Goal: Task Accomplishment & Management: Complete application form

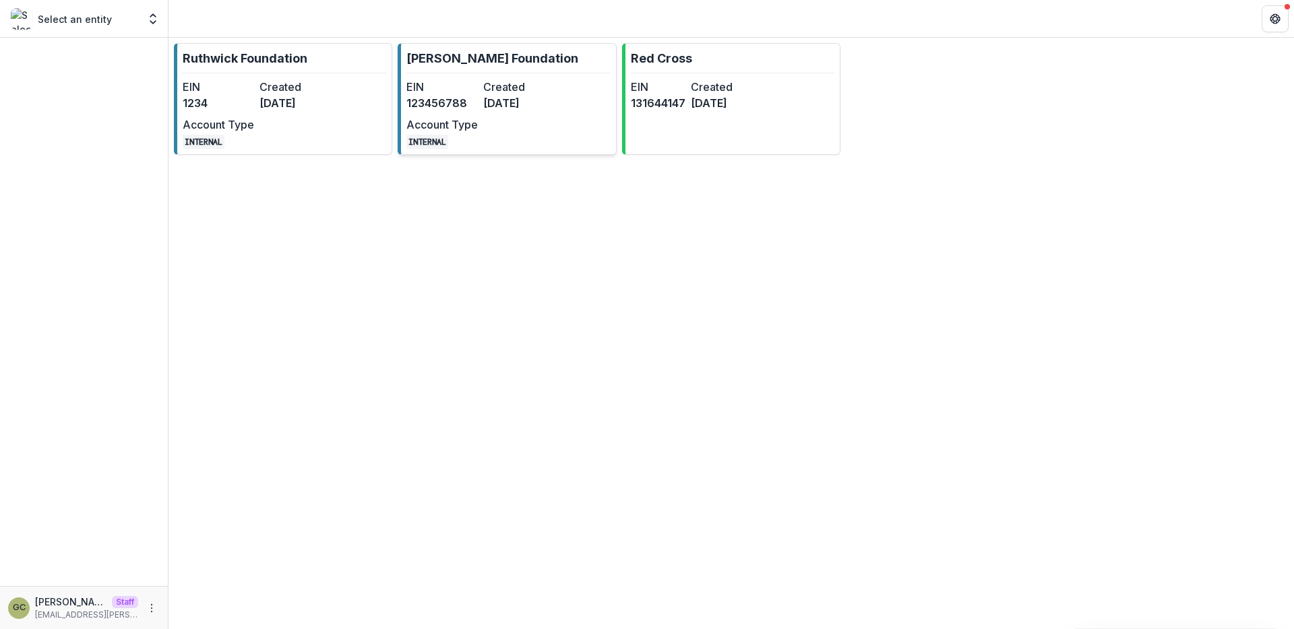
click at [503, 80] on dt "Created" at bounding box center [518, 87] width 71 height 16
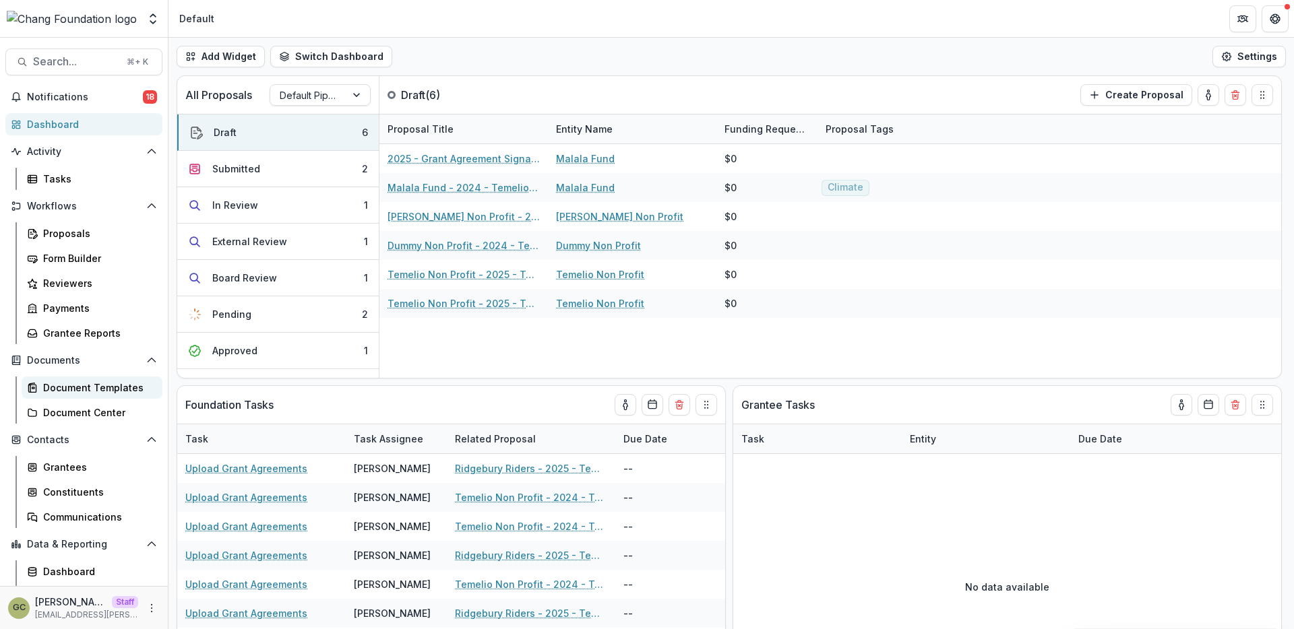
scroll to position [47, 0]
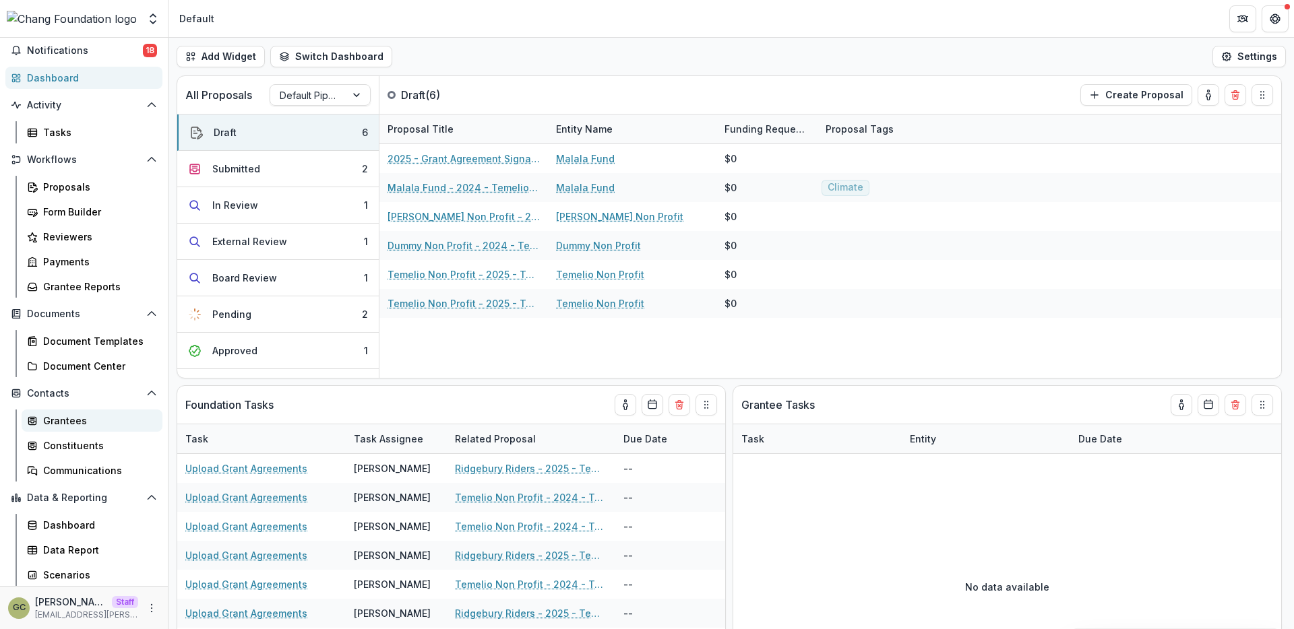
click at [86, 425] on div "Grantees" at bounding box center [97, 421] width 109 height 14
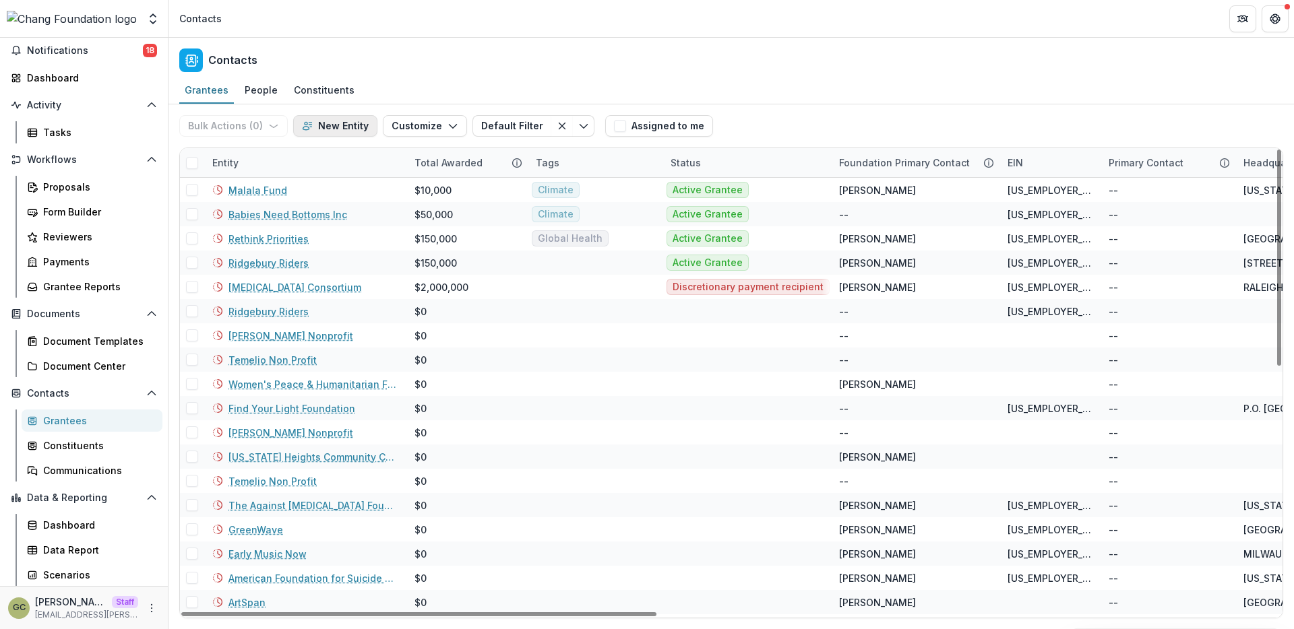
click at [342, 130] on button "New Entity" at bounding box center [335, 126] width 84 height 22
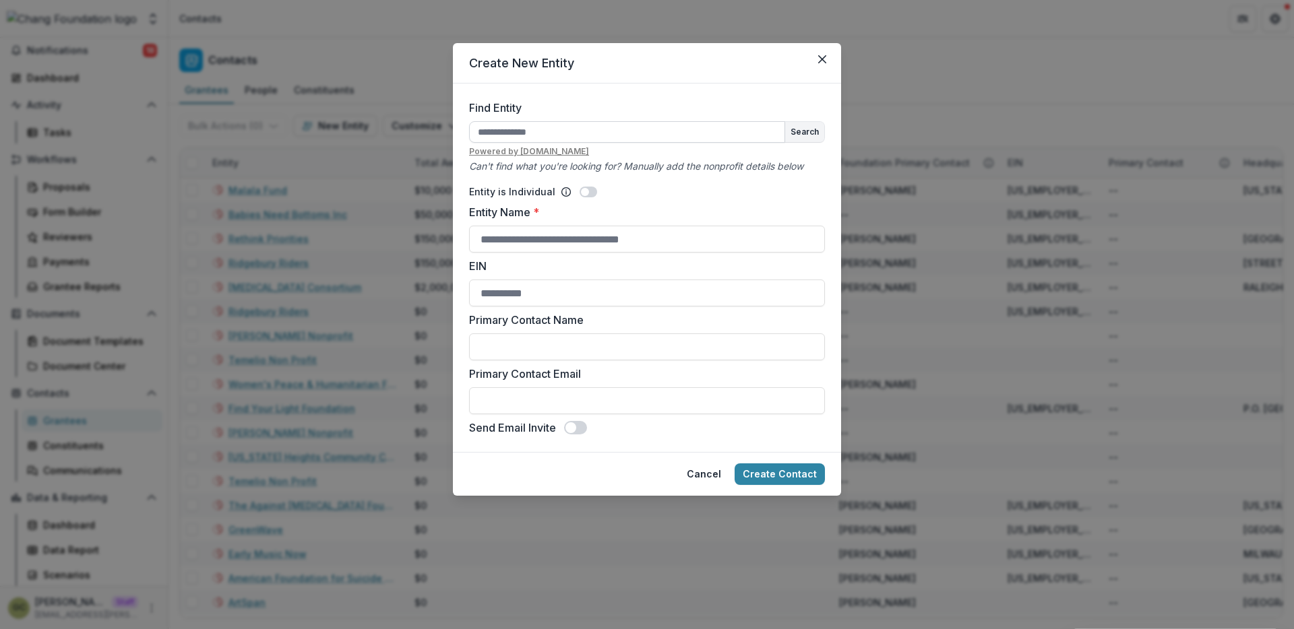
click at [556, 127] on input "Find Entity" at bounding box center [627, 132] width 316 height 22
type input "**********"
click at [662, 192] on div "Entity is Individual" at bounding box center [647, 192] width 356 height 14
click at [586, 191] on span at bounding box center [589, 192] width 18 height 11
click at [566, 237] on input "Entity Name *" at bounding box center [647, 239] width 356 height 27
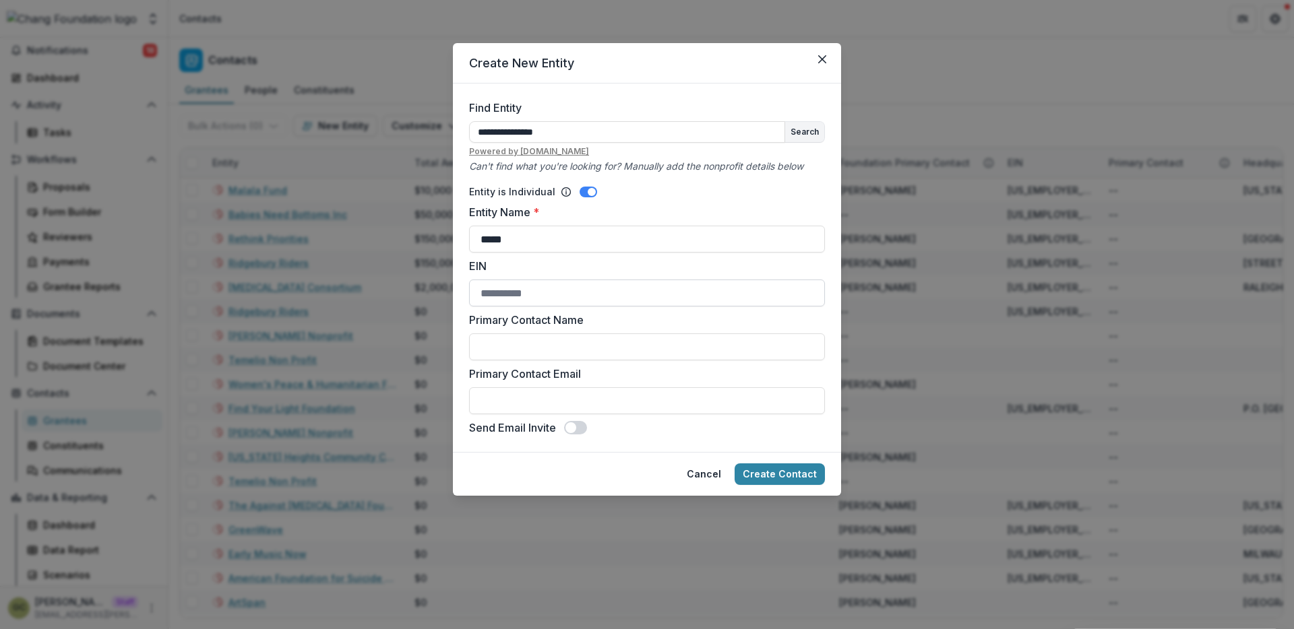
type input "*****"
click at [555, 305] on input "EIN" at bounding box center [647, 293] width 356 height 27
type input "****"
click at [543, 354] on input "Primary Contact Name" at bounding box center [647, 347] width 356 height 27
type input "*"
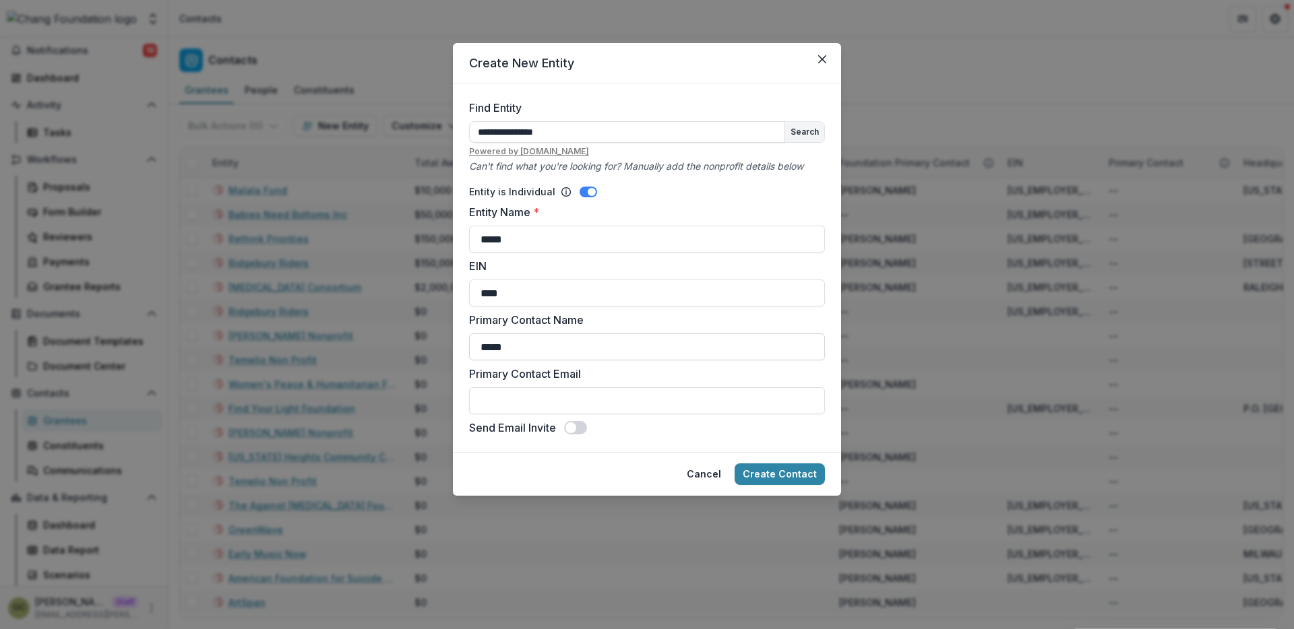
type input "*****"
type input "*"
type input "**********"
click at [573, 424] on span at bounding box center [570, 428] width 11 height 11
click at [780, 477] on button "Create Contact" at bounding box center [780, 475] width 90 height 22
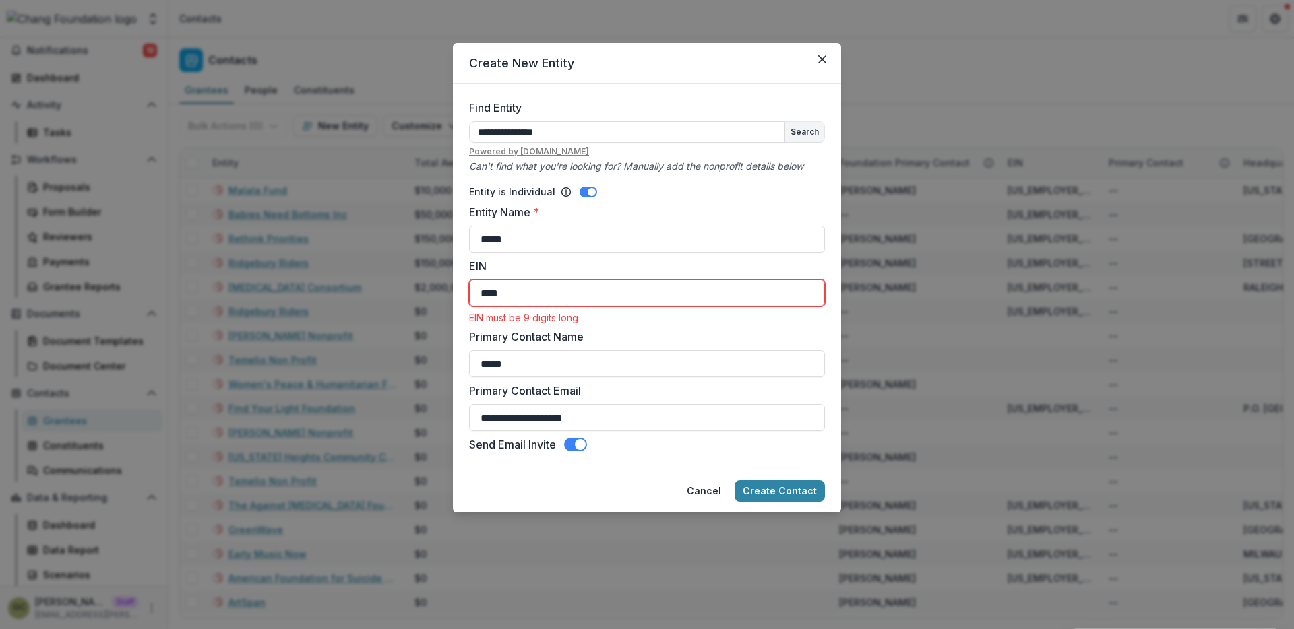
click at [558, 291] on input "****" at bounding box center [647, 293] width 356 height 27
type input "*"
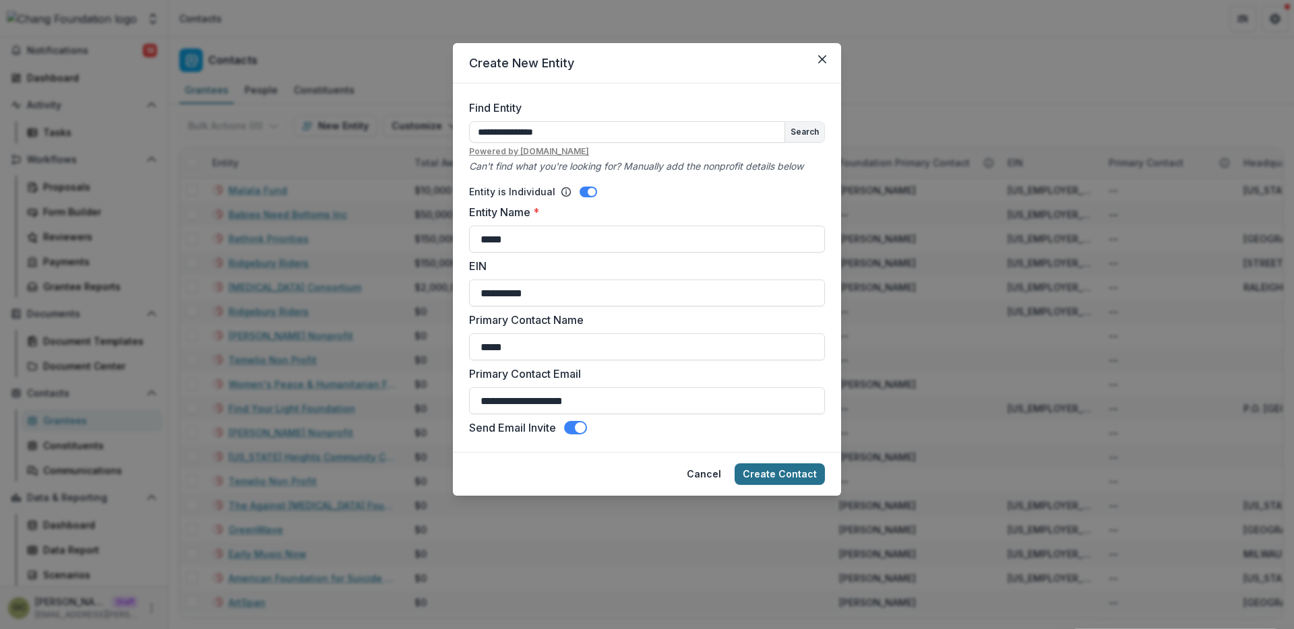
type input "**********"
click at [782, 481] on button "Create Contact" at bounding box center [780, 475] width 90 height 22
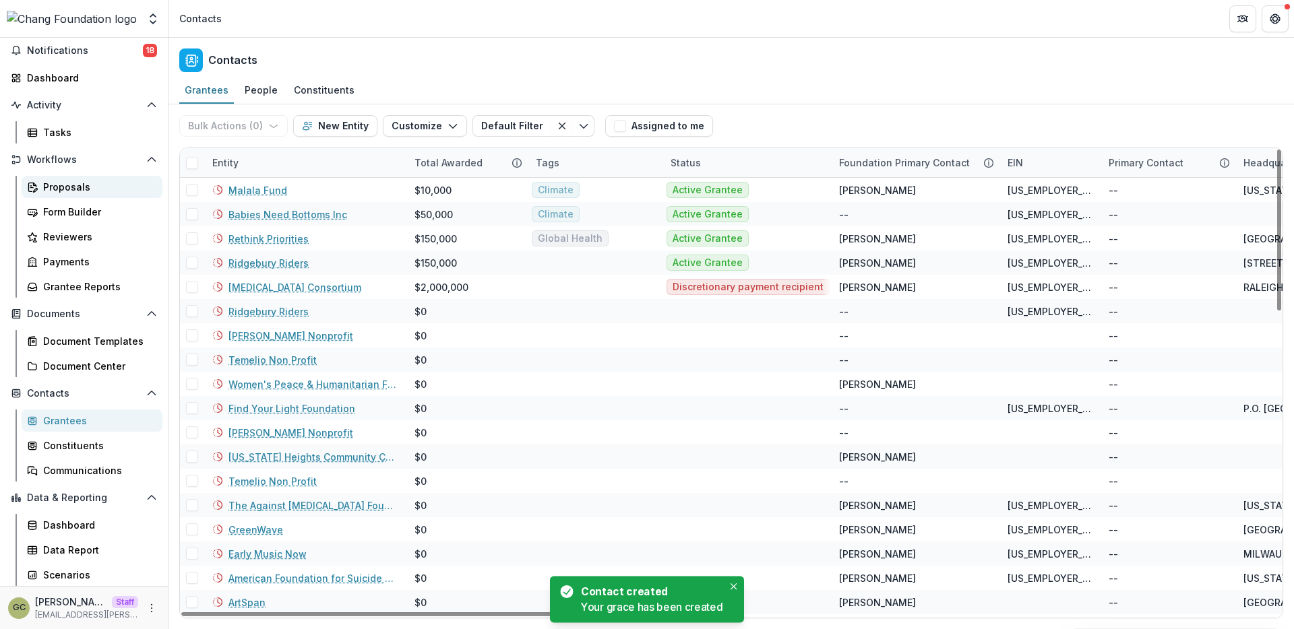
click at [65, 185] on div "Proposals" at bounding box center [97, 187] width 109 height 14
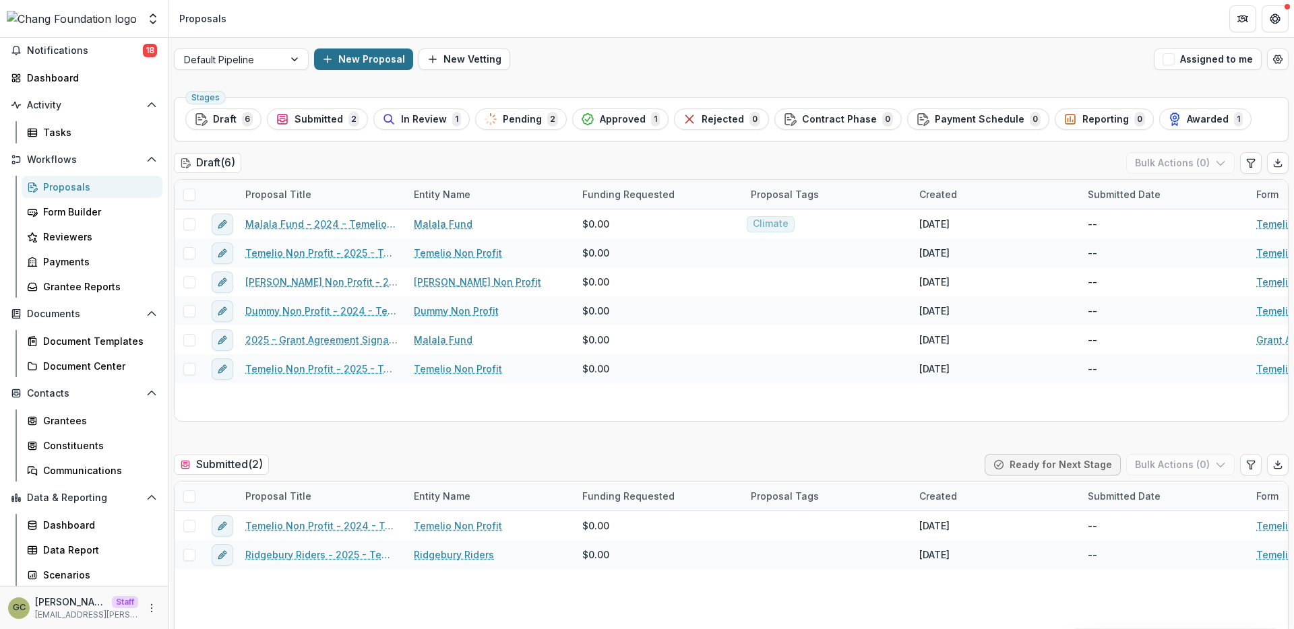
click at [354, 58] on button "New Proposal" at bounding box center [363, 60] width 99 height 22
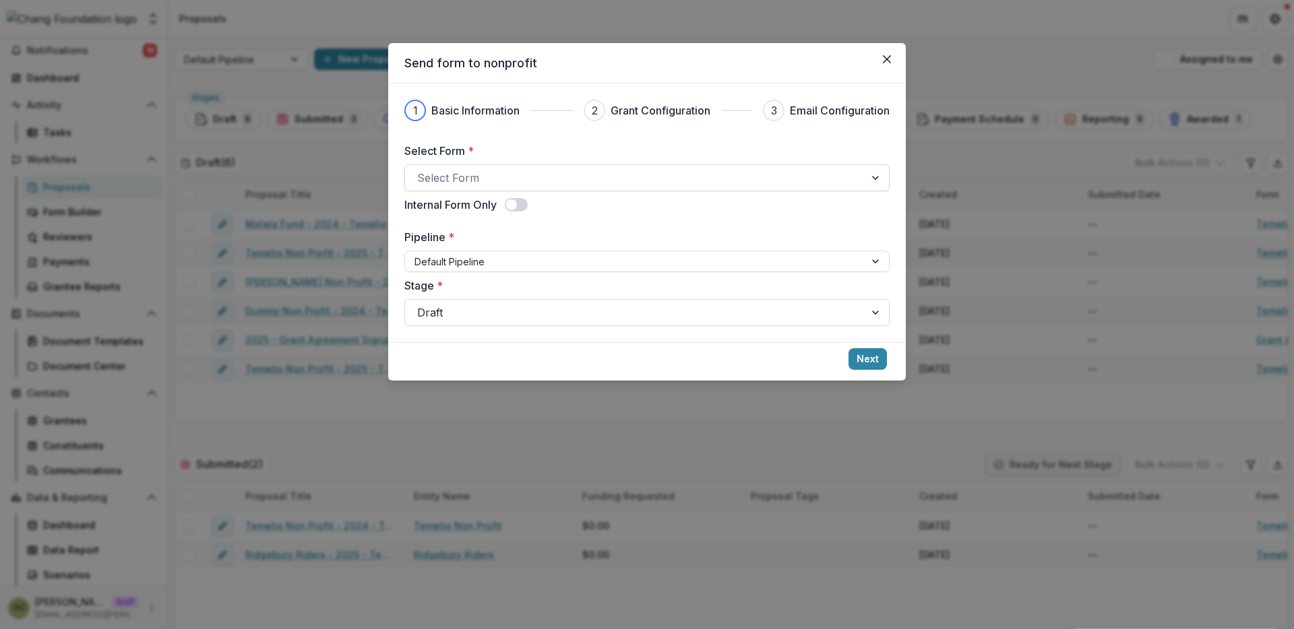
click at [532, 177] on div at bounding box center [634, 177] width 435 height 19
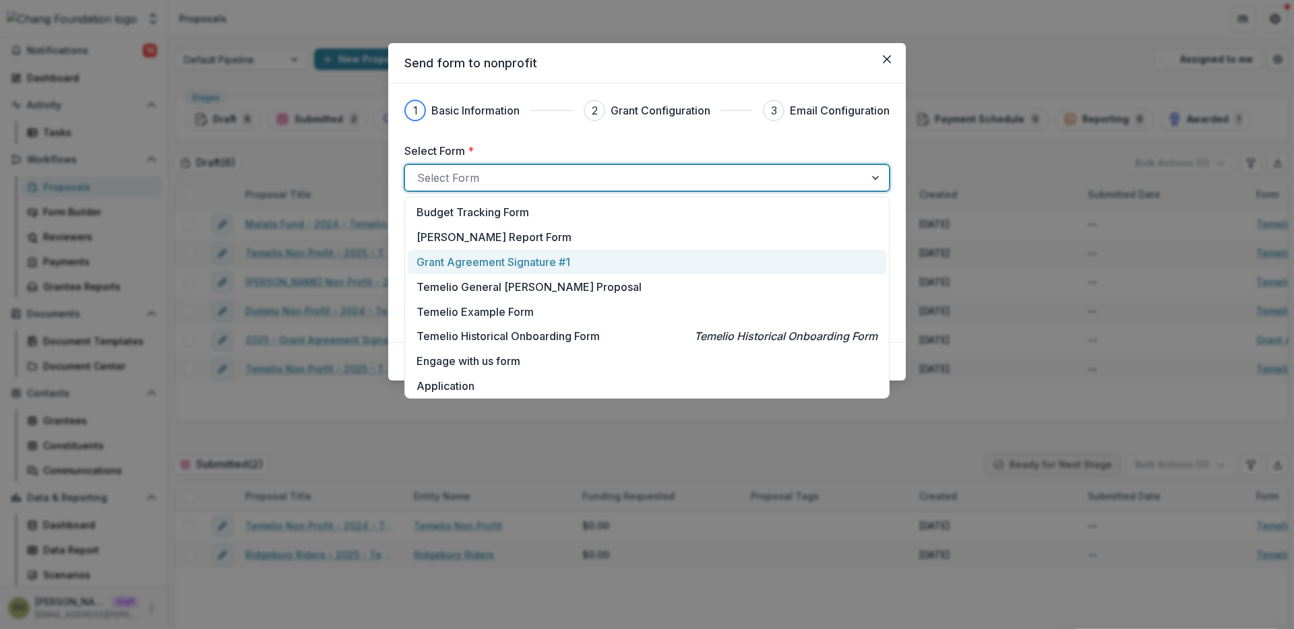
click at [559, 272] on div "Grant Agreement Signature #1" at bounding box center [647, 262] width 478 height 25
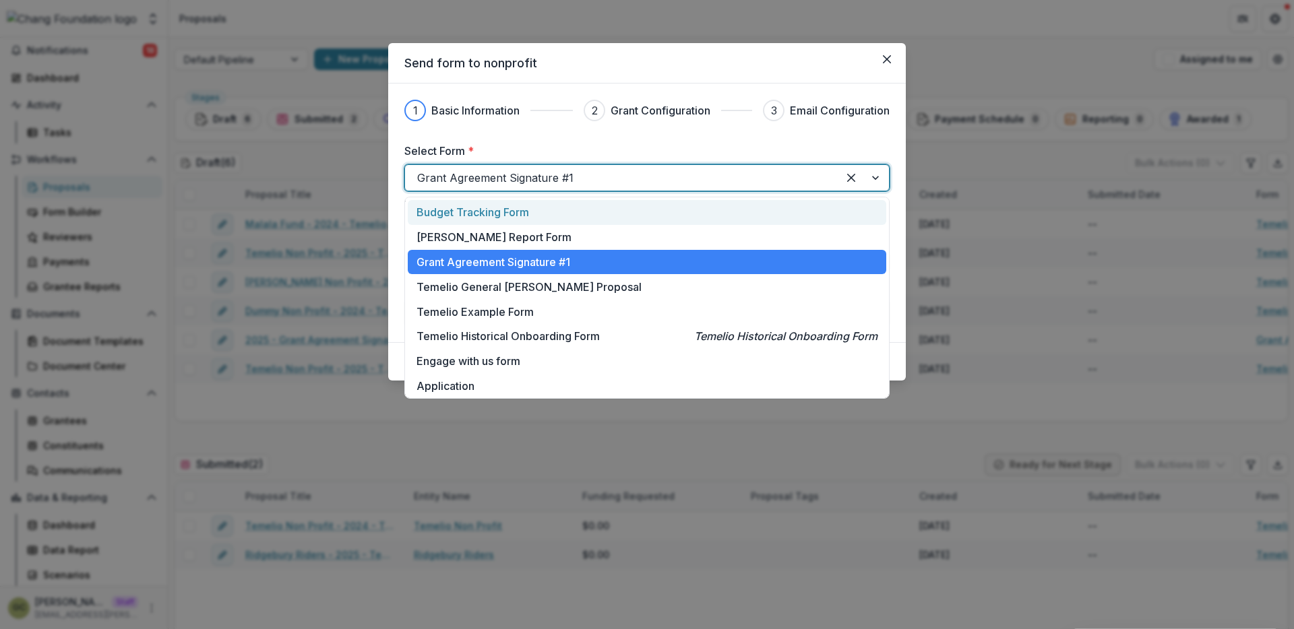
click at [553, 183] on div at bounding box center [621, 177] width 408 height 19
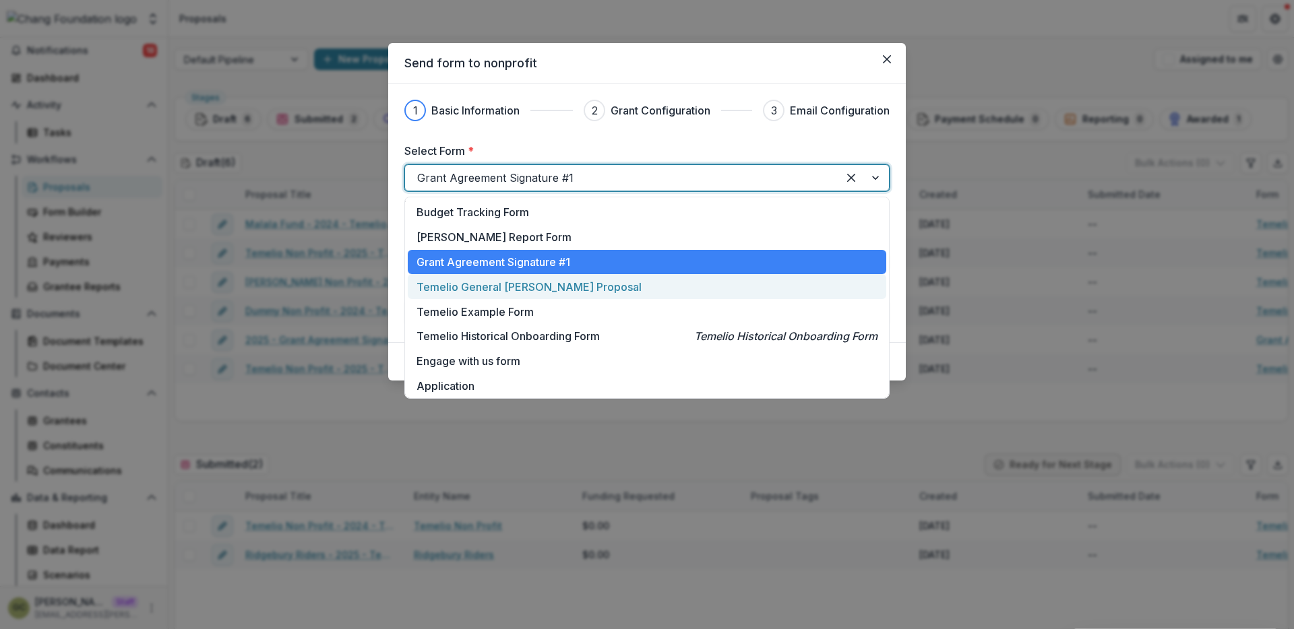
click at [552, 280] on p "Temelio General Grant Proposal" at bounding box center [528, 287] width 225 height 16
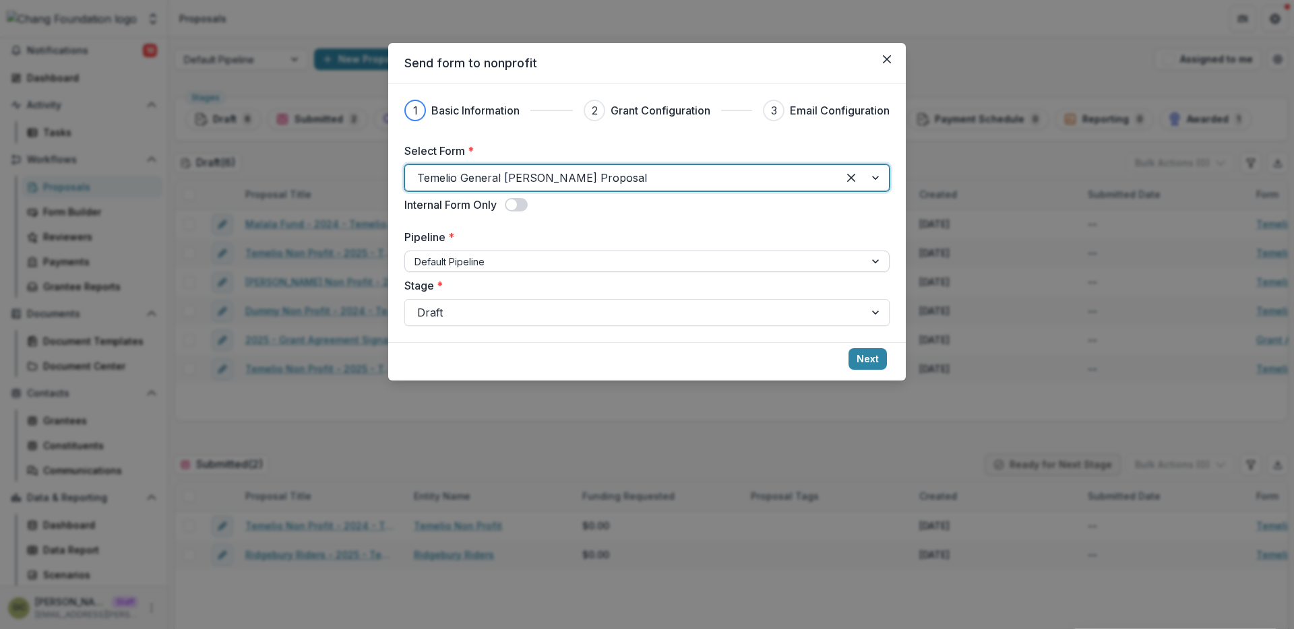
click at [518, 256] on div at bounding box center [634, 261] width 441 height 17
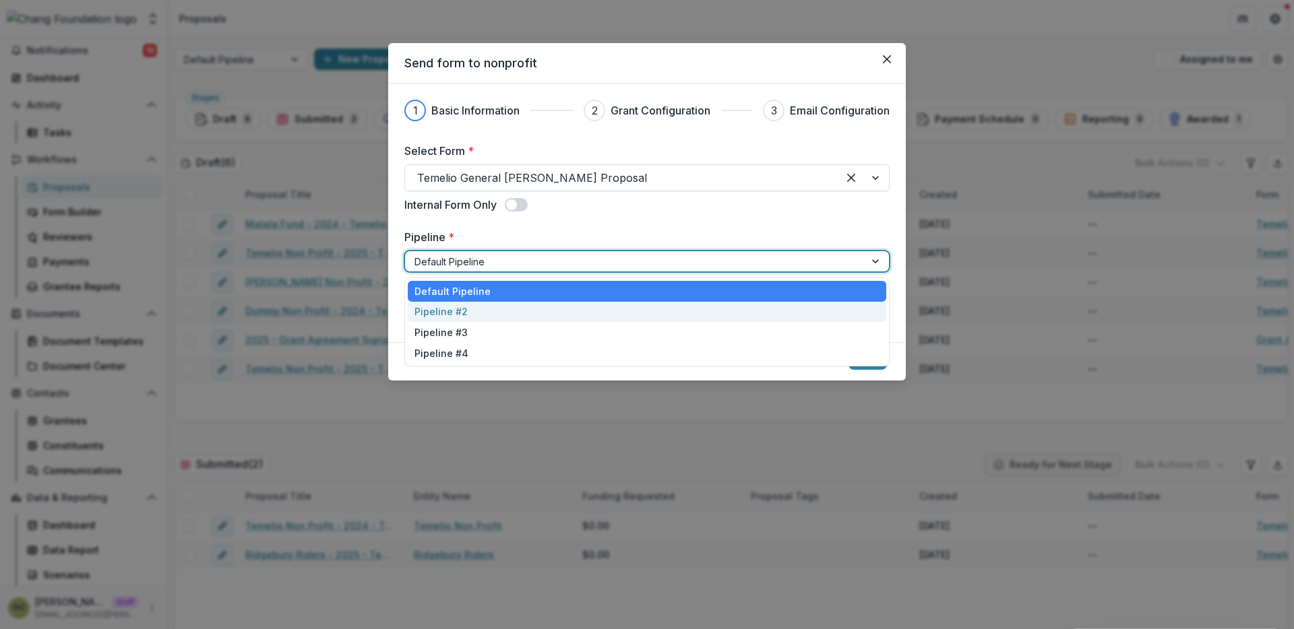
click at [503, 309] on div "Pipeline #2" at bounding box center [647, 312] width 478 height 21
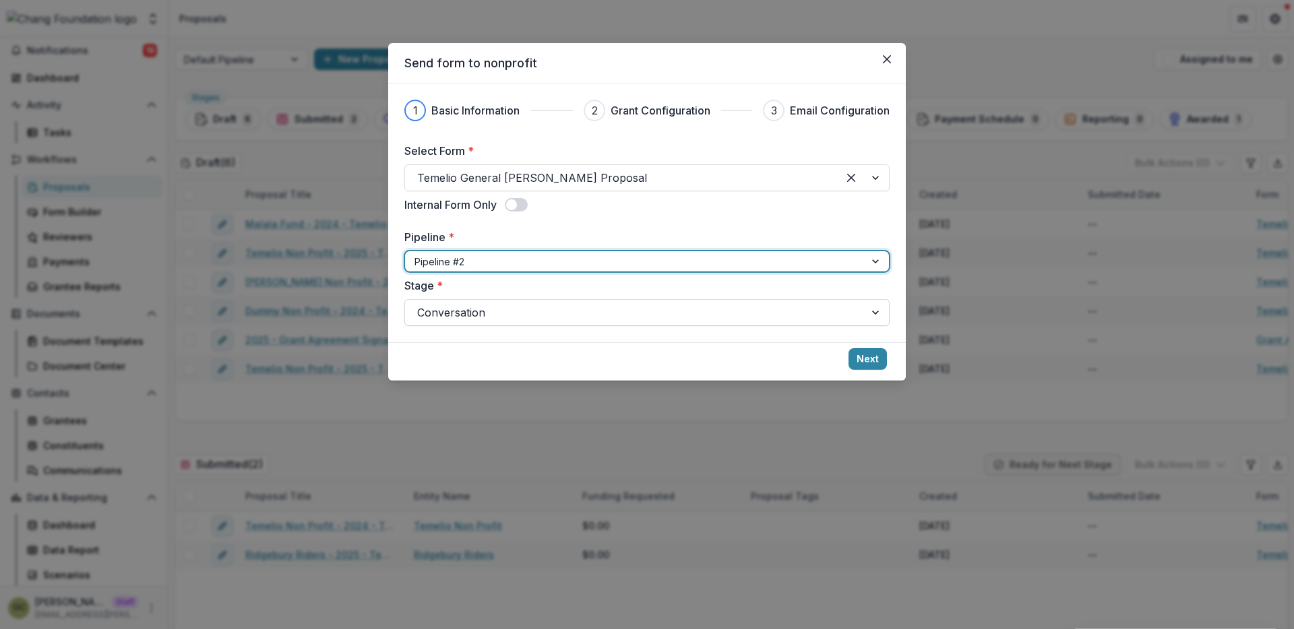
click at [499, 311] on div at bounding box center [634, 312] width 435 height 19
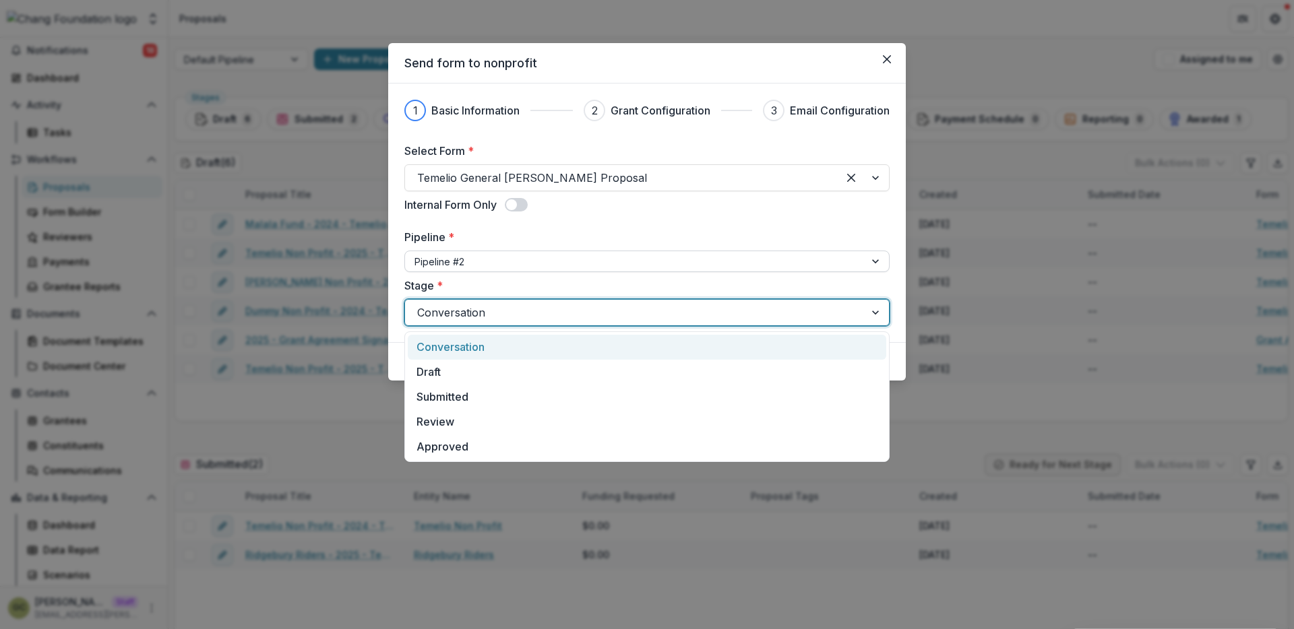
click at [478, 267] on div at bounding box center [634, 261] width 441 height 17
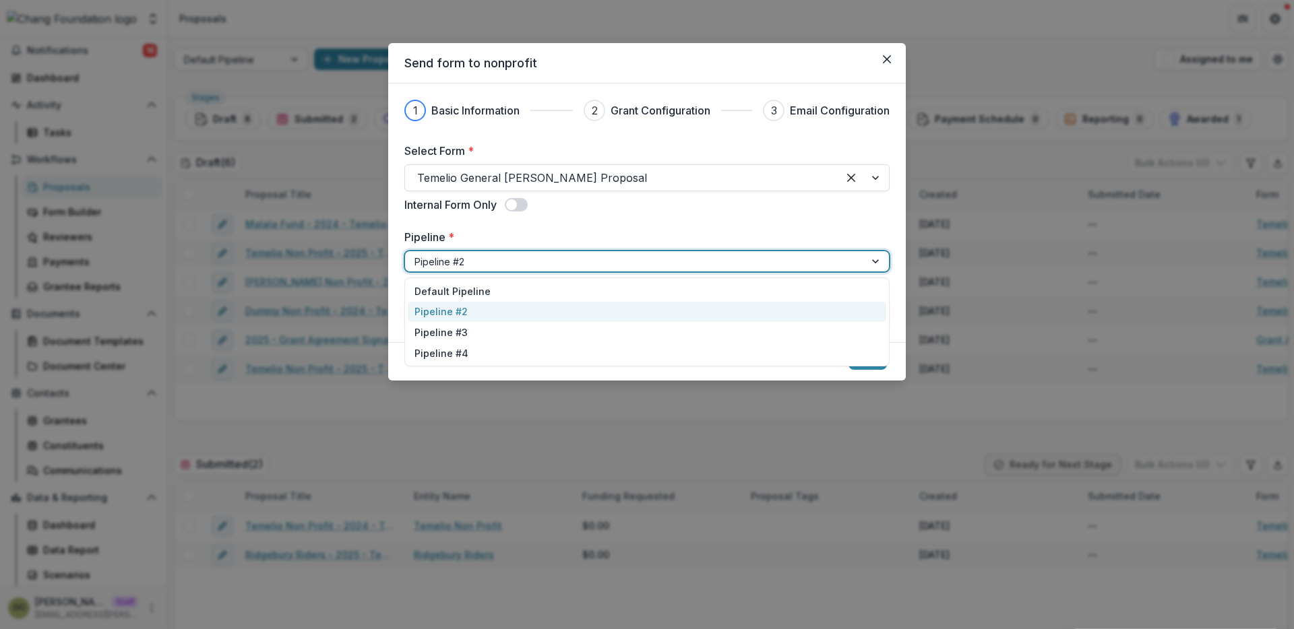
click at [469, 266] on div at bounding box center [634, 261] width 441 height 17
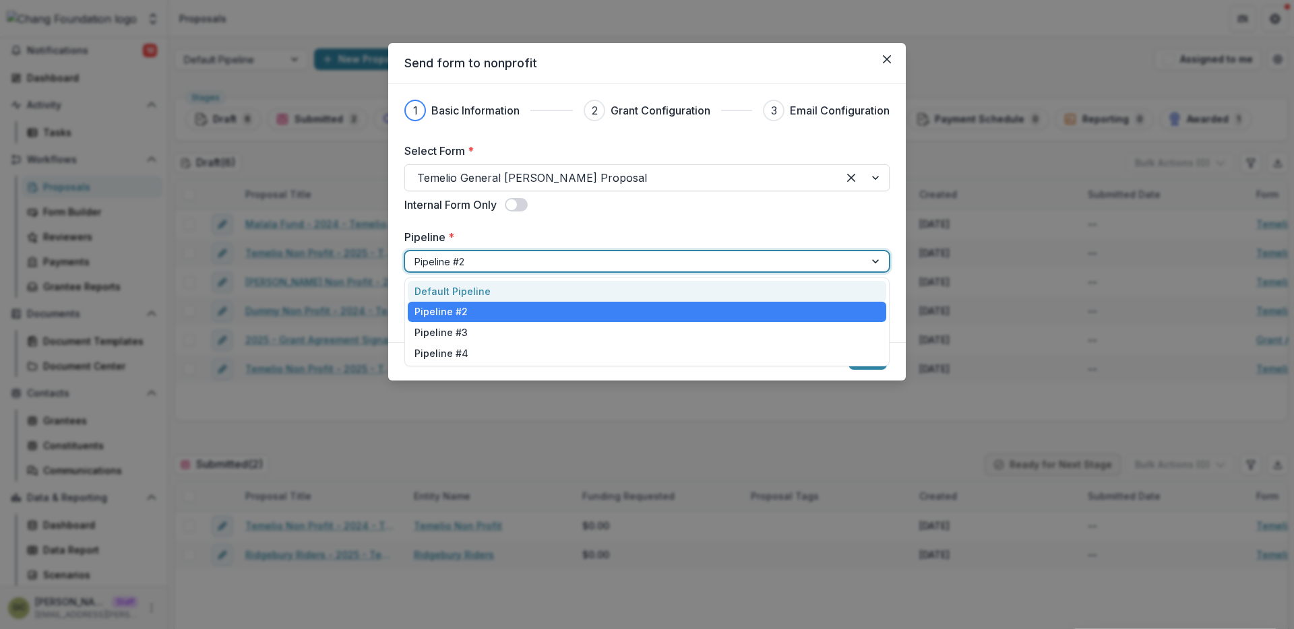
click at [469, 287] on div "Default Pipeline" at bounding box center [647, 291] width 478 height 21
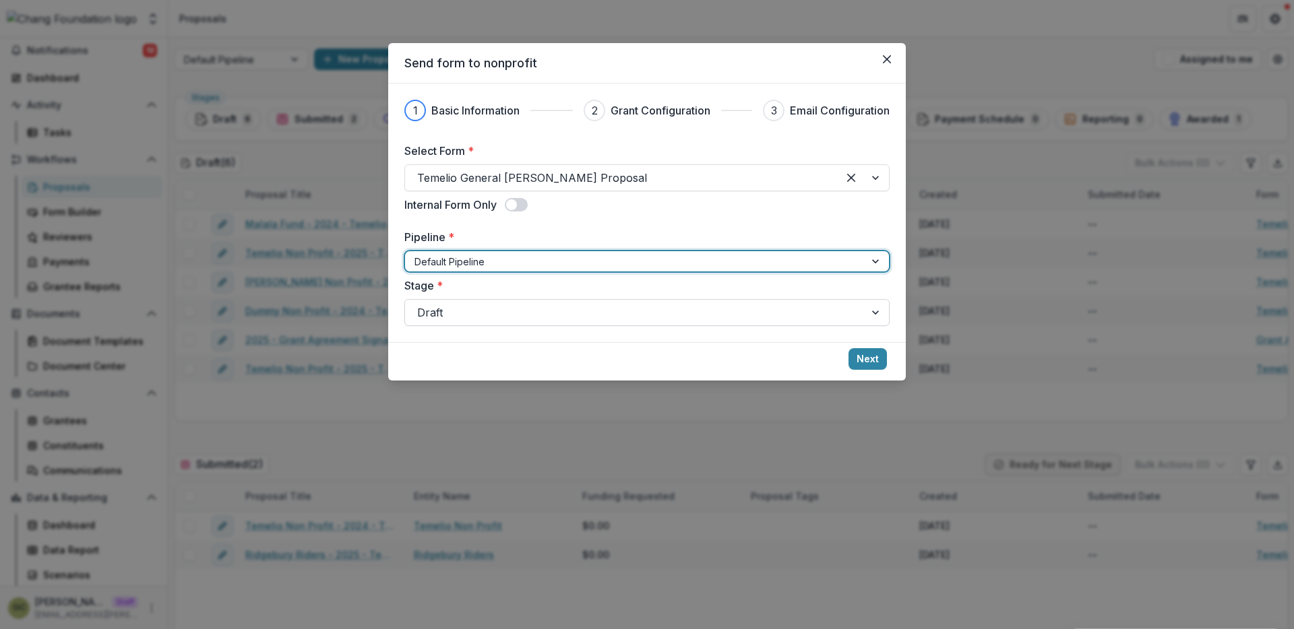
click at [476, 319] on div at bounding box center [634, 312] width 435 height 19
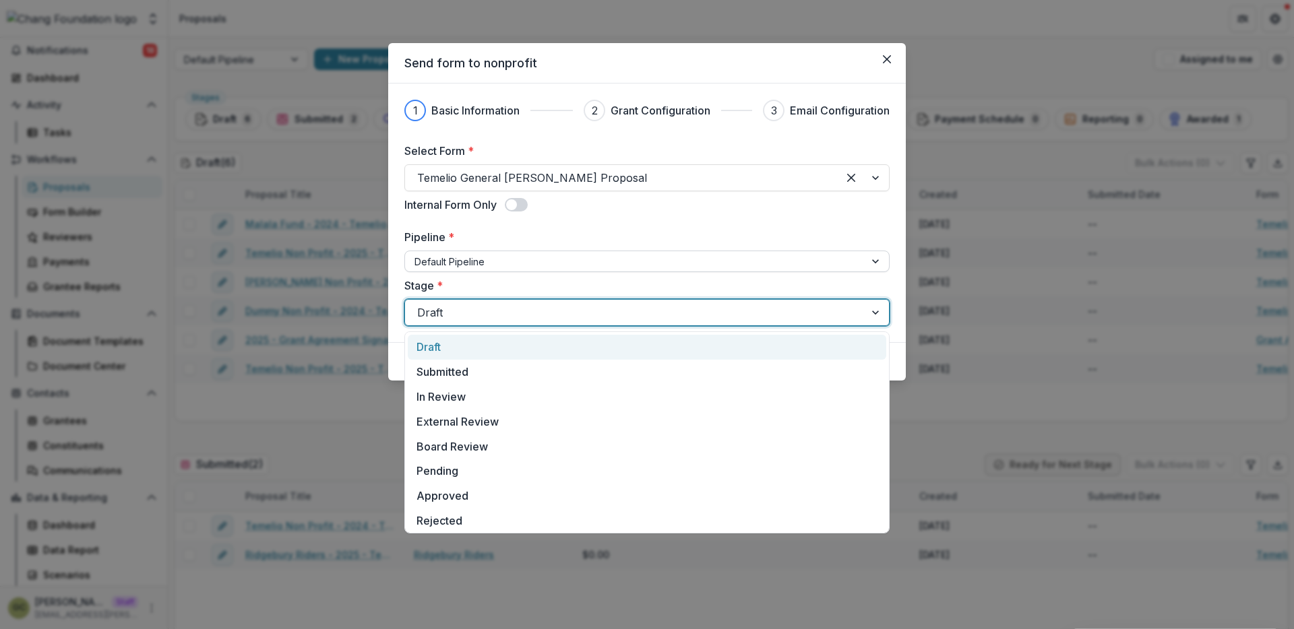
click at [460, 268] on div at bounding box center [634, 261] width 441 height 17
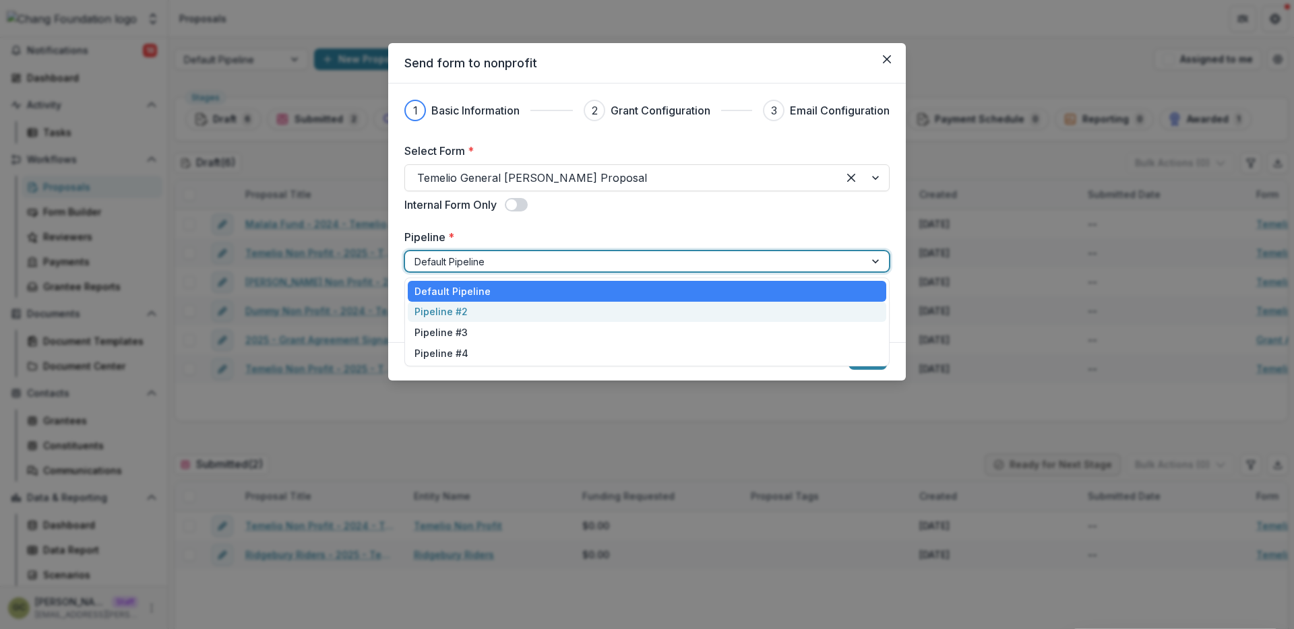
click at [458, 314] on div "Pipeline #2" at bounding box center [647, 312] width 478 height 21
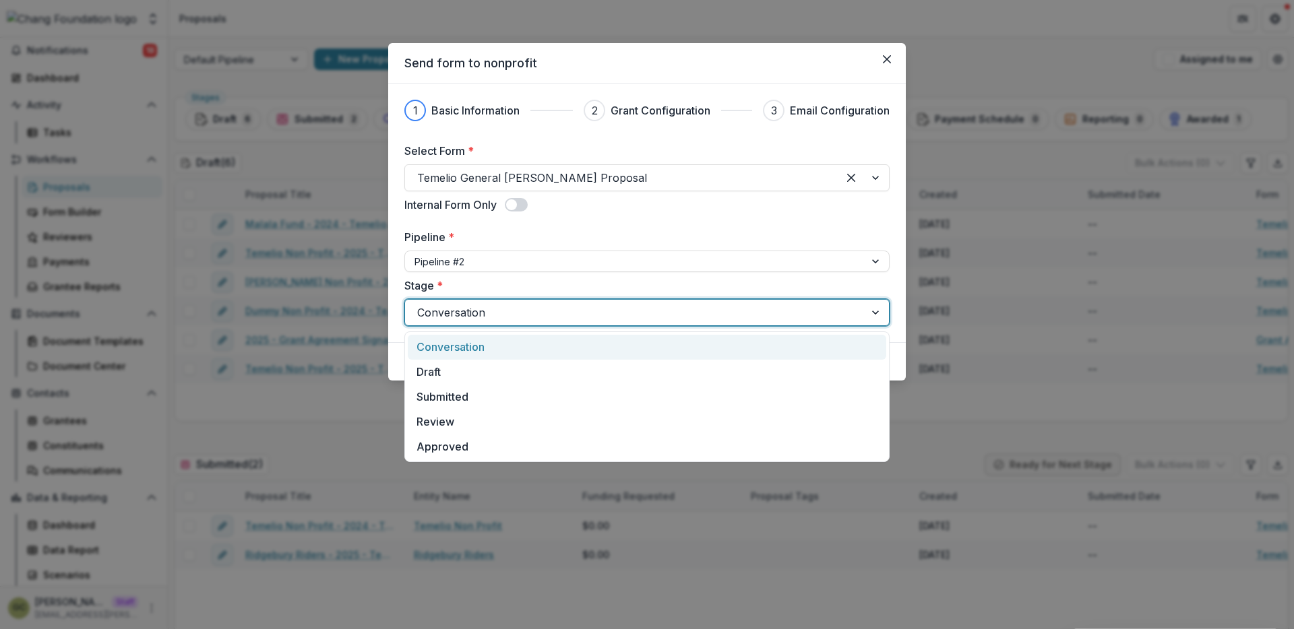
click at [491, 312] on div at bounding box center [634, 312] width 435 height 19
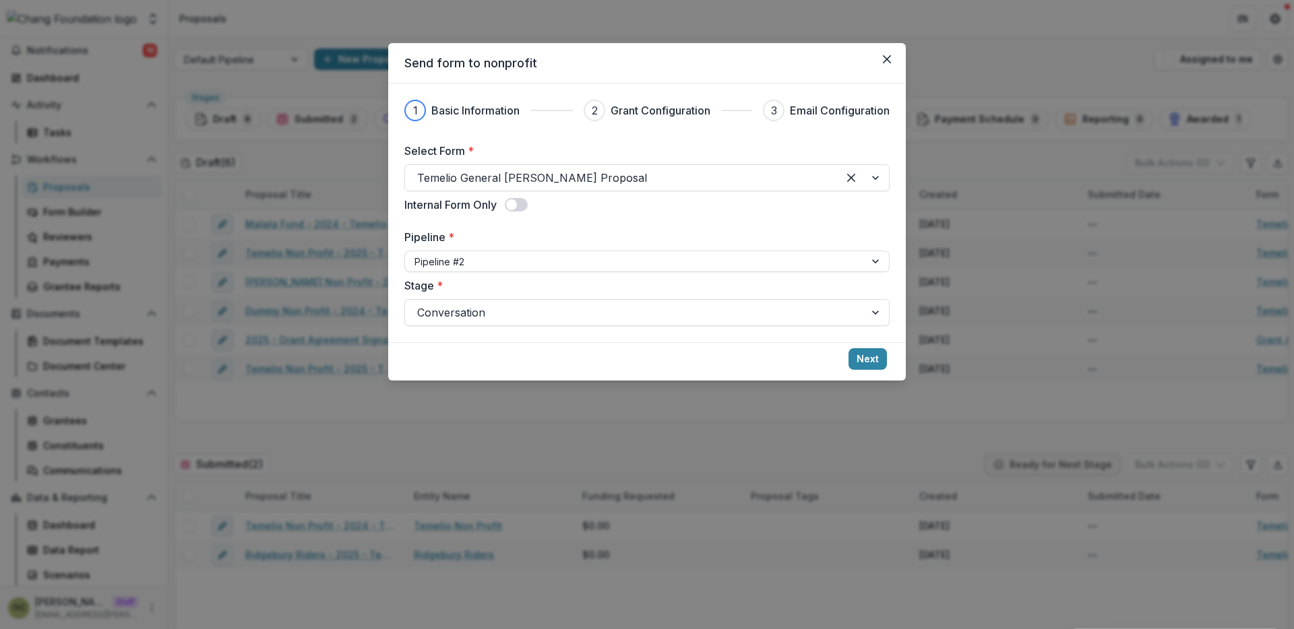
click at [491, 282] on label "Stage *" at bounding box center [642, 286] width 477 height 16
click at [421, 305] on input "Stage *" at bounding box center [418, 313] width 3 height 16
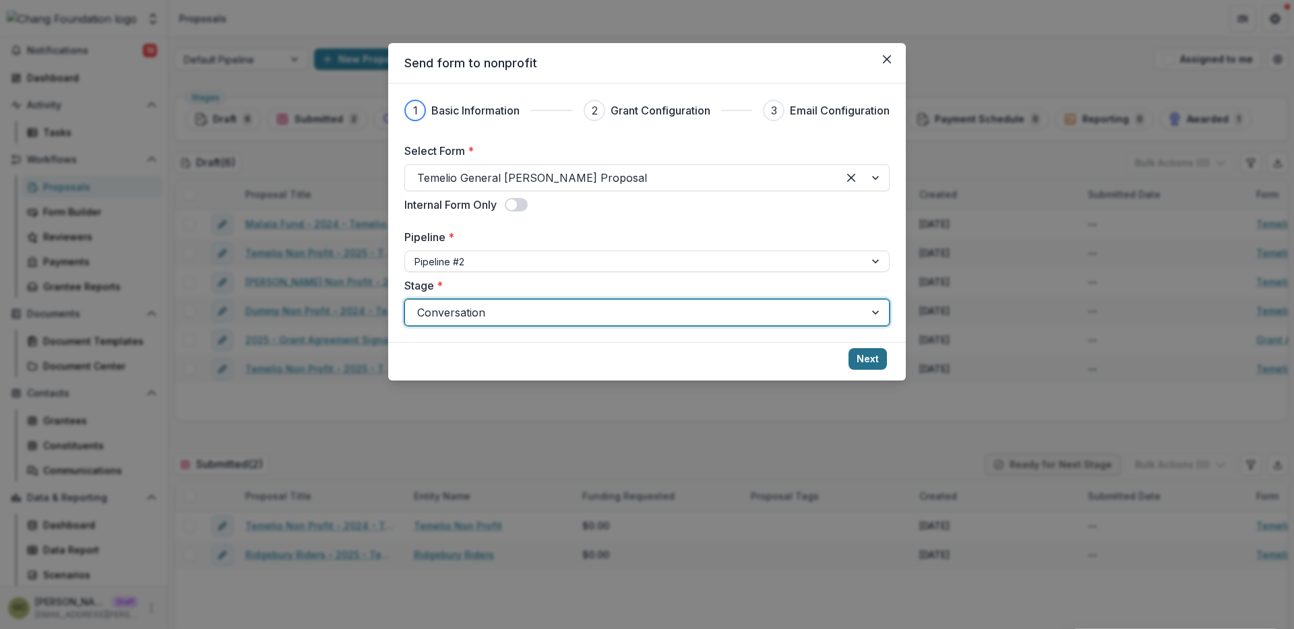
click at [857, 359] on button "Next" at bounding box center [867, 359] width 38 height 22
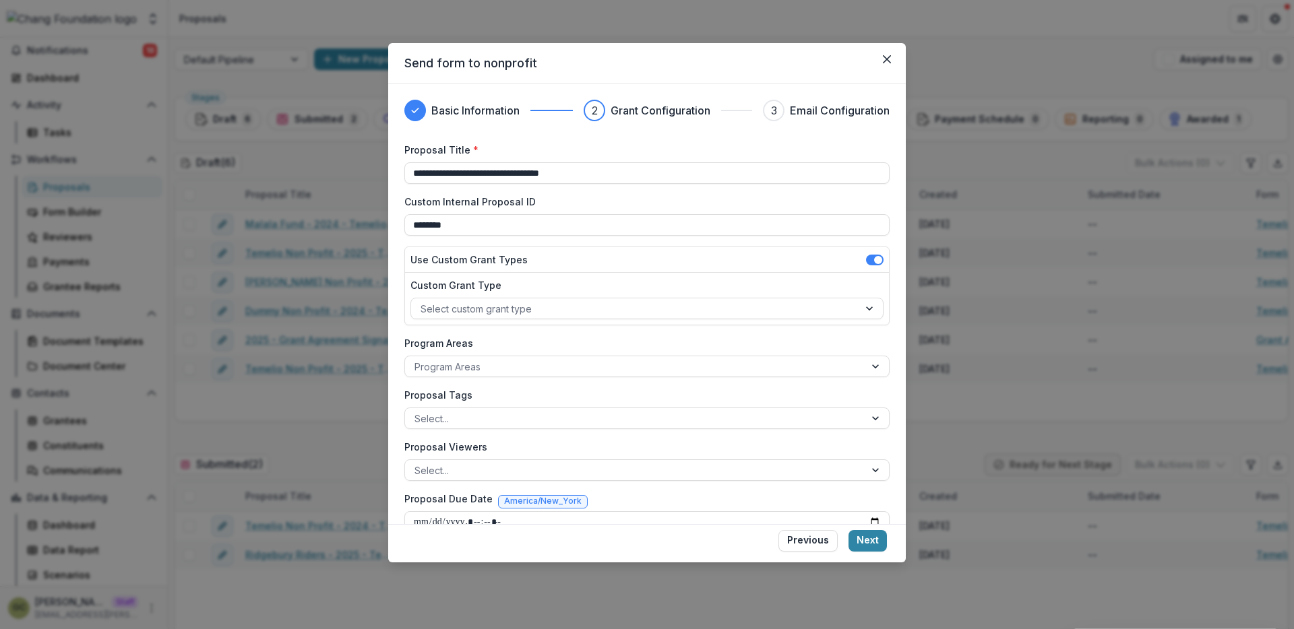
scroll to position [25, 0]
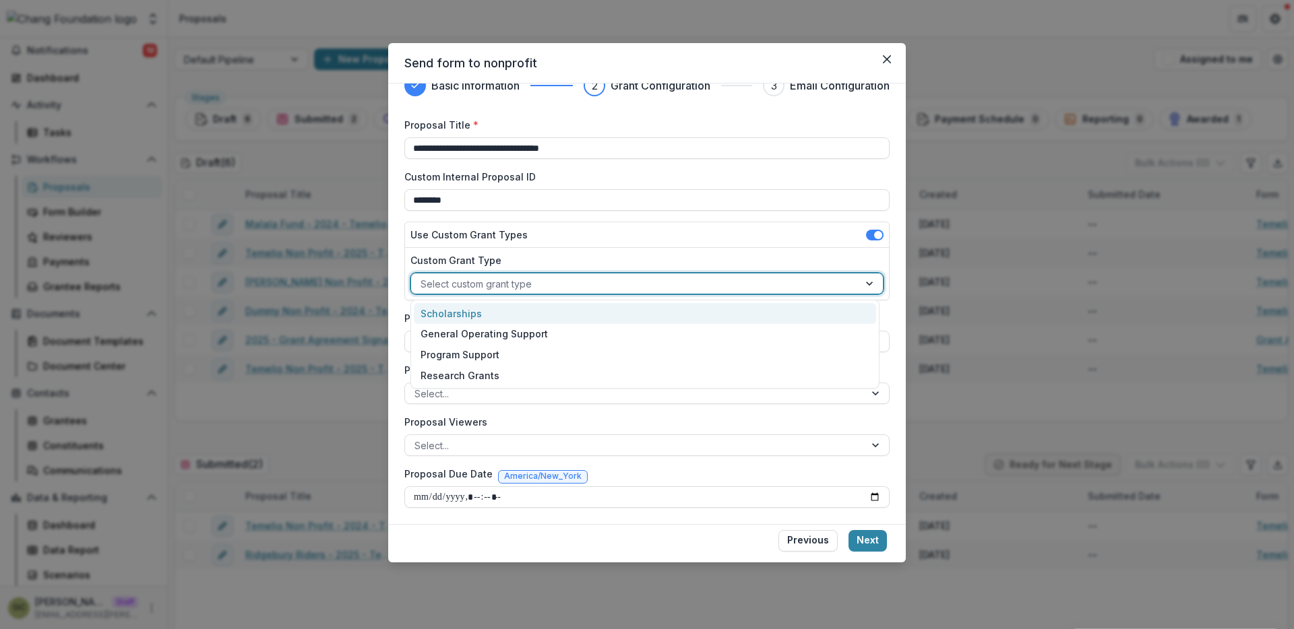
click at [667, 288] on div at bounding box center [635, 284] width 429 height 17
click at [646, 317] on div "Scholarships" at bounding box center [645, 313] width 462 height 21
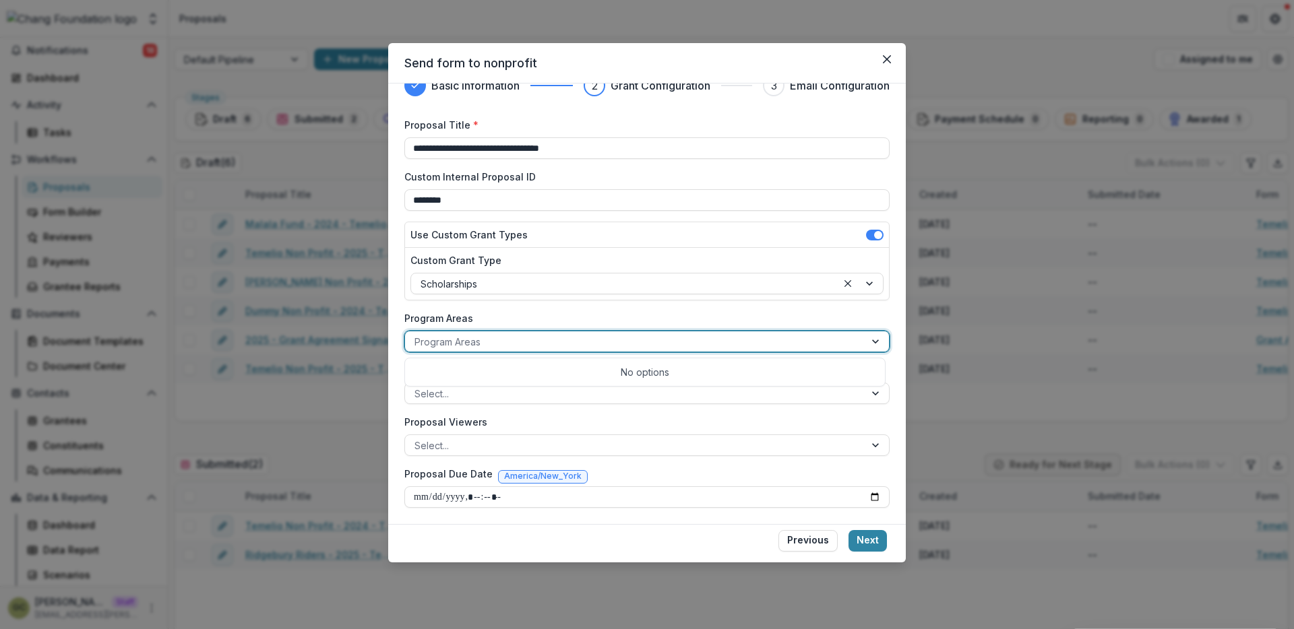
click at [619, 350] on div "Program Areas" at bounding box center [635, 342] width 460 height 20
click at [610, 344] on div at bounding box center [634, 342] width 441 height 17
click at [594, 390] on div at bounding box center [634, 393] width 441 height 17
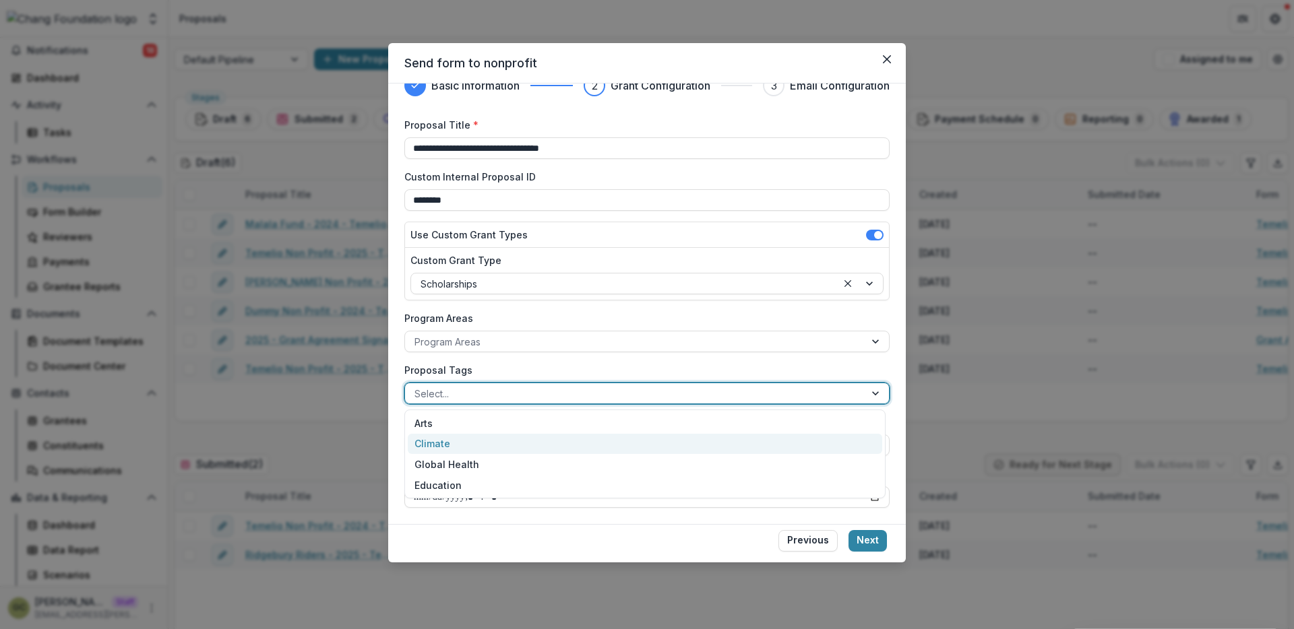
click at [560, 435] on div "Climate" at bounding box center [645, 444] width 474 height 21
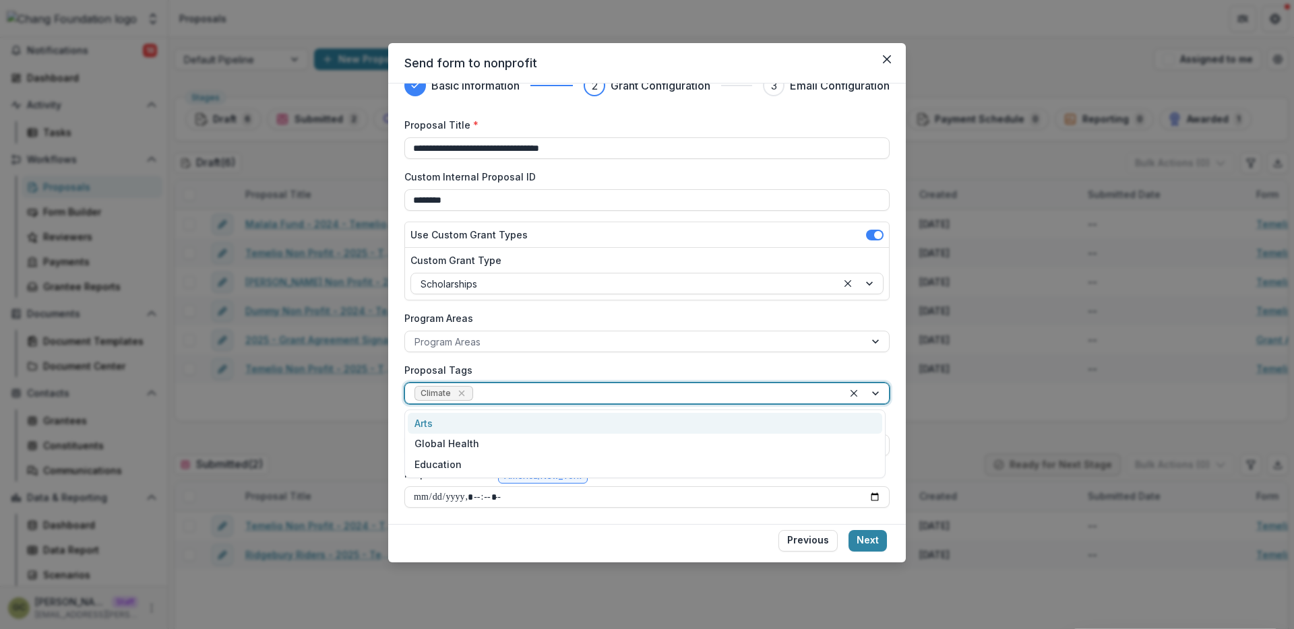
click at [556, 396] on div at bounding box center [655, 393] width 358 height 17
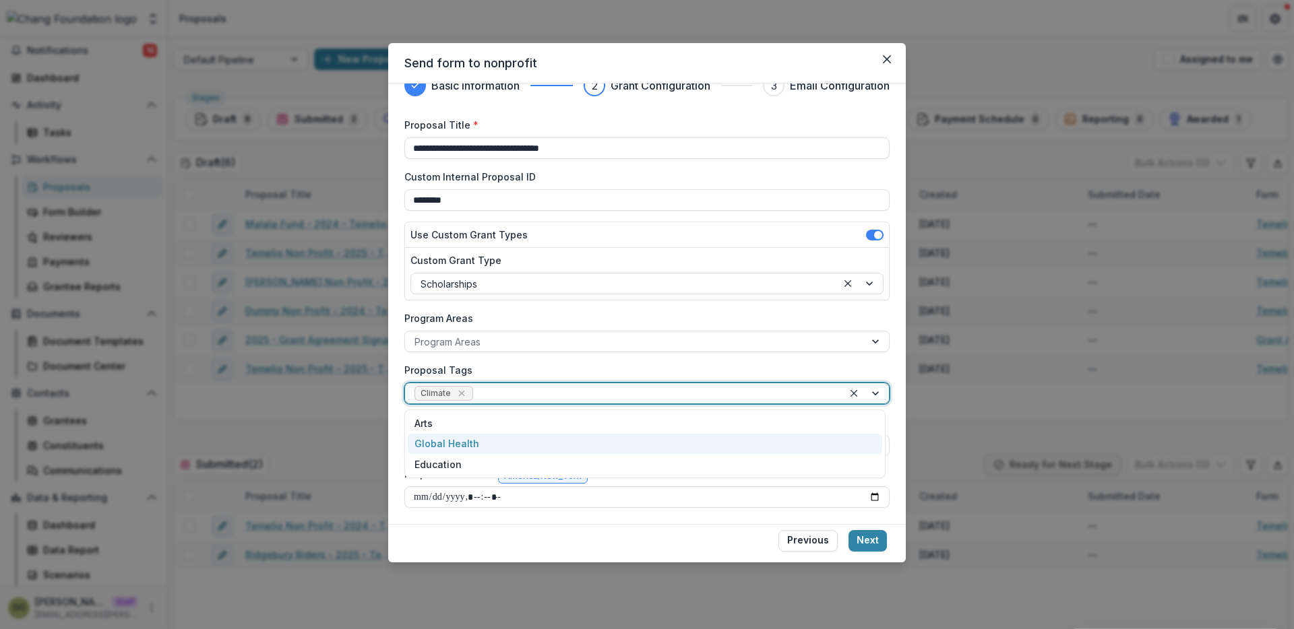
click at [546, 445] on div "Global Health" at bounding box center [645, 444] width 474 height 21
click at [582, 454] on div "Select..." at bounding box center [635, 446] width 460 height 20
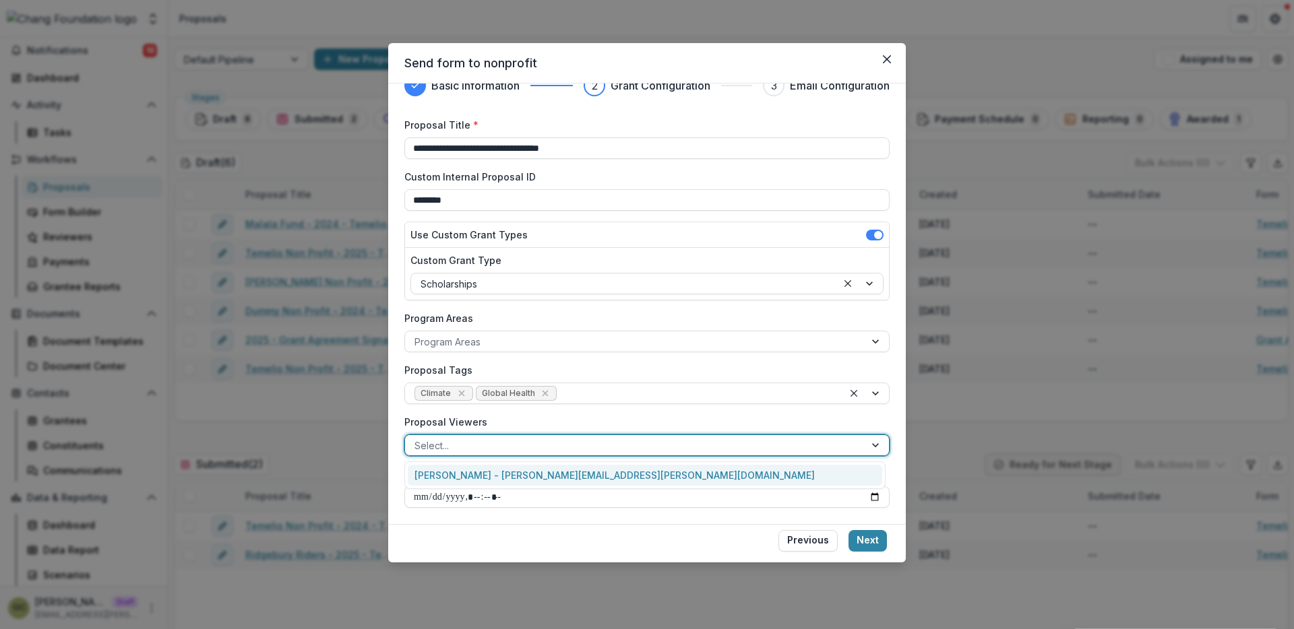
click at [633, 473] on div "Grace Chang - grace.chang@trytemelio.com" at bounding box center [645, 475] width 474 height 21
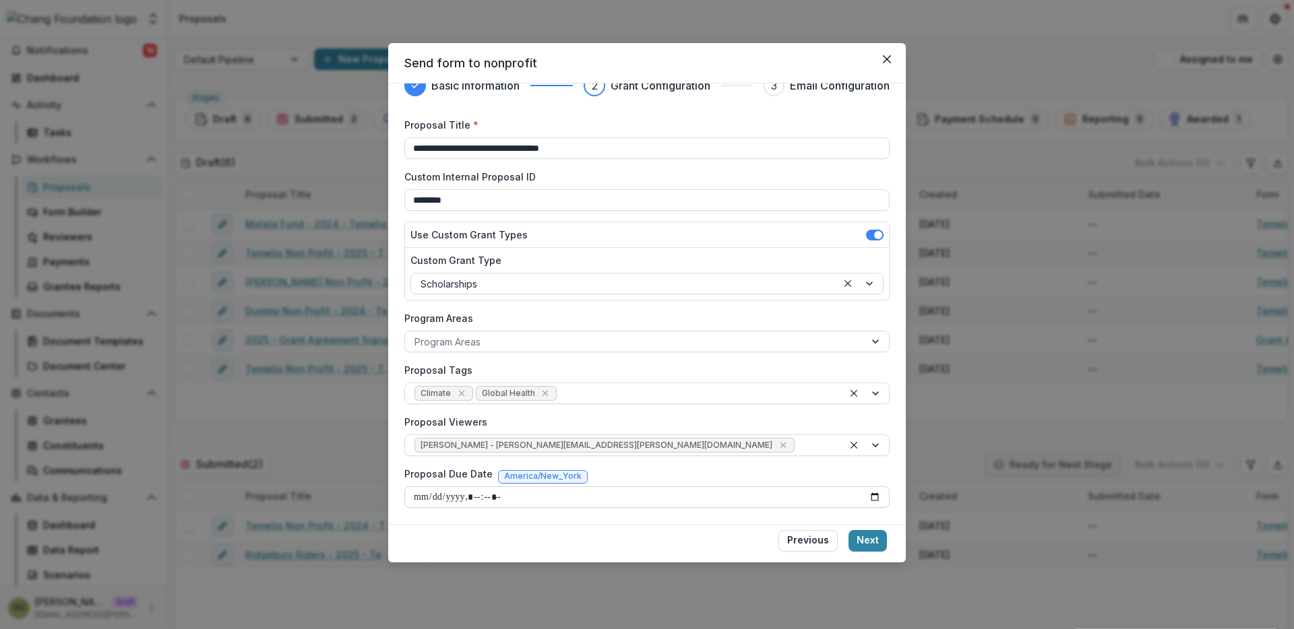
click at [772, 499] on input "Proposal Due Date" at bounding box center [646, 498] width 485 height 22
click at [874, 545] on button "Next" at bounding box center [867, 541] width 38 height 22
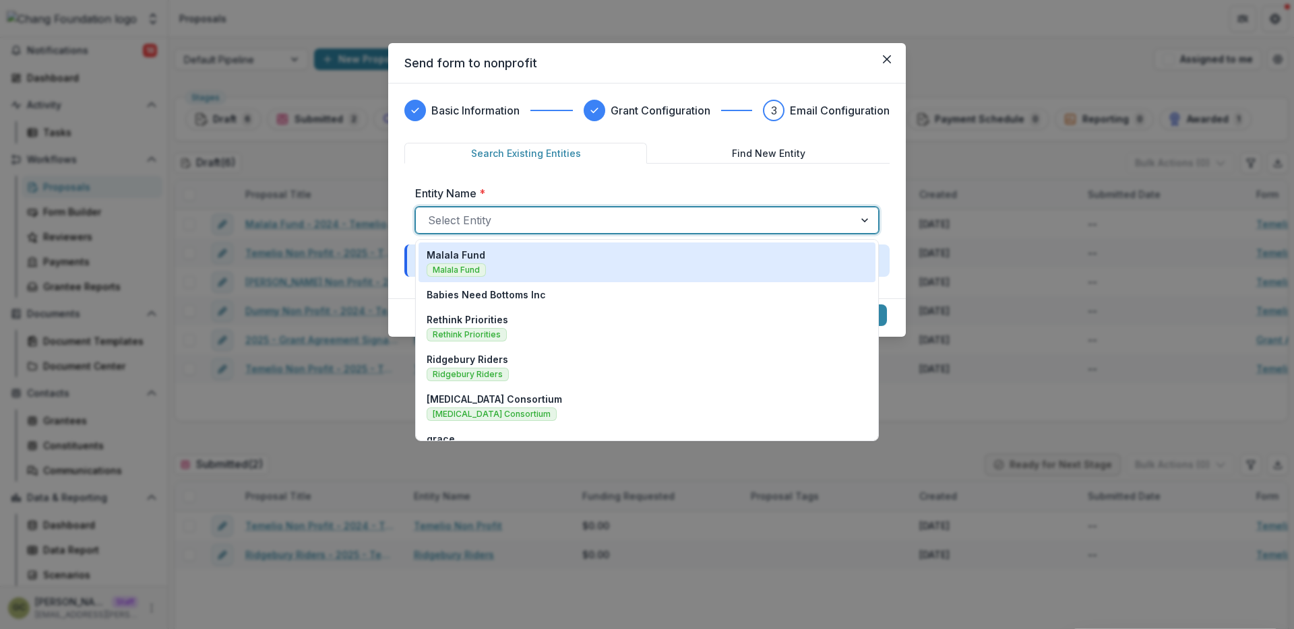
click at [625, 208] on div "Select Entity" at bounding box center [647, 220] width 464 height 27
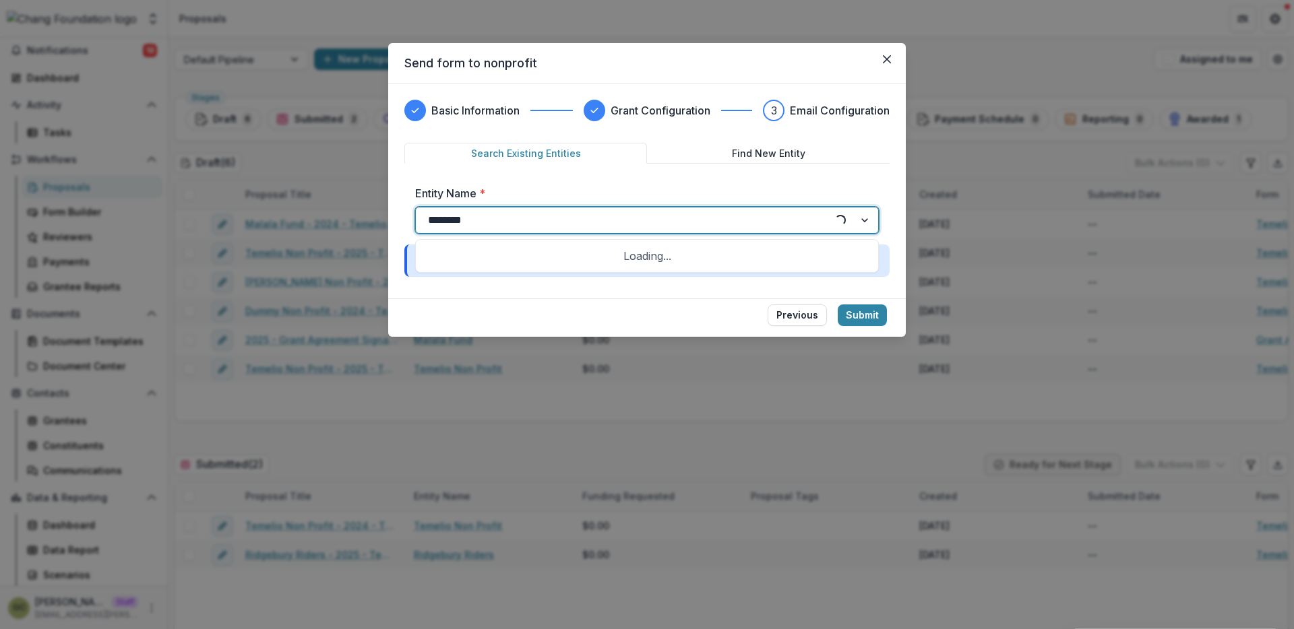
type input "*********"
click at [864, 220] on div at bounding box center [866, 221] width 24 height 26
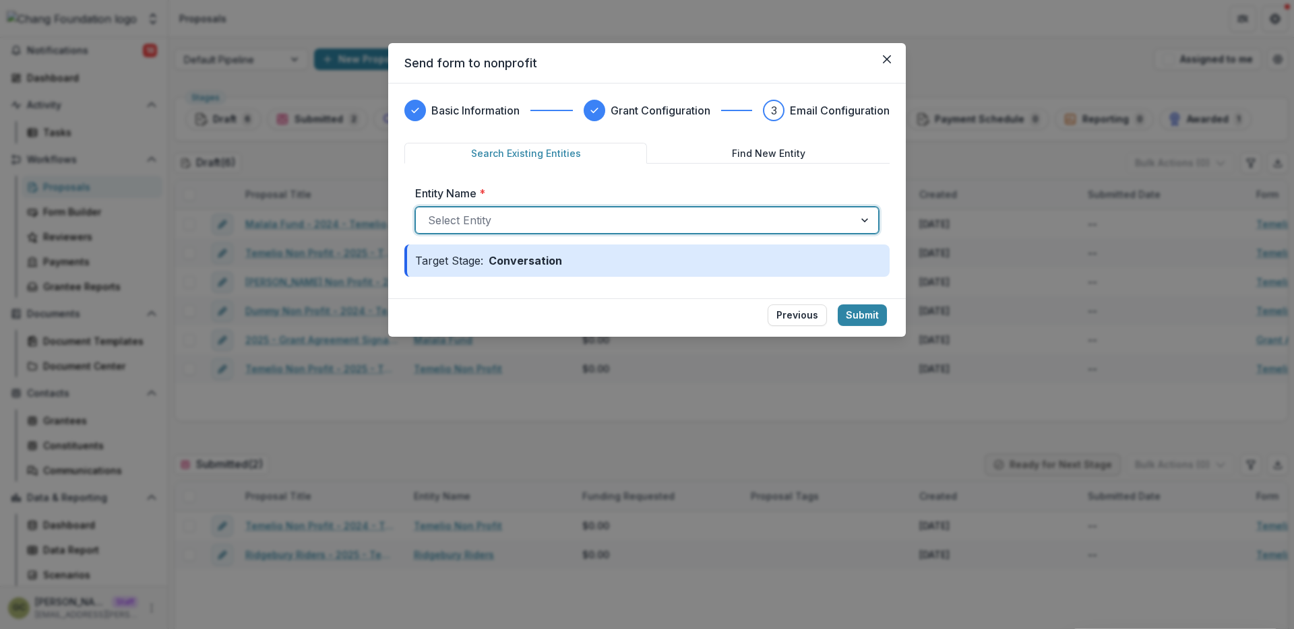
click at [743, 220] on div at bounding box center [635, 220] width 414 height 19
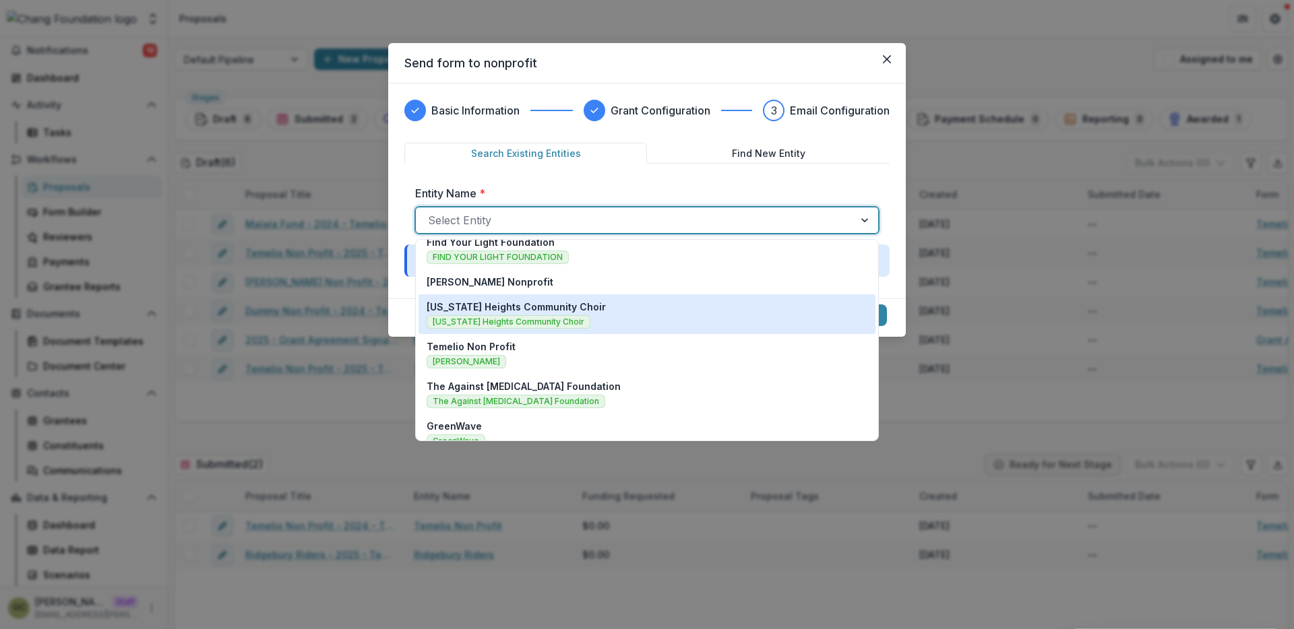
scroll to position [526, 0]
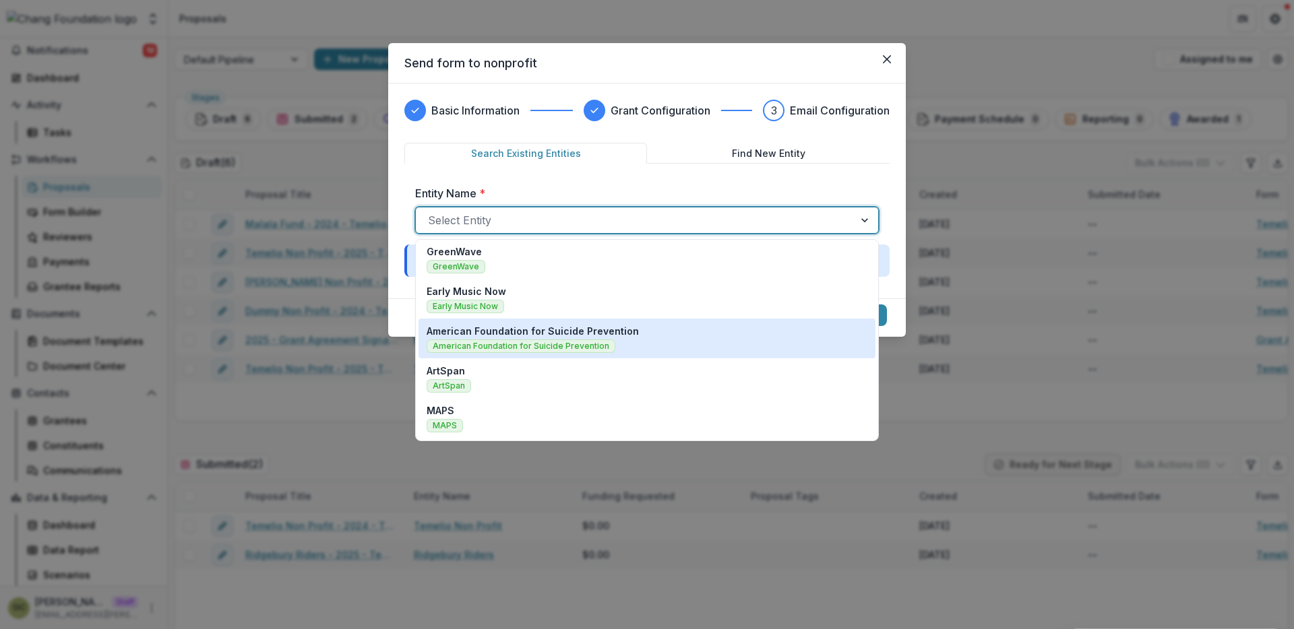
click at [698, 332] on div "American Foundation for Suicide Prevention American Foundation for Suicide Prev…" at bounding box center [647, 338] width 441 height 29
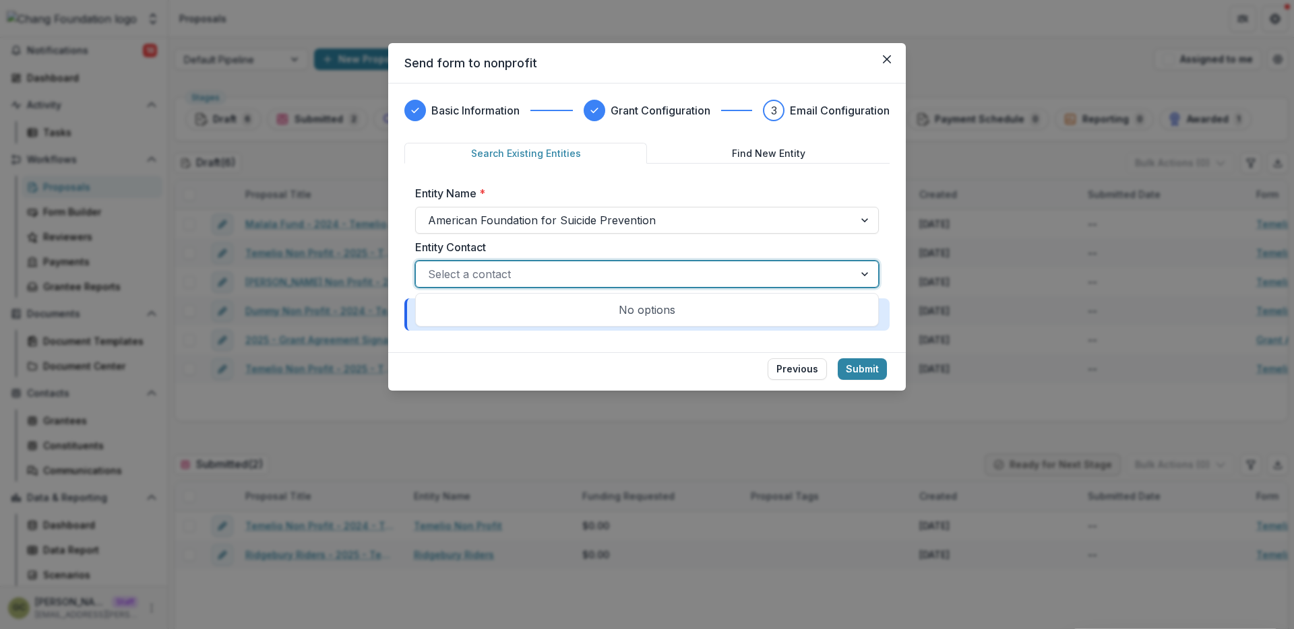
click at [739, 271] on div at bounding box center [635, 274] width 414 height 19
click at [733, 218] on div at bounding box center [635, 220] width 414 height 19
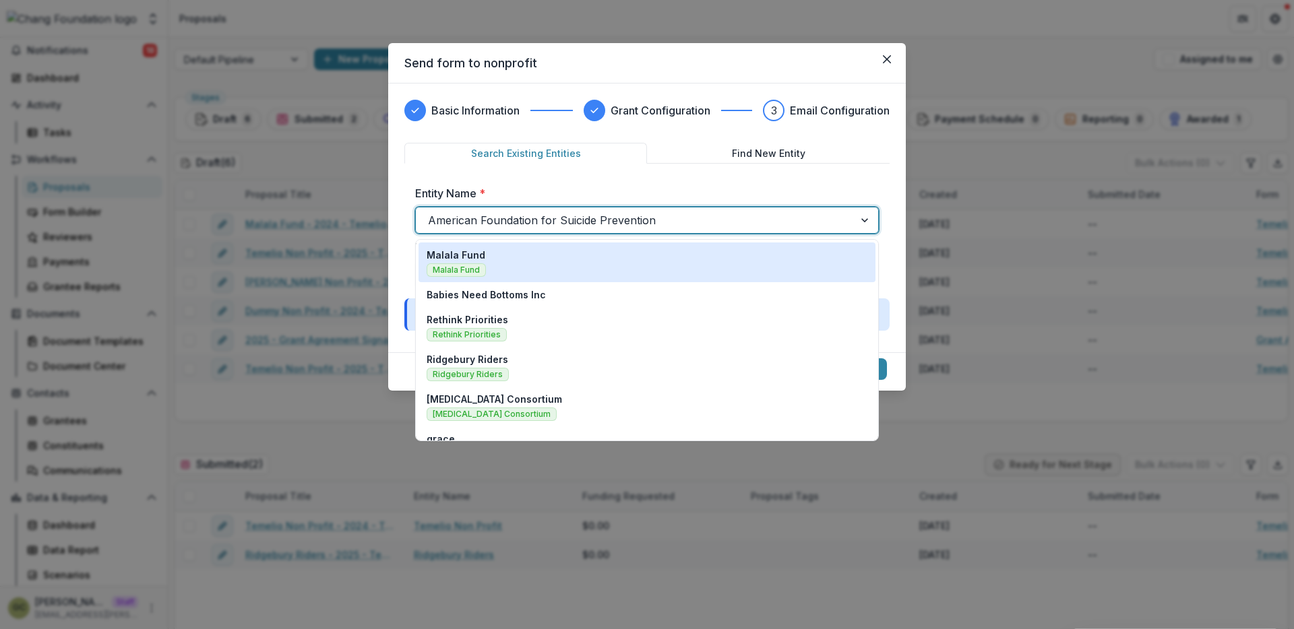
click at [700, 248] on div "Malala Fund Malala Fund" at bounding box center [647, 262] width 441 height 29
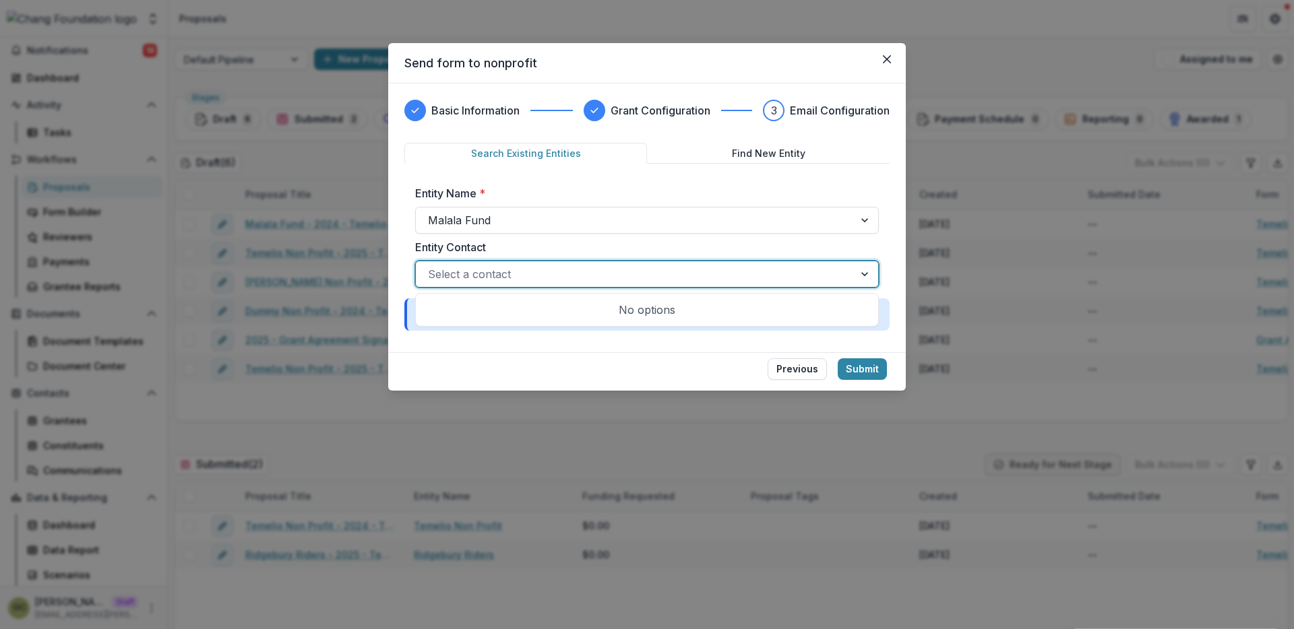
click at [665, 277] on div at bounding box center [635, 274] width 414 height 19
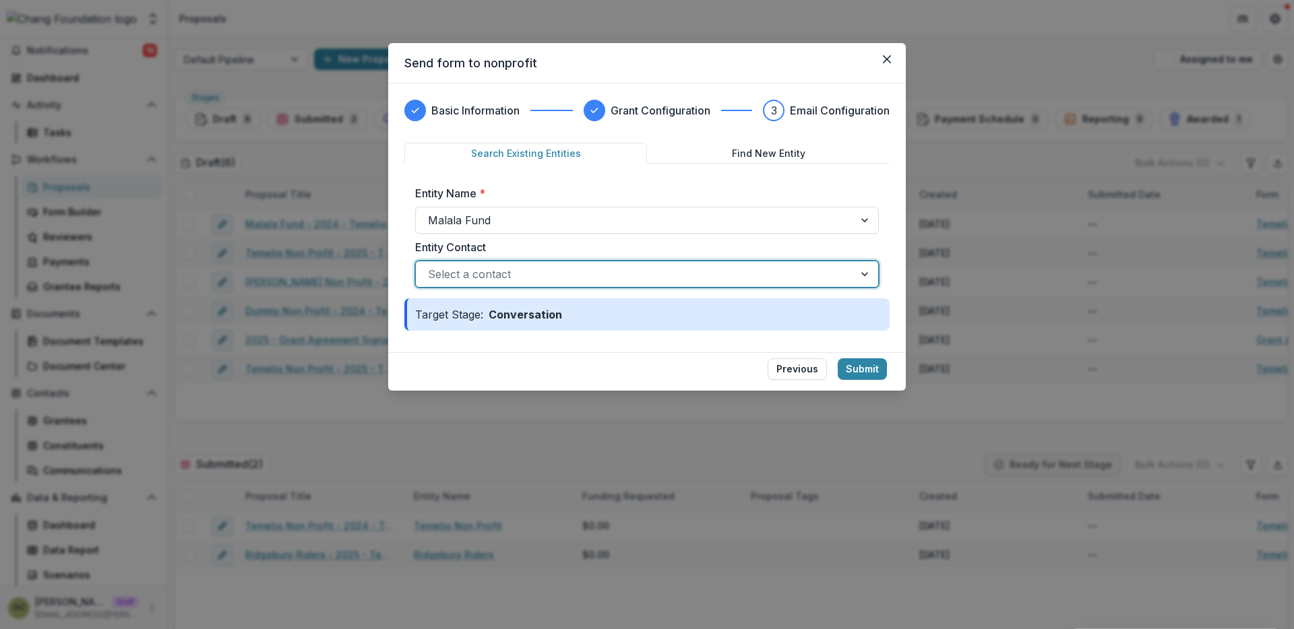
click at [665, 277] on div at bounding box center [635, 274] width 414 height 19
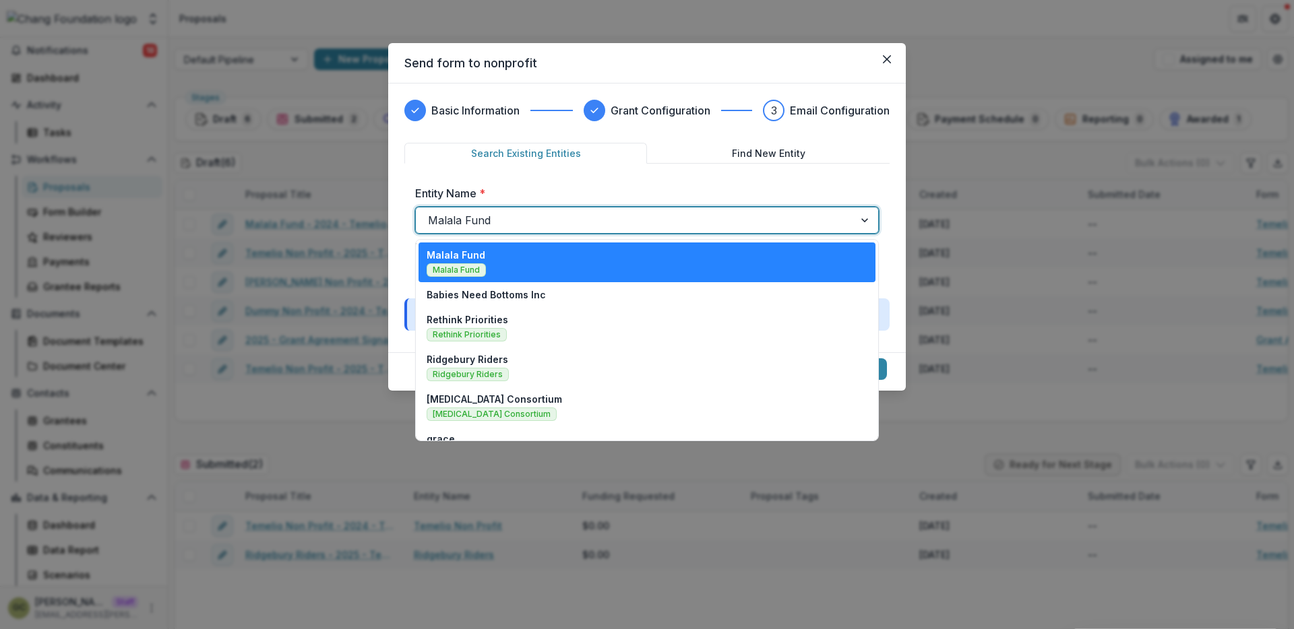
click at [638, 226] on div at bounding box center [635, 220] width 414 height 19
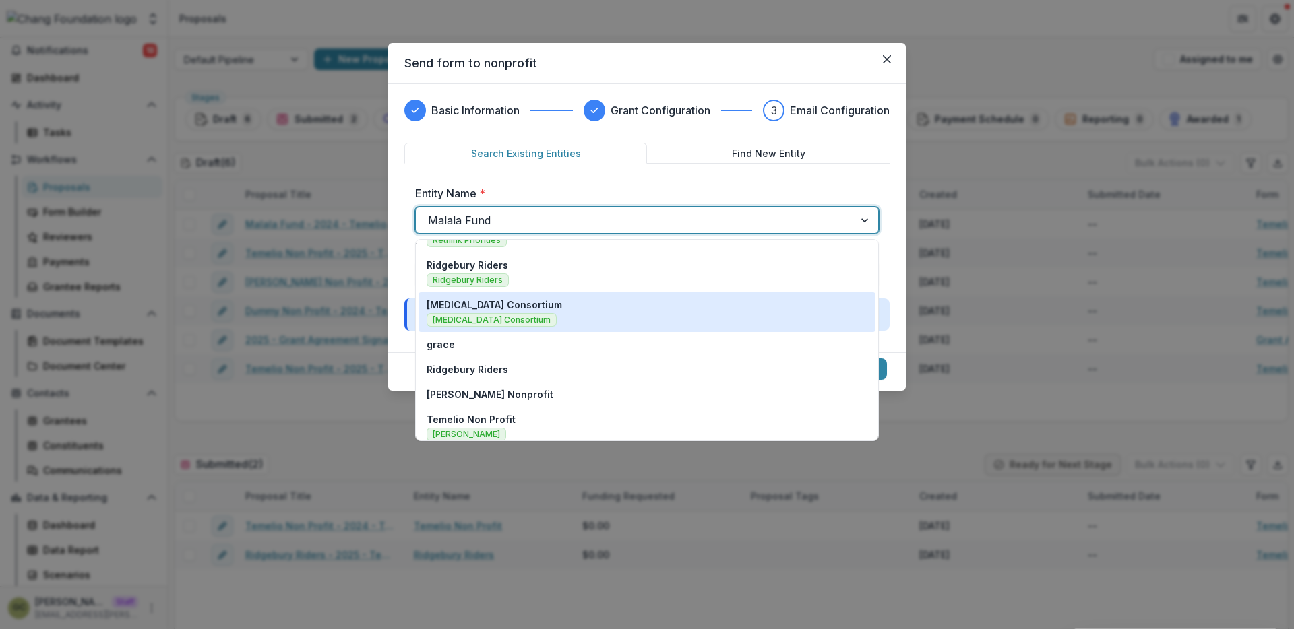
scroll to position [108, 0]
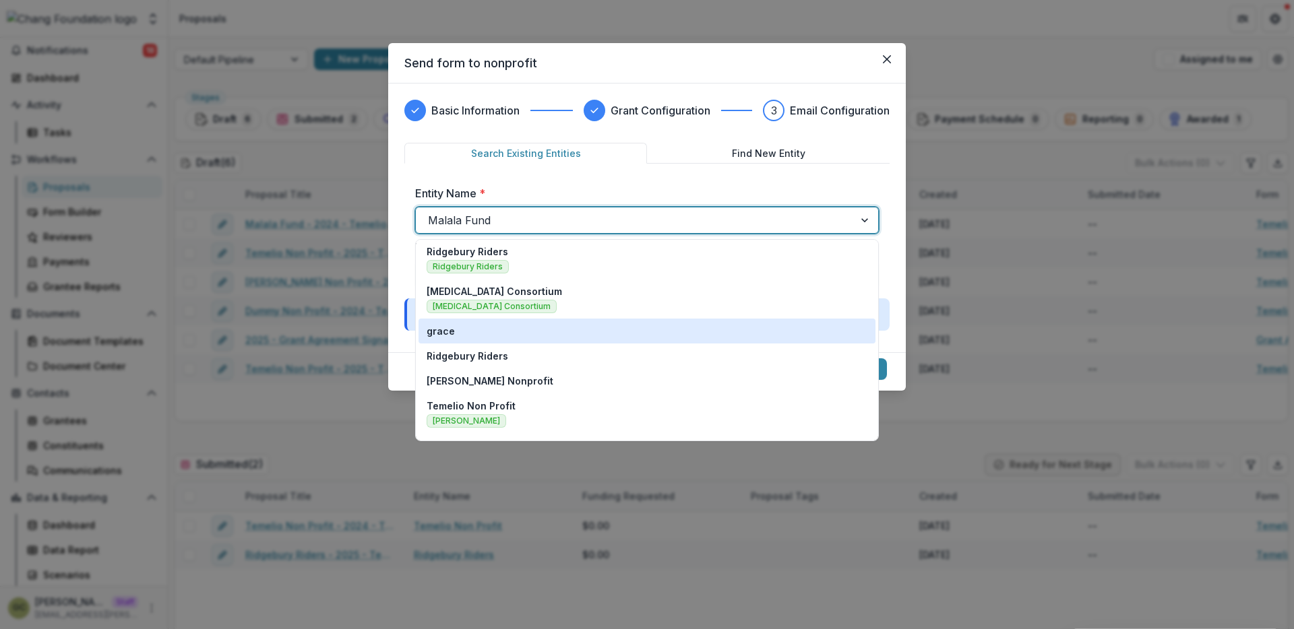
click at [577, 332] on div "grace" at bounding box center [647, 331] width 441 height 14
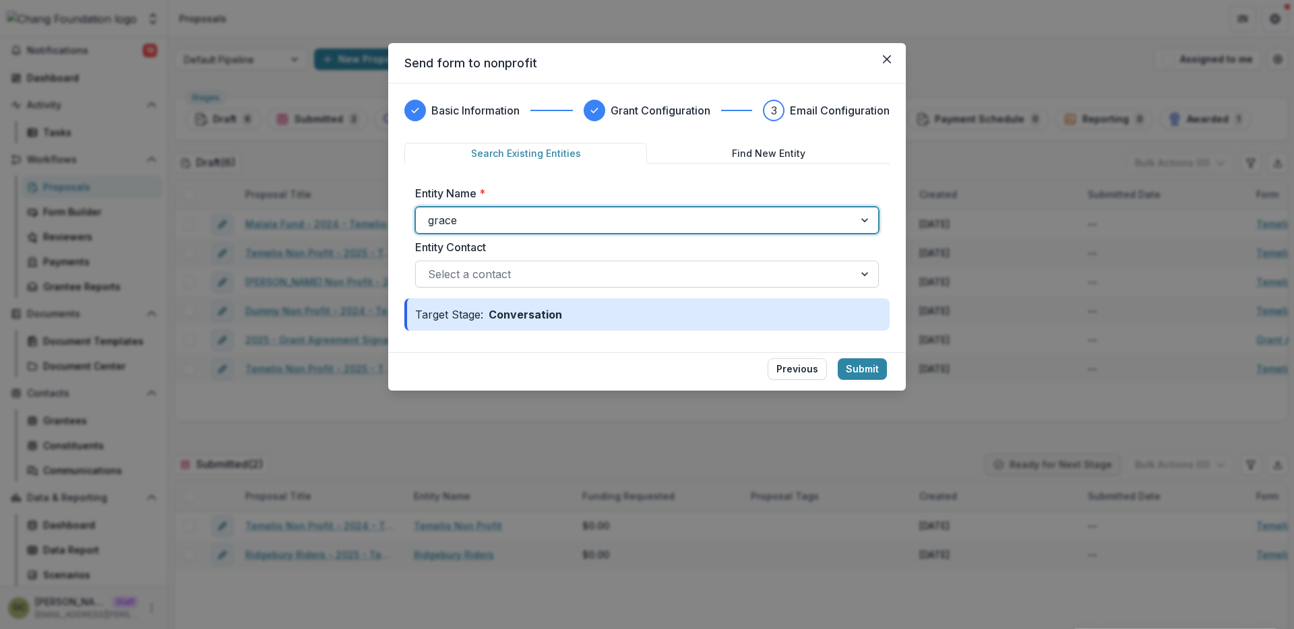
click at [564, 268] on div at bounding box center [635, 274] width 414 height 19
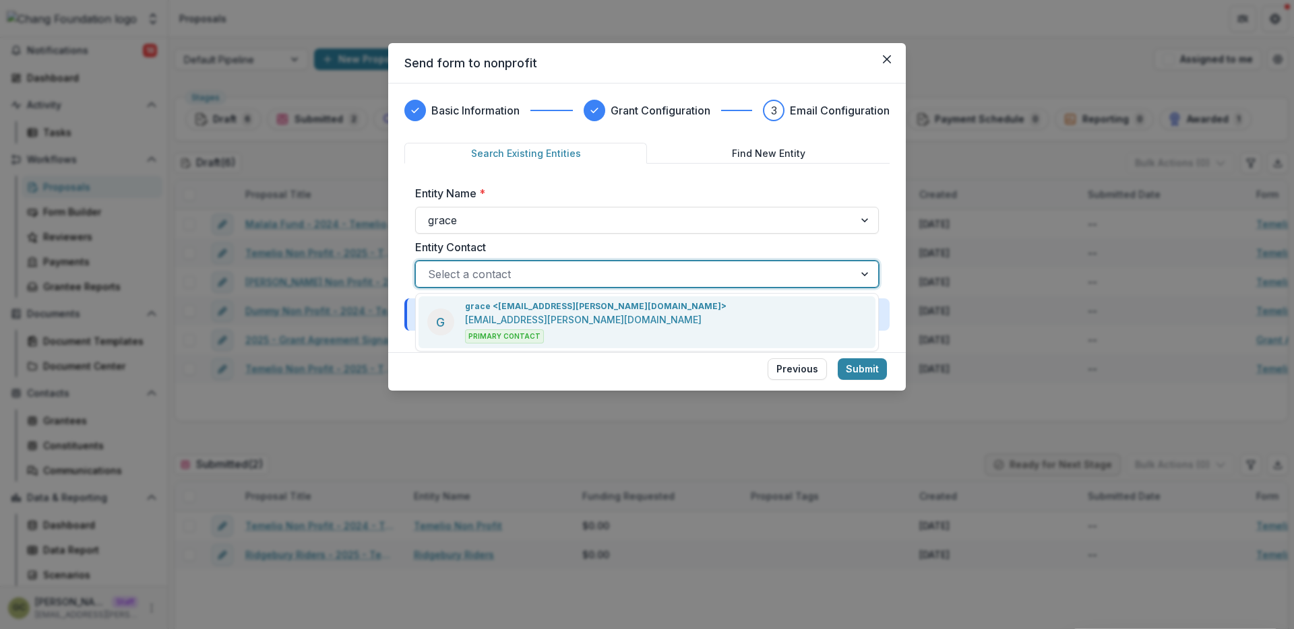
click at [553, 307] on p "grace <g.ey.chang@gmail.com>" at bounding box center [595, 307] width 261 height 12
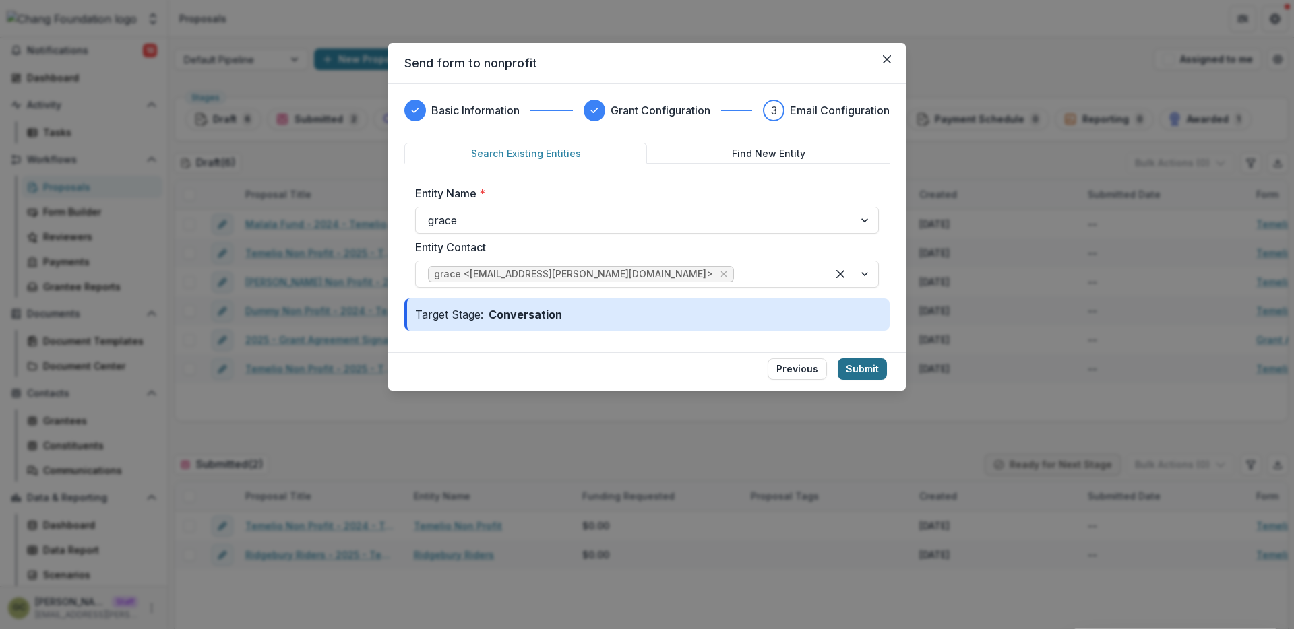
click at [859, 369] on button "Submit" at bounding box center [862, 370] width 49 height 22
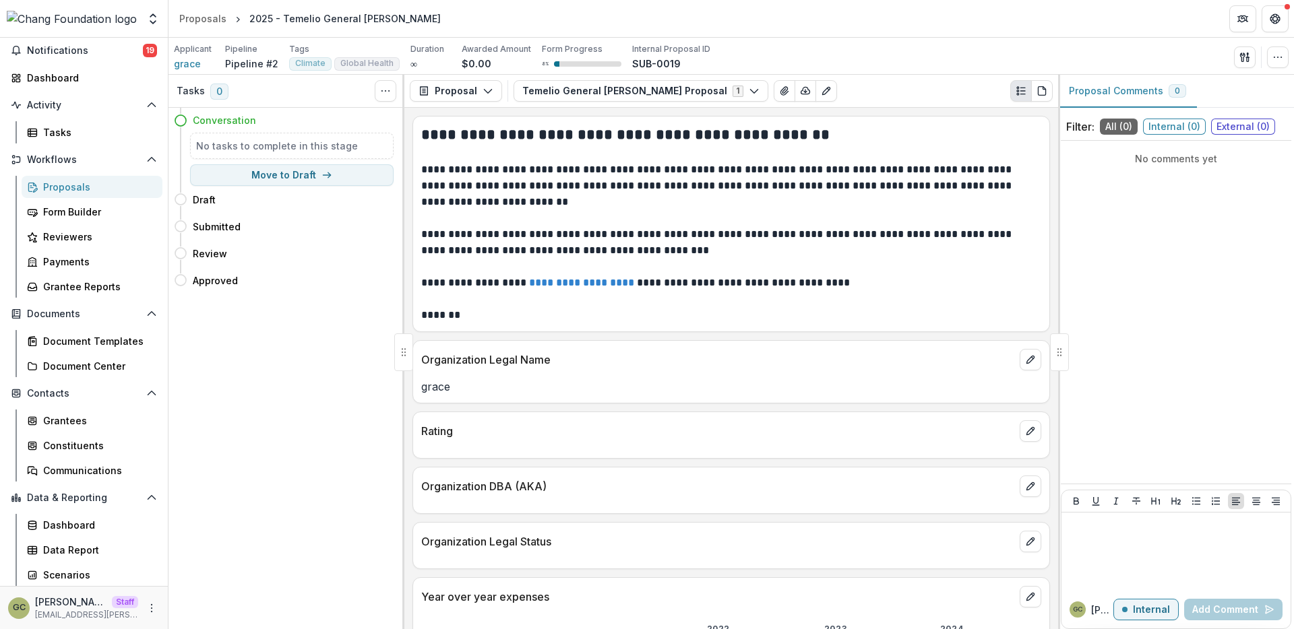
click at [80, 185] on div "Proposals" at bounding box center [97, 187] width 109 height 14
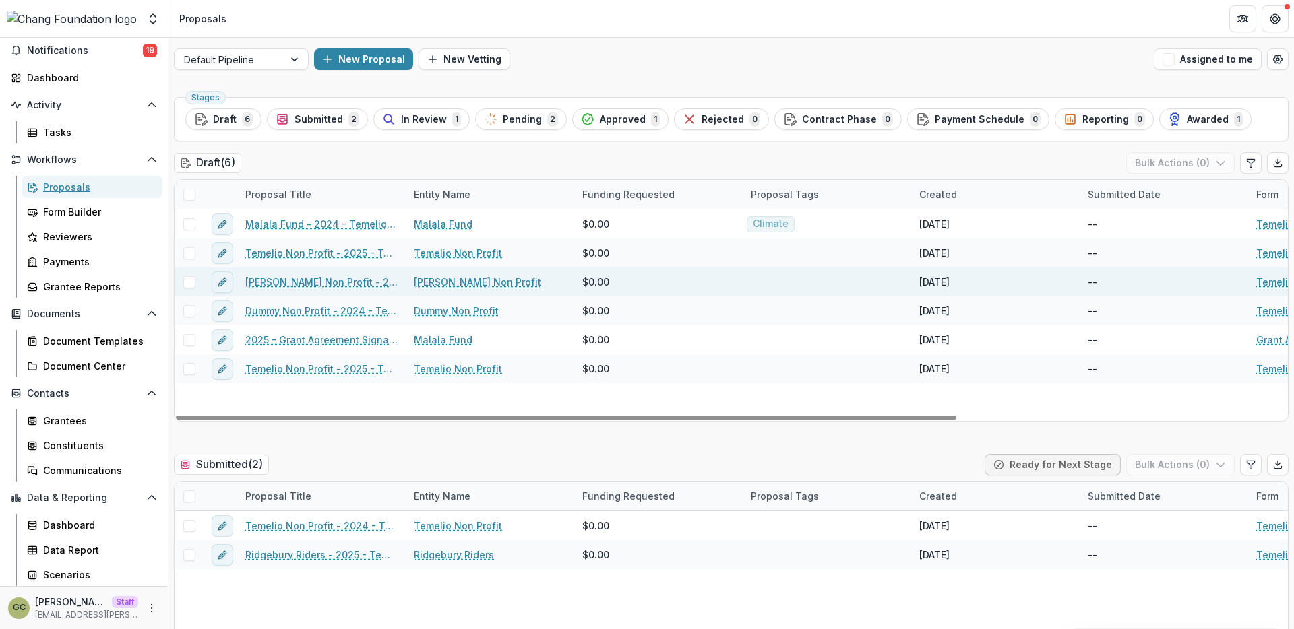
scroll to position [21, 0]
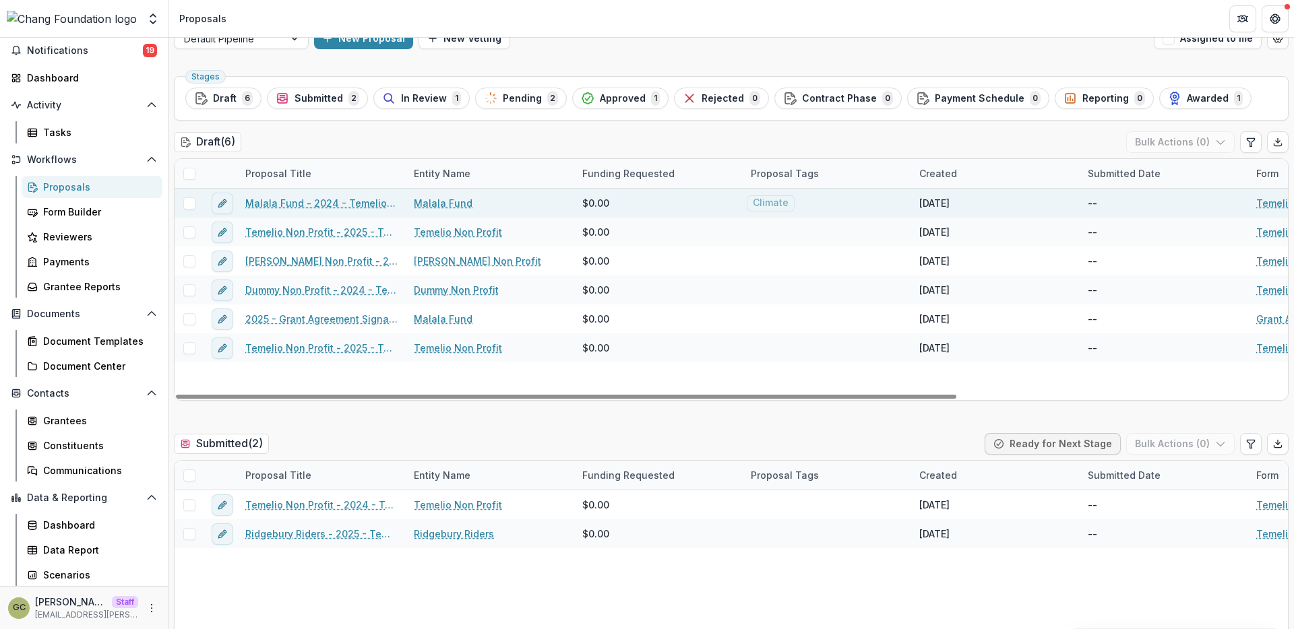
click at [361, 203] on link "Malala Fund - 2024 - Temelio General Grant Proposal" at bounding box center [321, 203] width 152 height 14
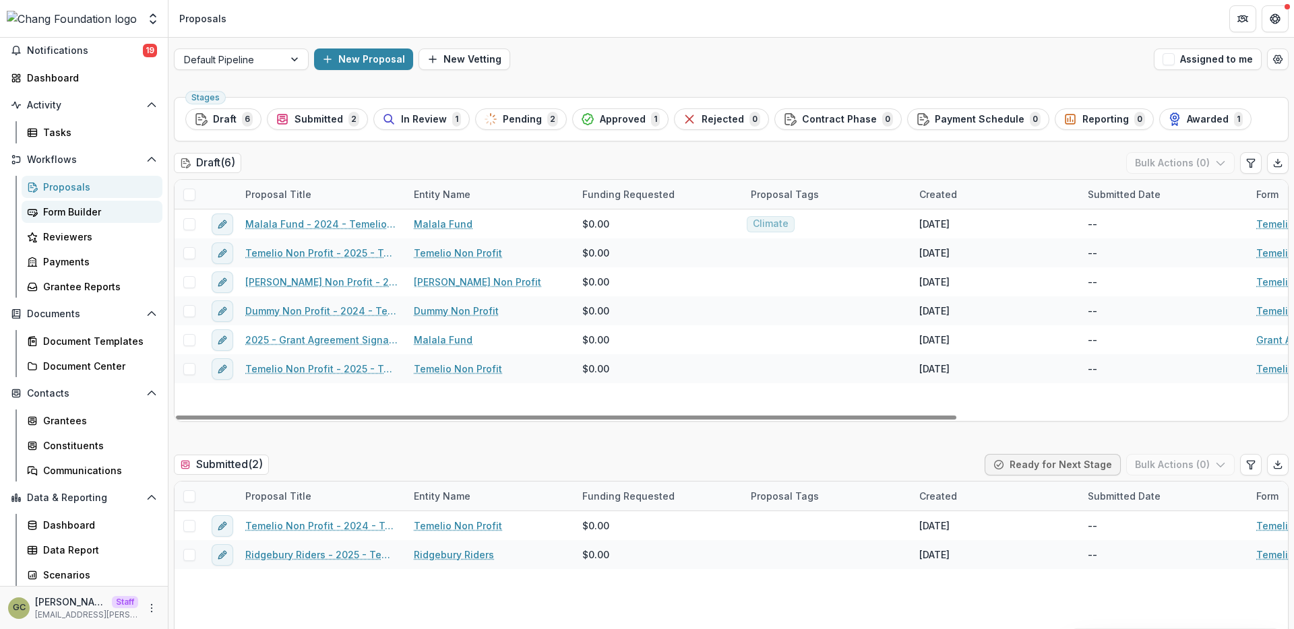
click at [83, 210] on div "Form Builder" at bounding box center [97, 212] width 109 height 14
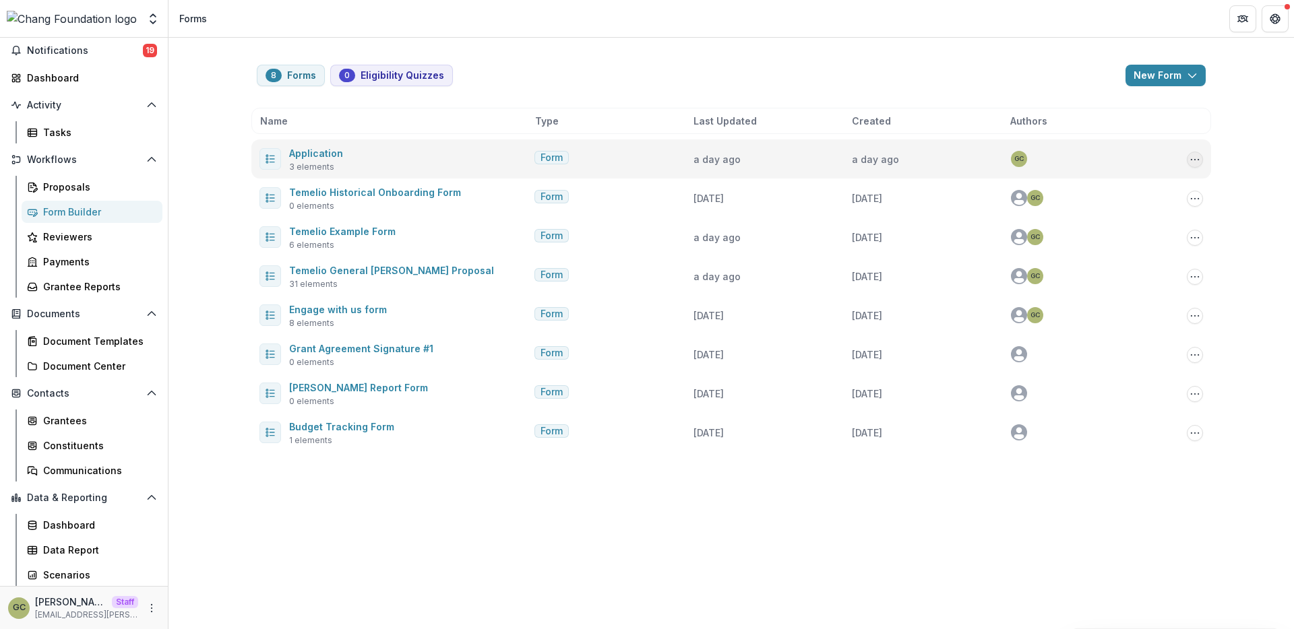
click at [1192, 160] on icon "Options" at bounding box center [1194, 159] width 11 height 11
click at [1125, 256] on button "Send" at bounding box center [1127, 254] width 144 height 22
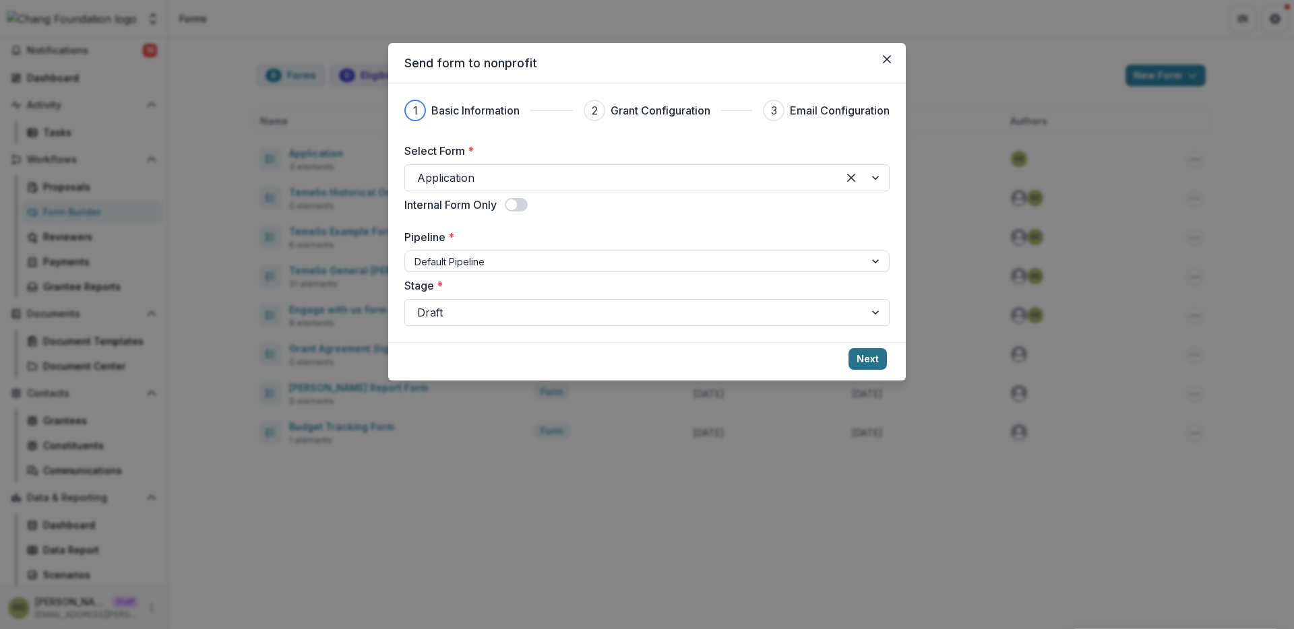
click at [870, 350] on button "Next" at bounding box center [867, 359] width 38 height 22
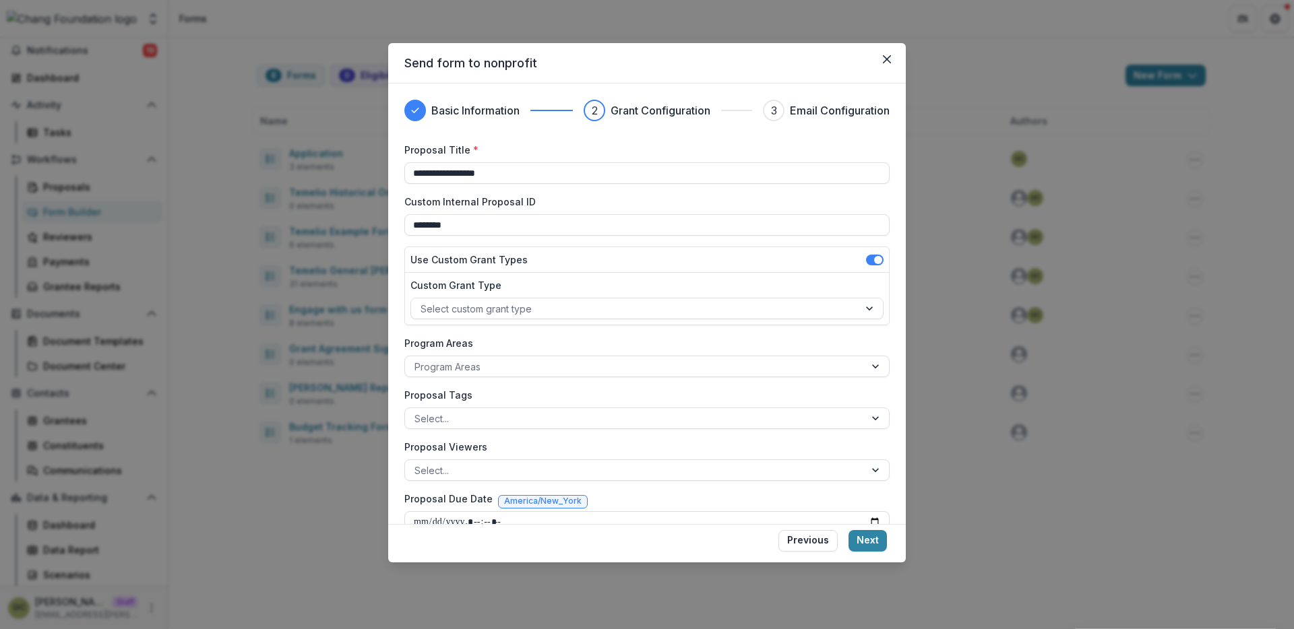
scroll to position [25, 0]
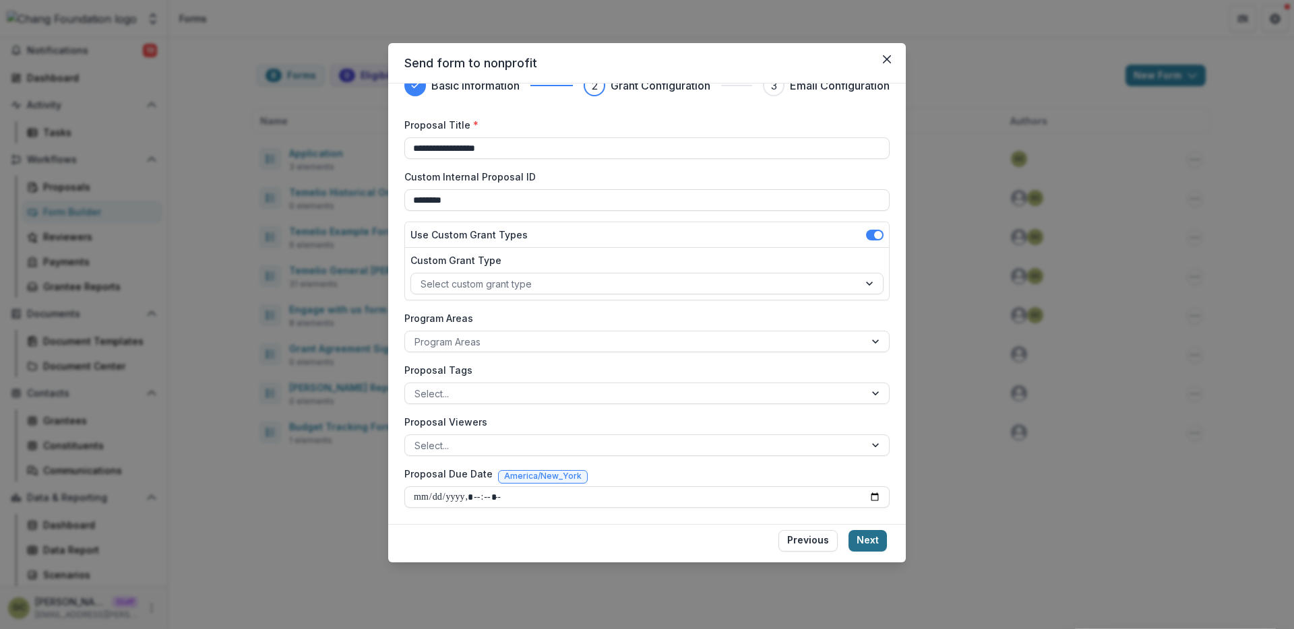
click at [877, 538] on button "Next" at bounding box center [867, 541] width 38 height 22
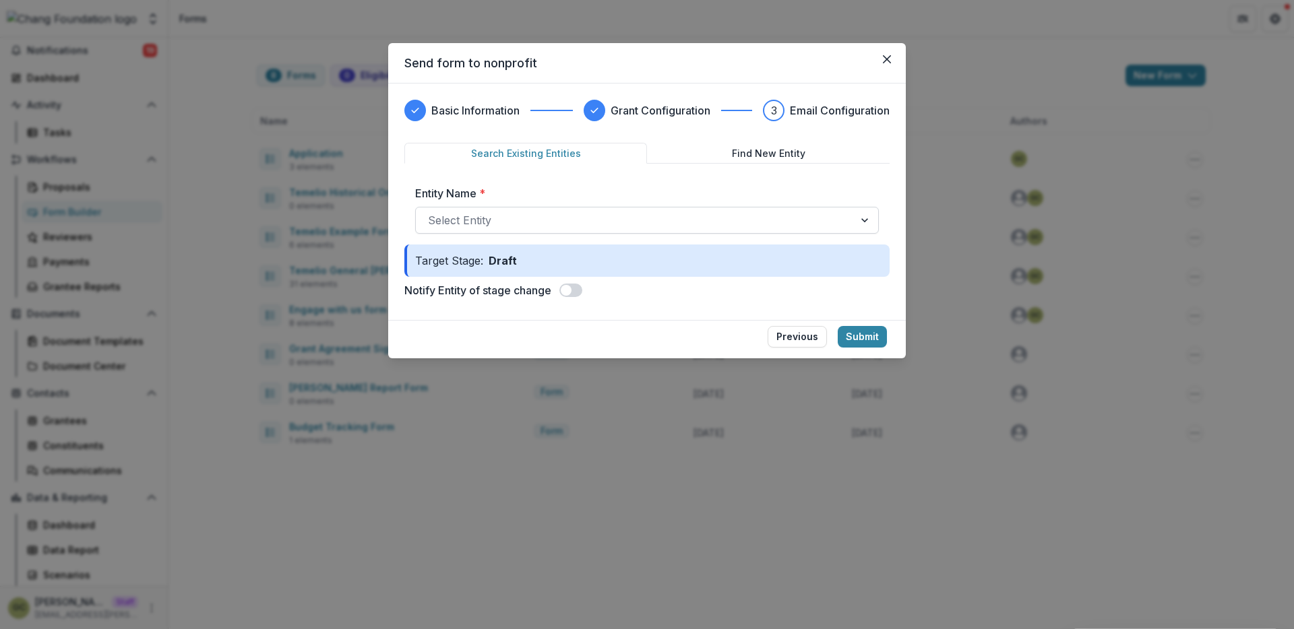
click at [708, 219] on div at bounding box center [635, 220] width 414 height 19
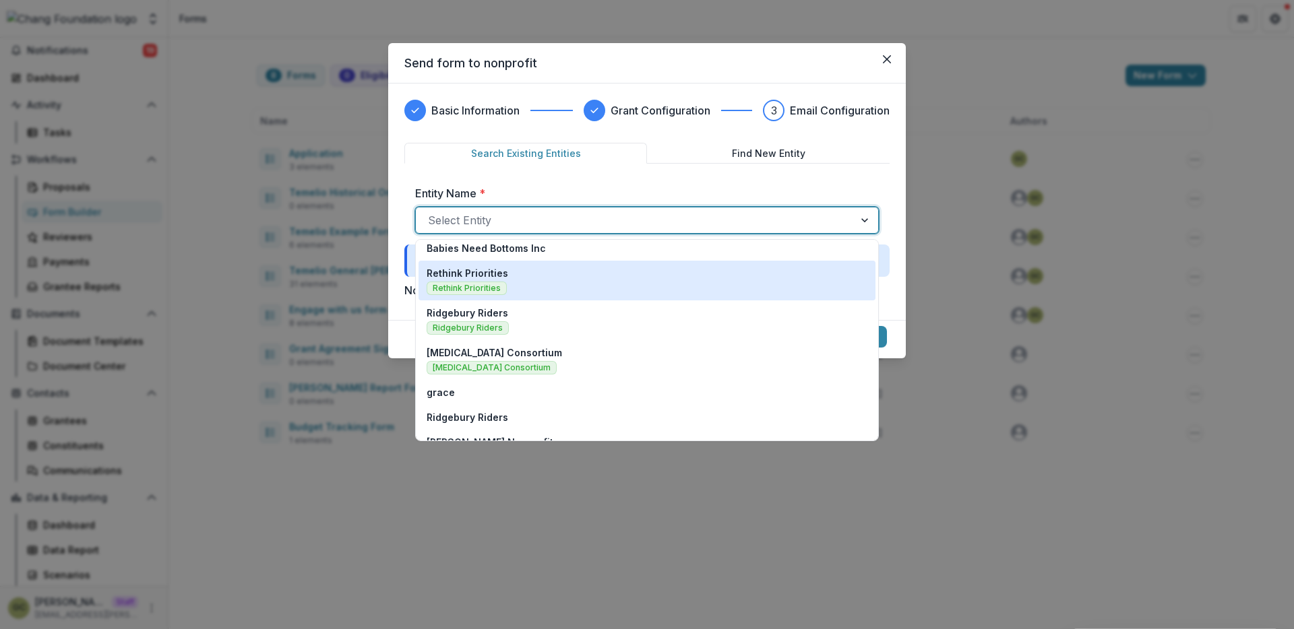
scroll to position [49, 0]
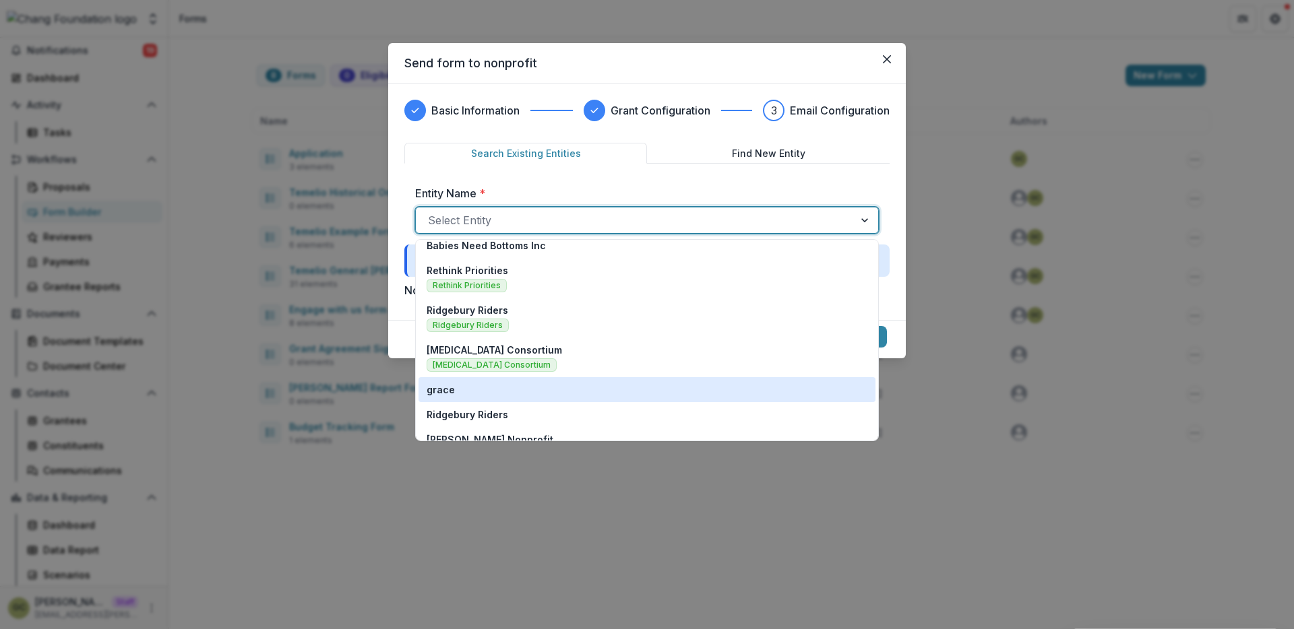
click at [586, 388] on div "grace" at bounding box center [647, 390] width 441 height 14
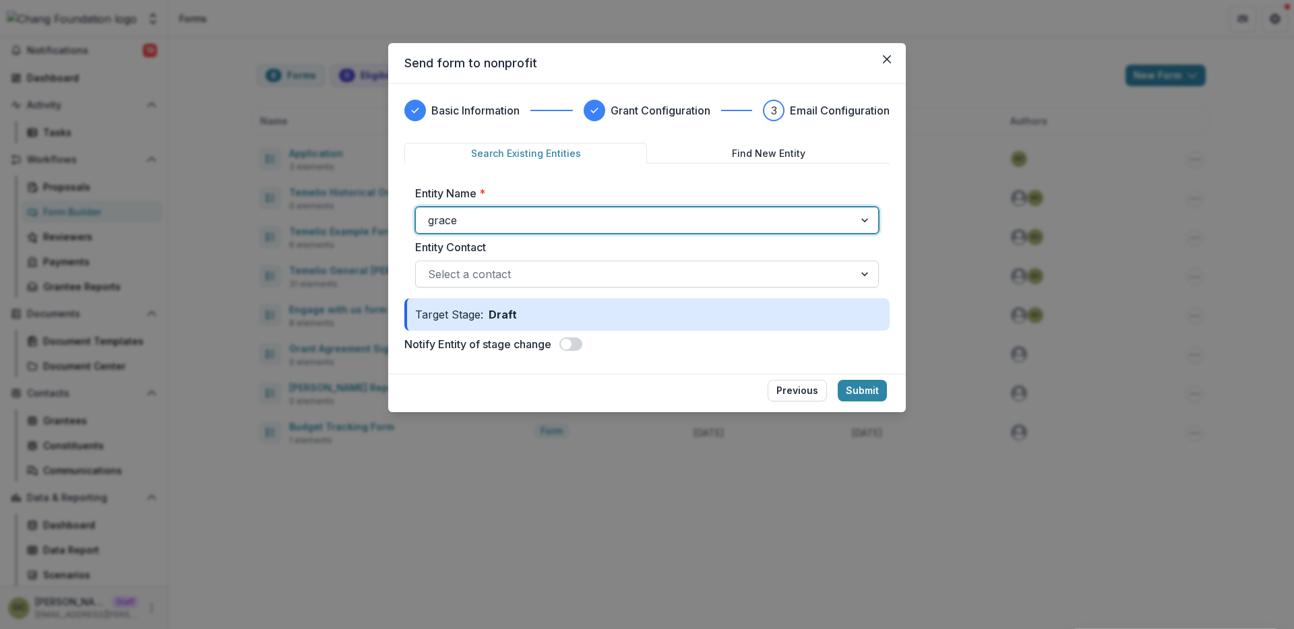
click at [580, 262] on div "Select a contact" at bounding box center [647, 274] width 464 height 27
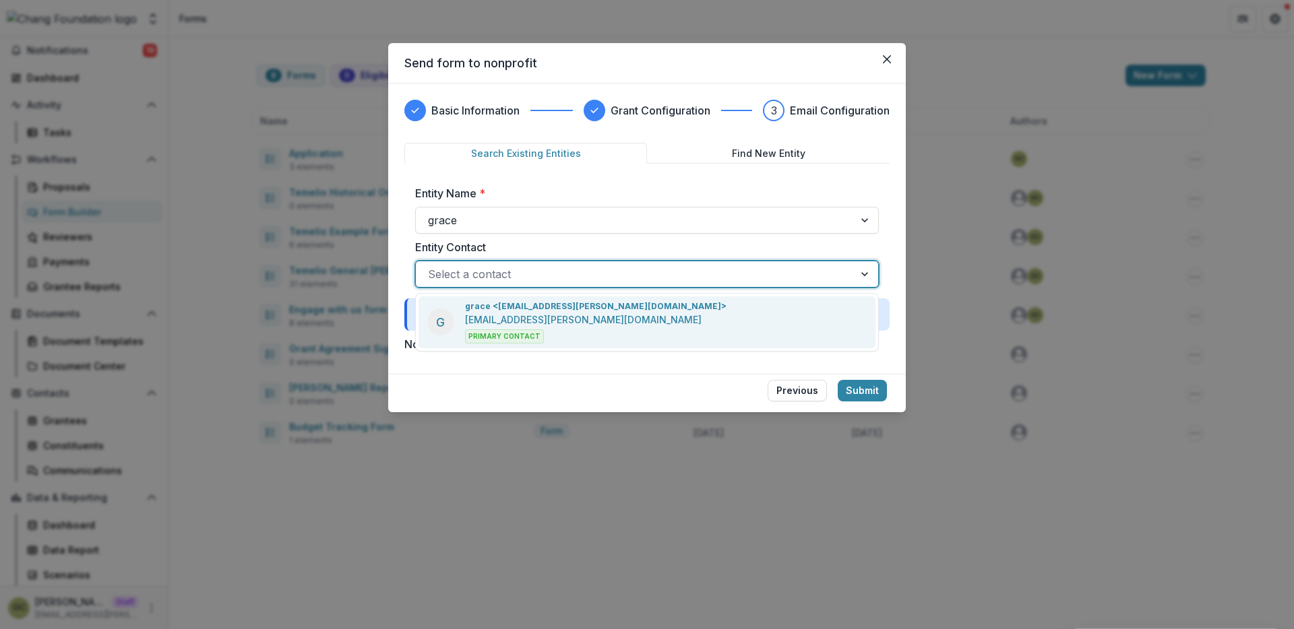
click at [596, 328] on div "G grace <g.ey.chang@gmail.com> g.ey.chang@gmail.com Primary Contact" at bounding box center [647, 323] width 457 height 52
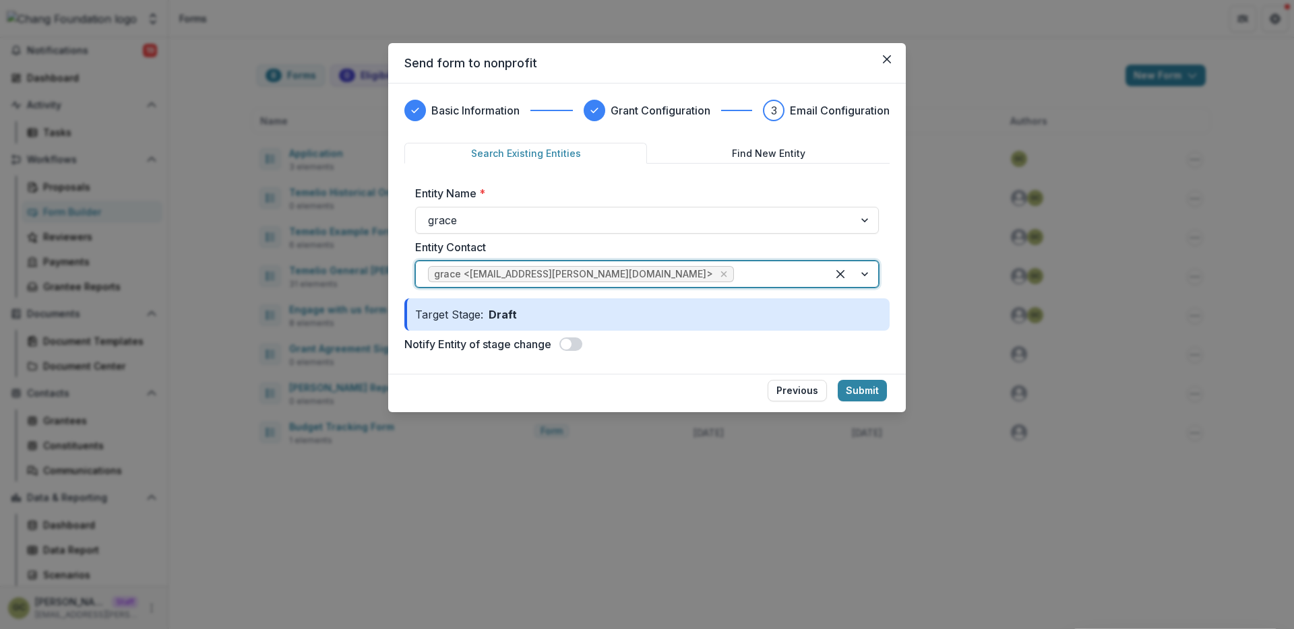
click at [574, 346] on span at bounding box center [570, 344] width 23 height 13
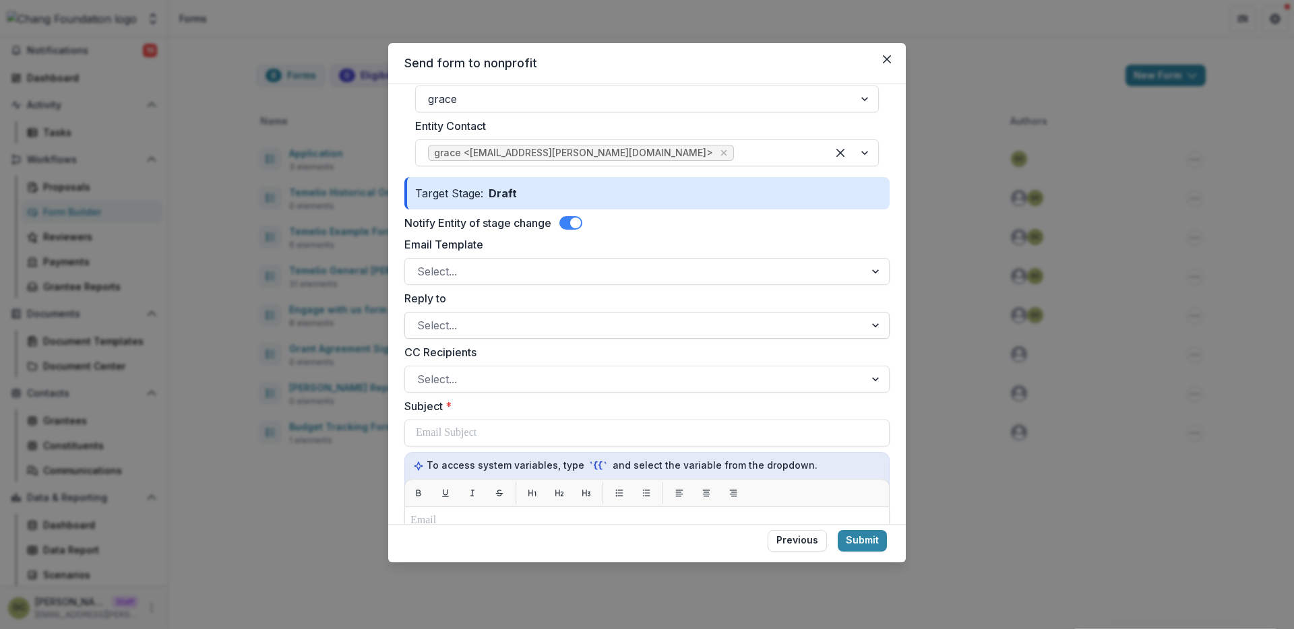
scroll to position [133, 0]
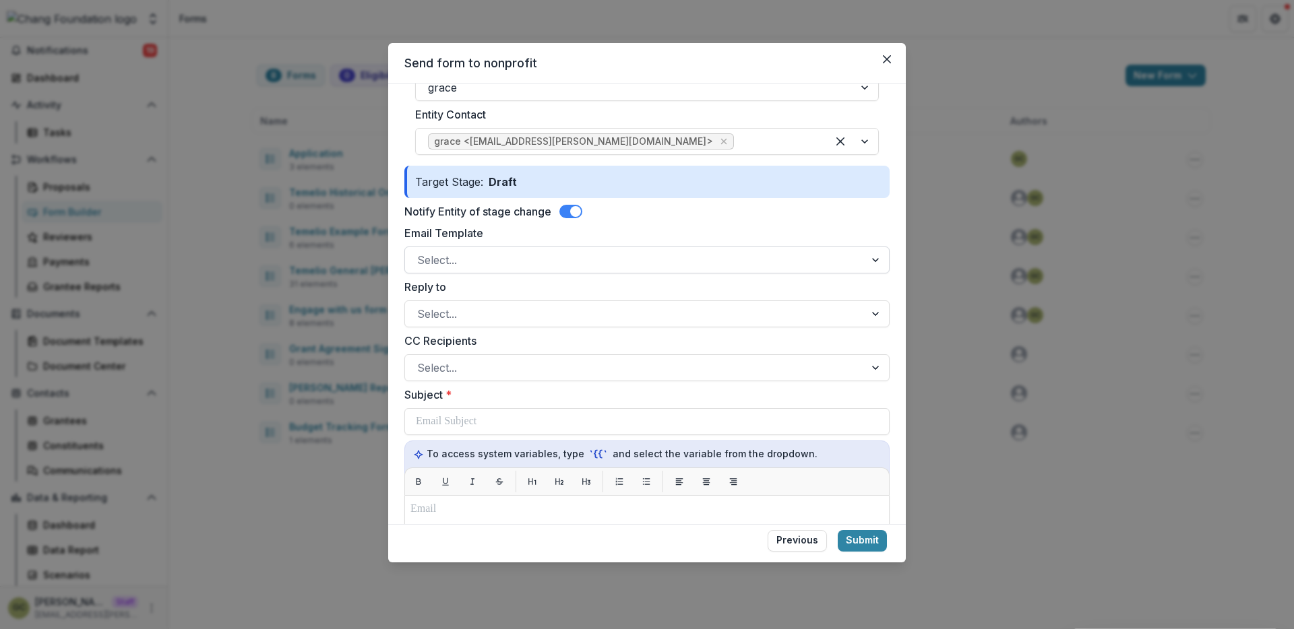
click at [623, 257] on div at bounding box center [634, 260] width 435 height 19
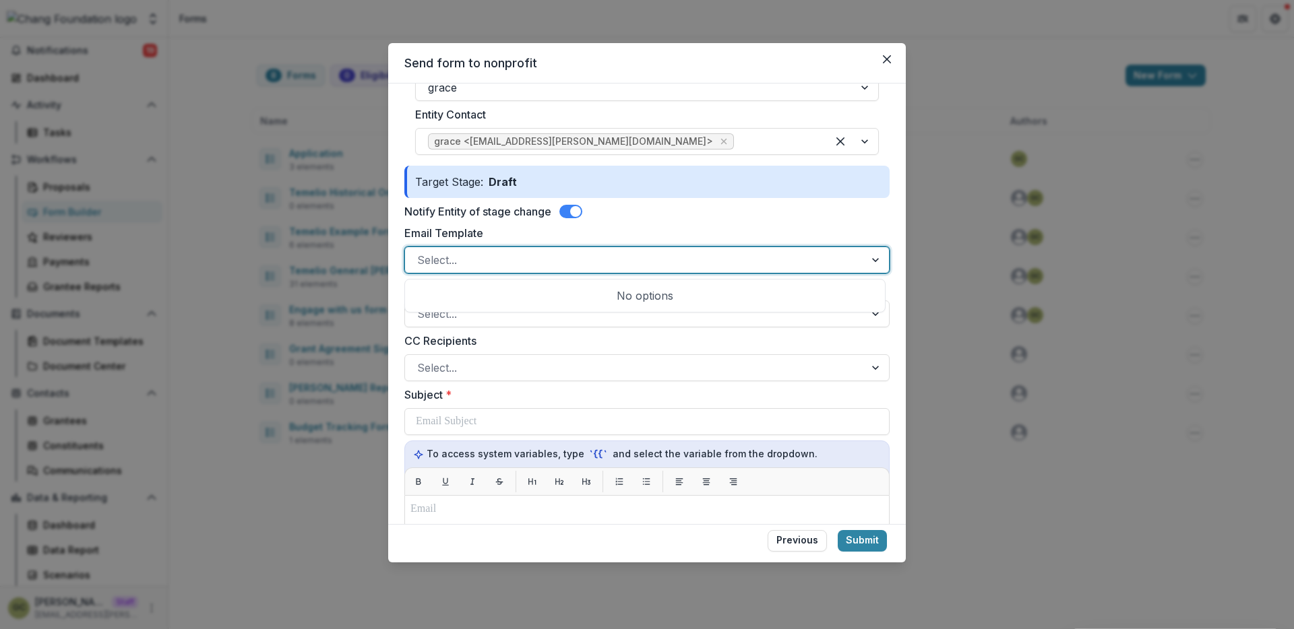
click at [567, 211] on span at bounding box center [570, 211] width 23 height 13
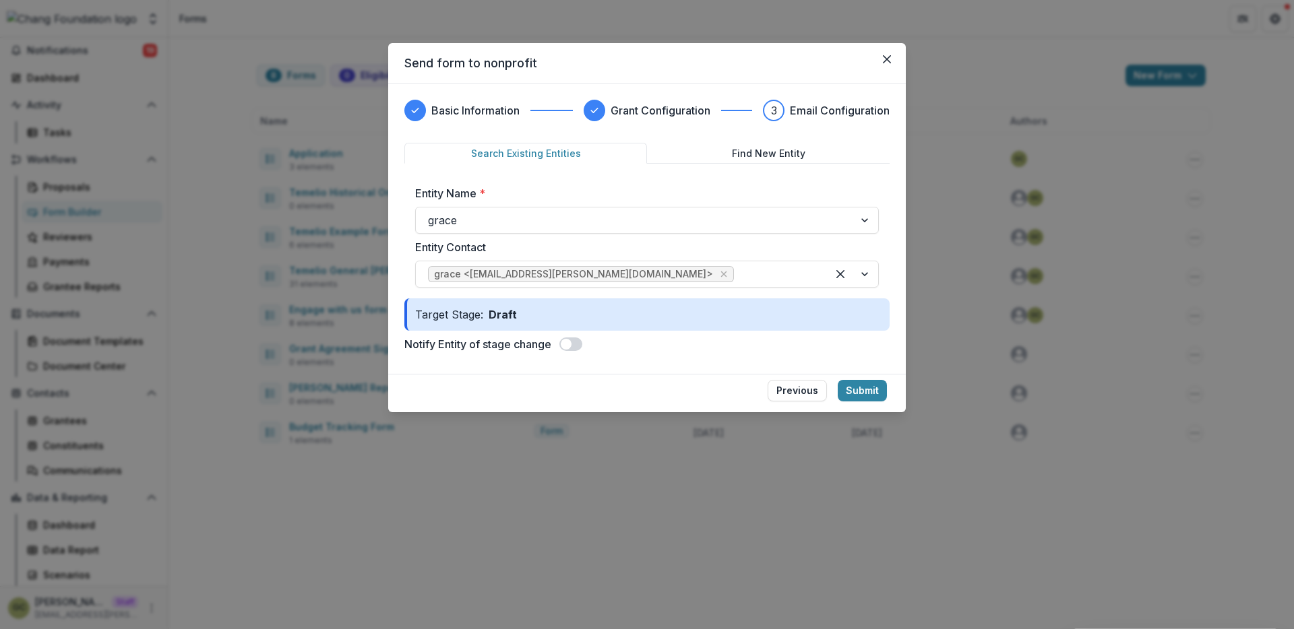
scroll to position [0, 0]
click at [859, 390] on button "Submit" at bounding box center [862, 391] width 49 height 22
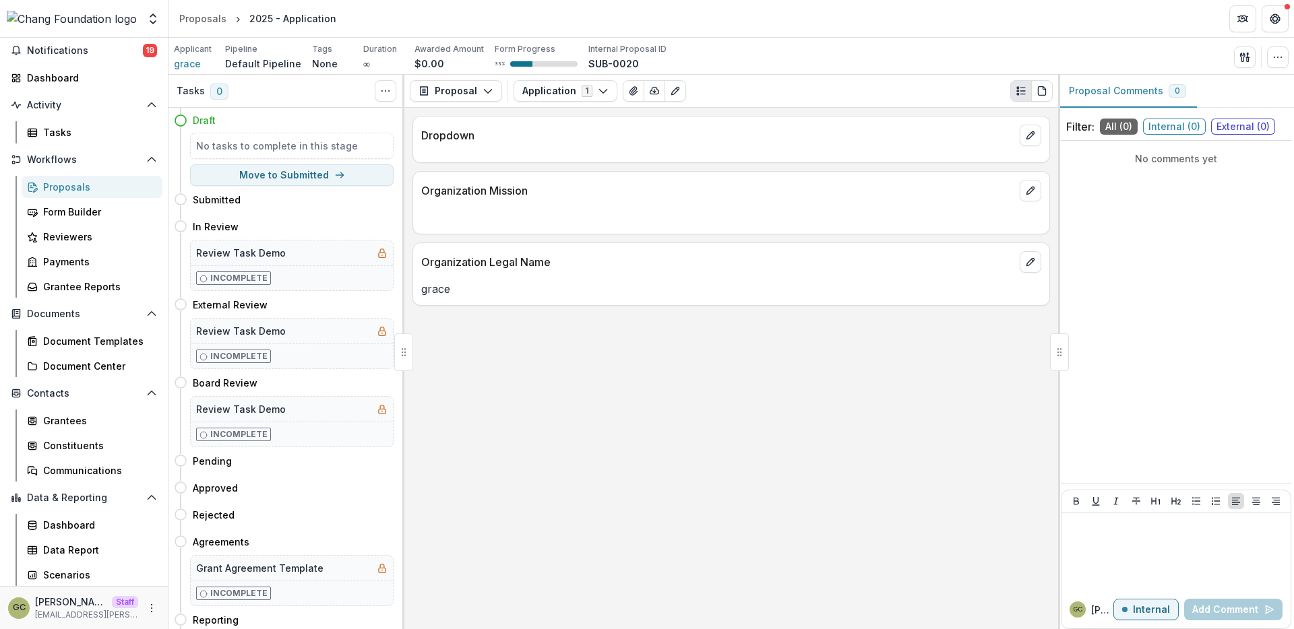
click at [622, 424] on div "Dropdown Organization Mission Organization Legal Name grace" at bounding box center [731, 369] width 654 height 522
click at [82, 190] on div "Proposals" at bounding box center [97, 187] width 109 height 14
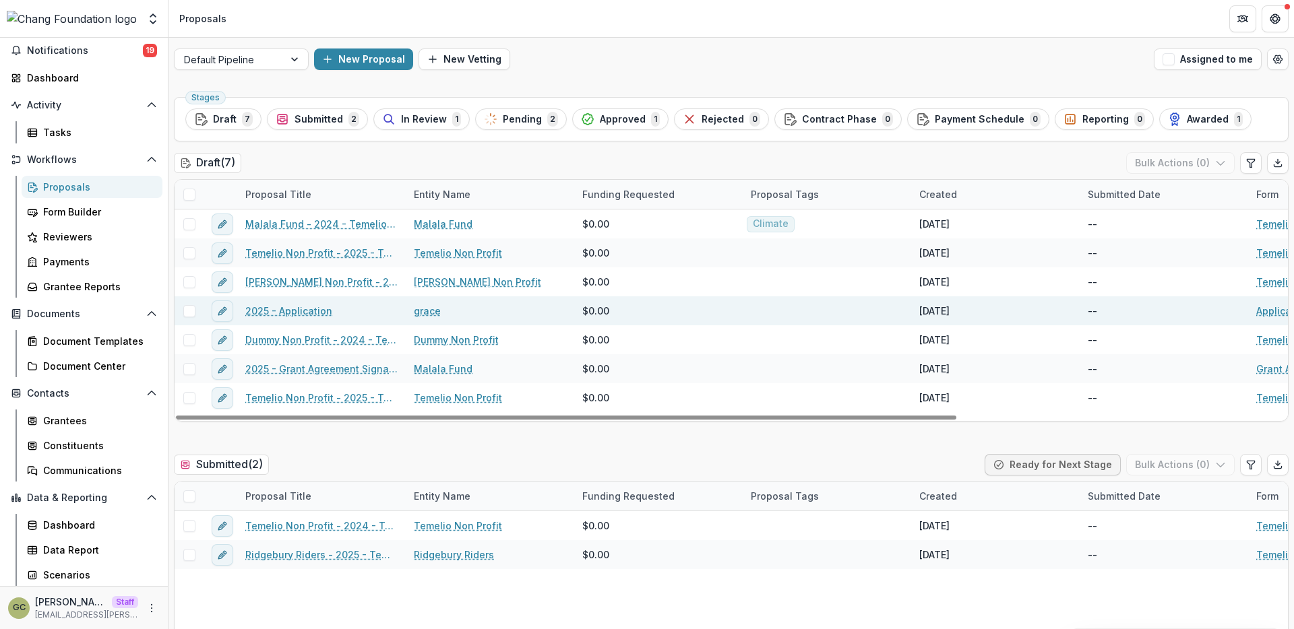
click at [311, 309] on link "2025 - Application" at bounding box center [288, 311] width 87 height 14
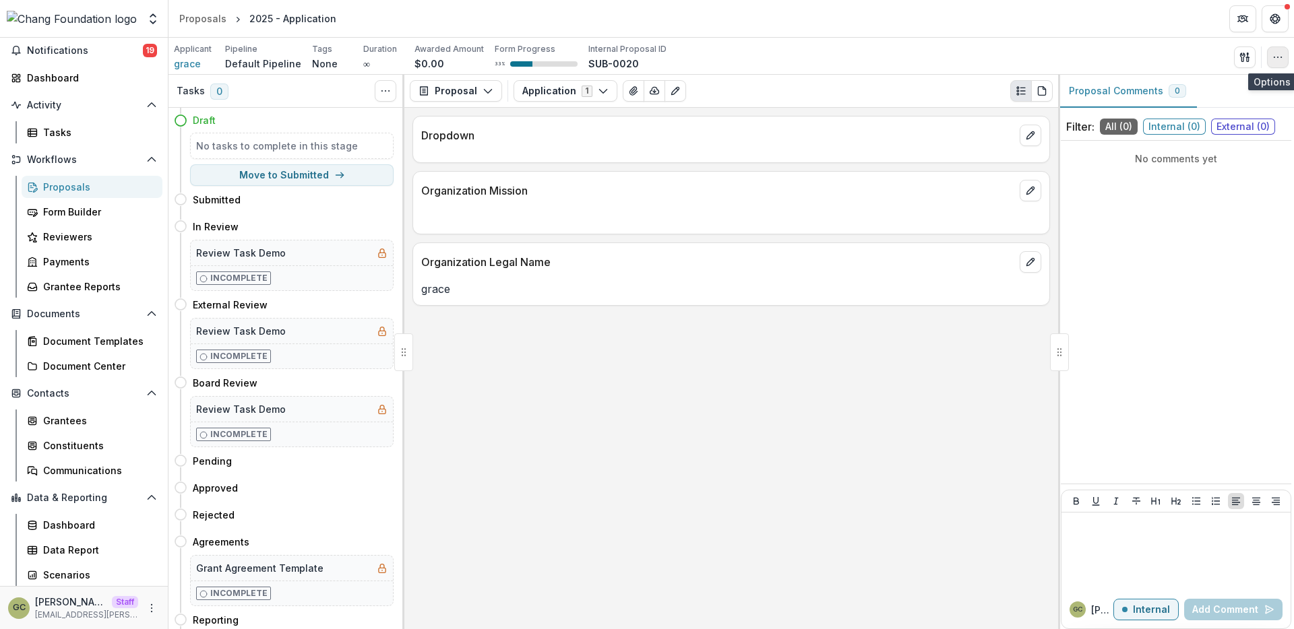
click at [1280, 53] on icon "button" at bounding box center [1277, 57] width 11 height 11
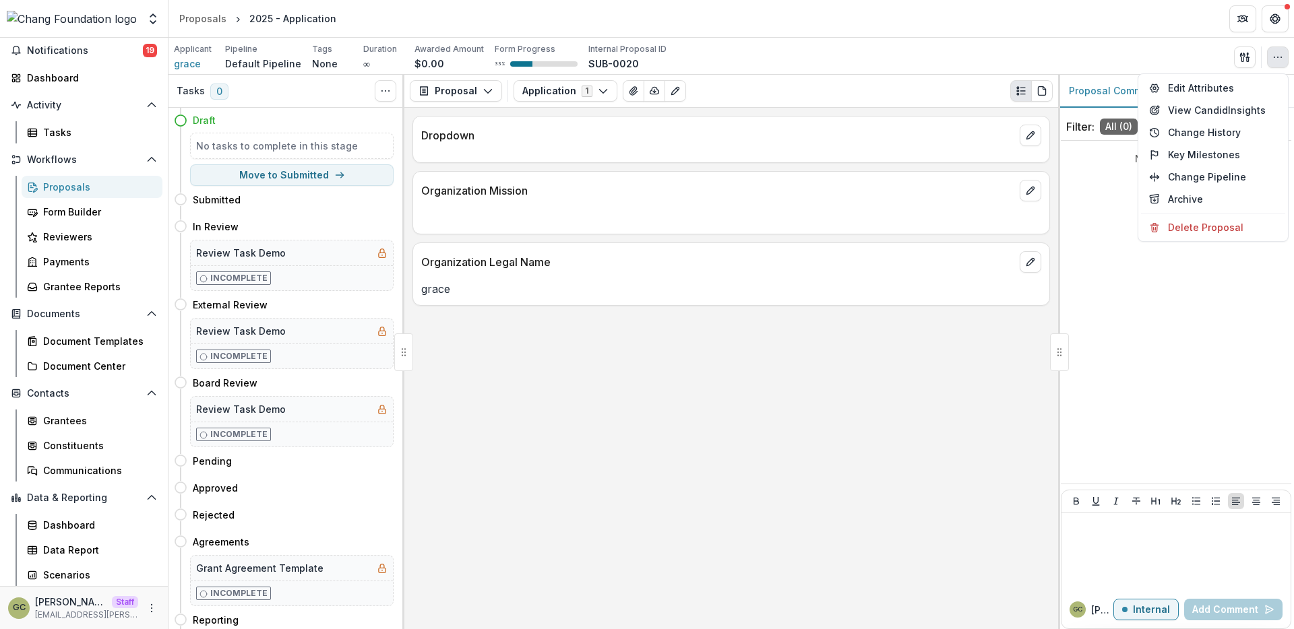
click at [1280, 53] on icon "button" at bounding box center [1277, 57] width 11 height 11
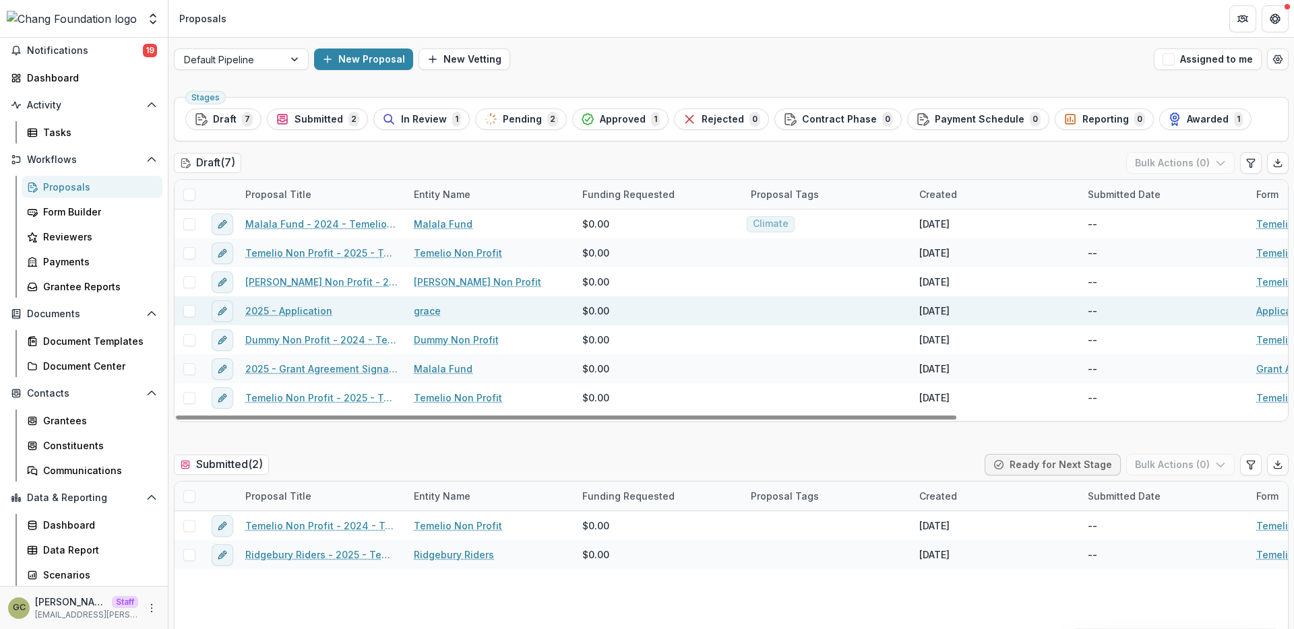
click at [192, 313] on span at bounding box center [189, 311] width 12 height 12
click at [1204, 165] on button "Bulk Actions ( 1 )" at bounding box center [1182, 163] width 106 height 22
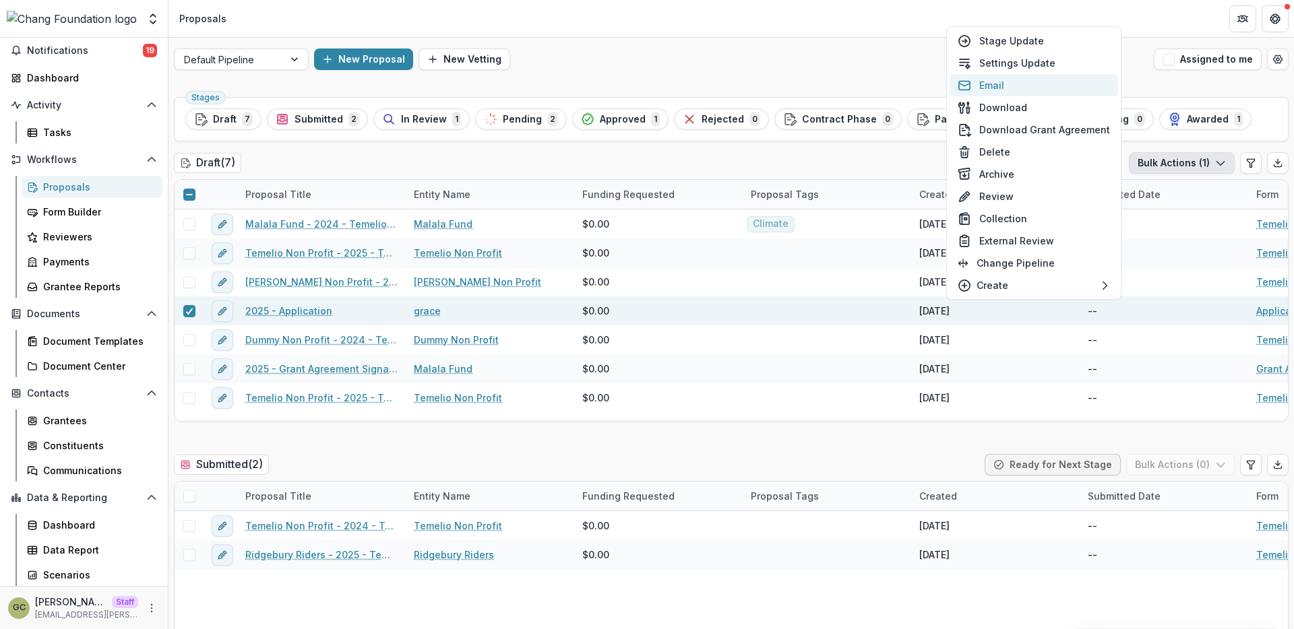
click at [1003, 86] on button "Email" at bounding box center [1034, 85] width 168 height 22
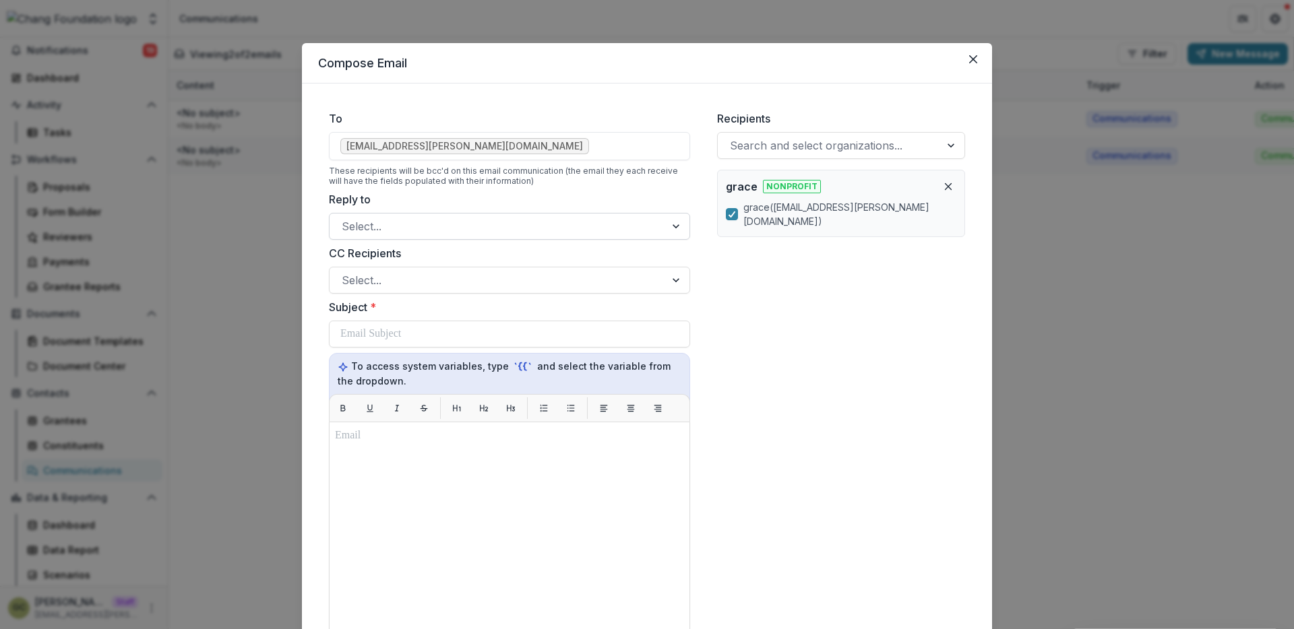
click at [461, 231] on div at bounding box center [497, 226] width 311 height 19
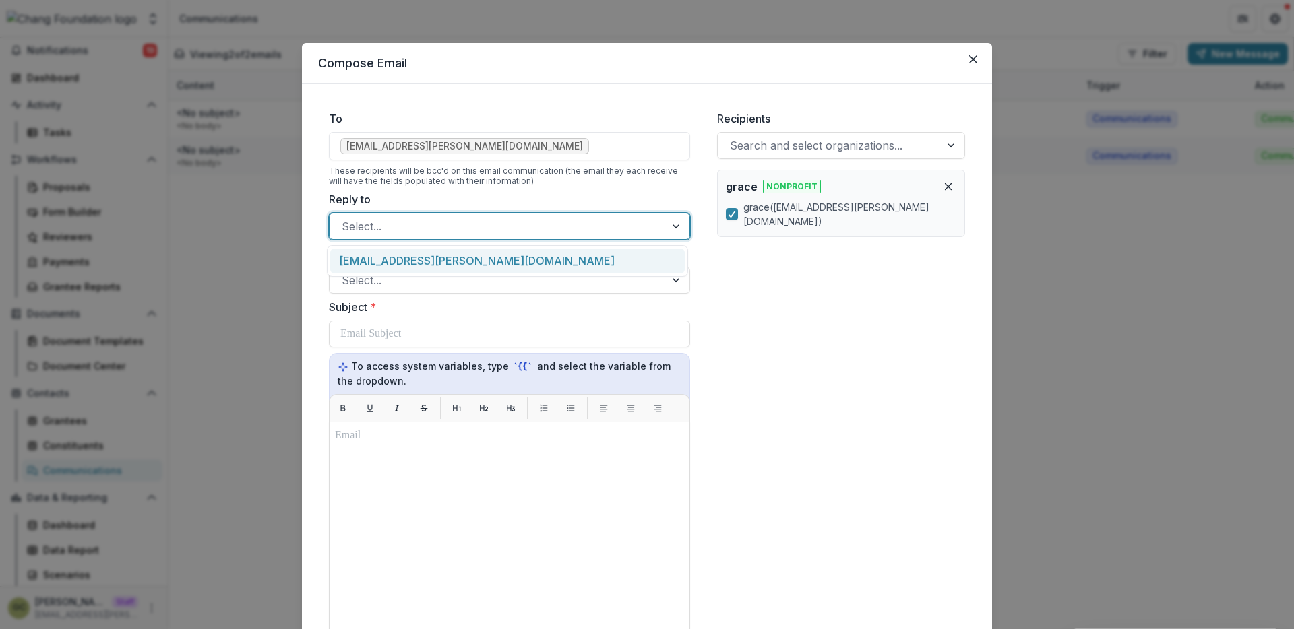
click at [462, 271] on div "[EMAIL_ADDRESS][PERSON_NAME][DOMAIN_NAME]" at bounding box center [507, 261] width 354 height 25
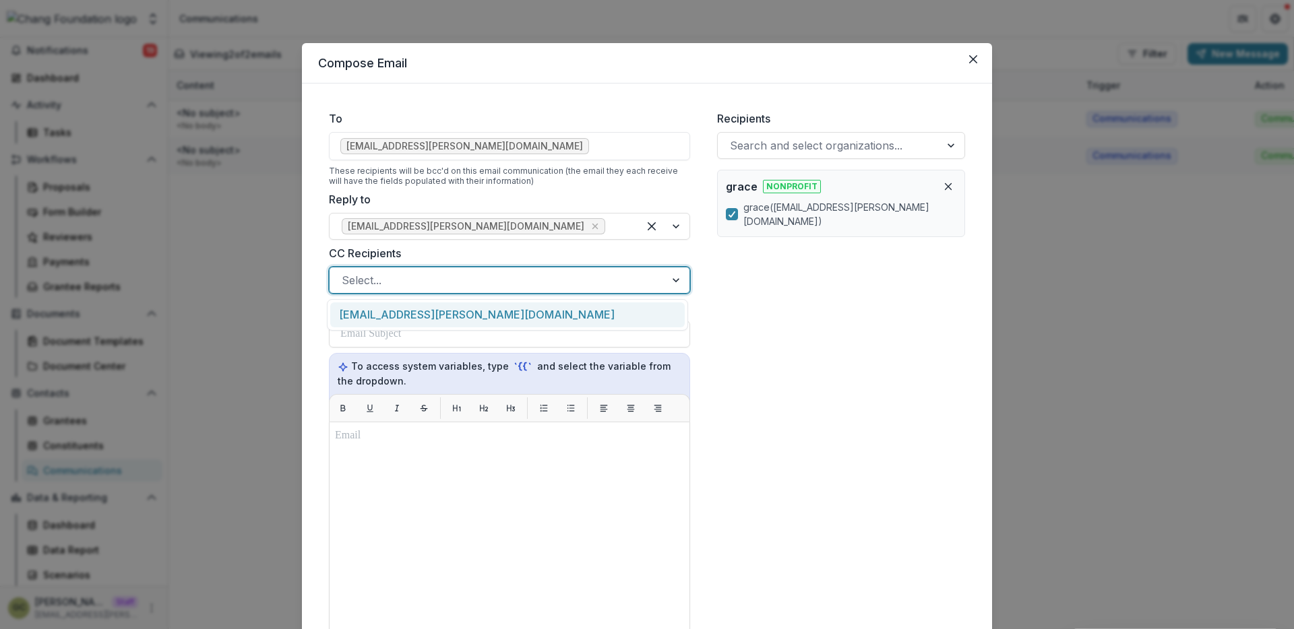
click at [462, 280] on div at bounding box center [497, 280] width 311 height 19
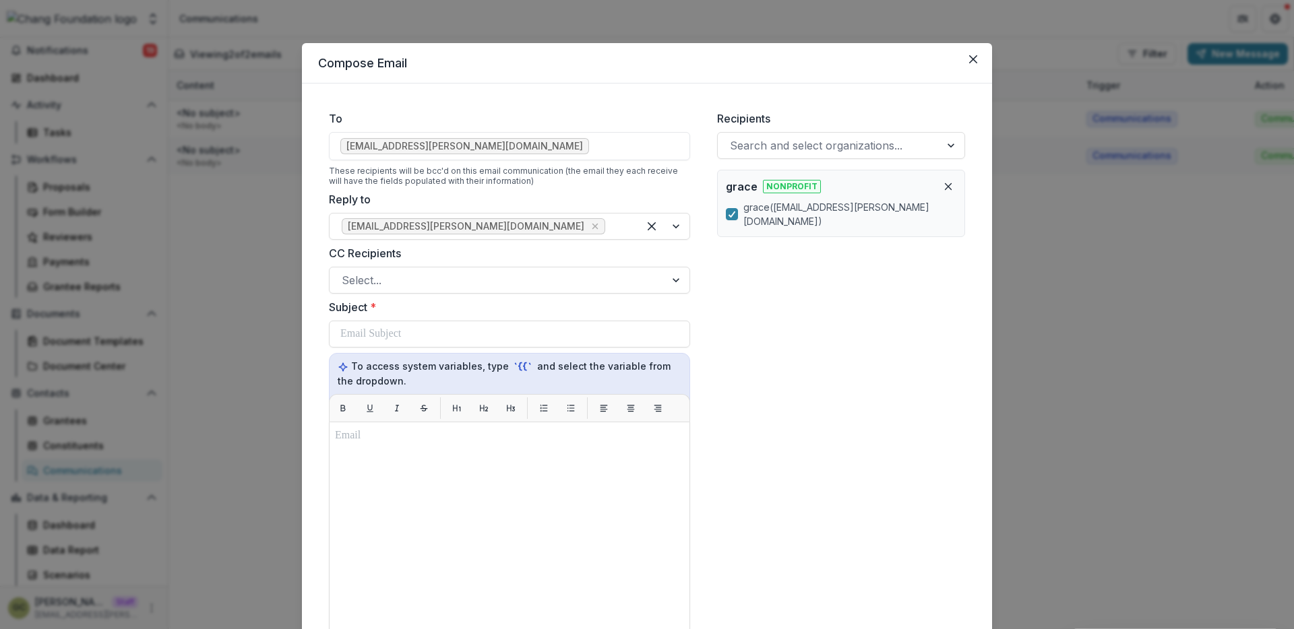
click at [719, 328] on div "Recipients Search and select organizations... grace Nonprofit grace ( g.ey.chan…" at bounding box center [841, 469] width 270 height 739
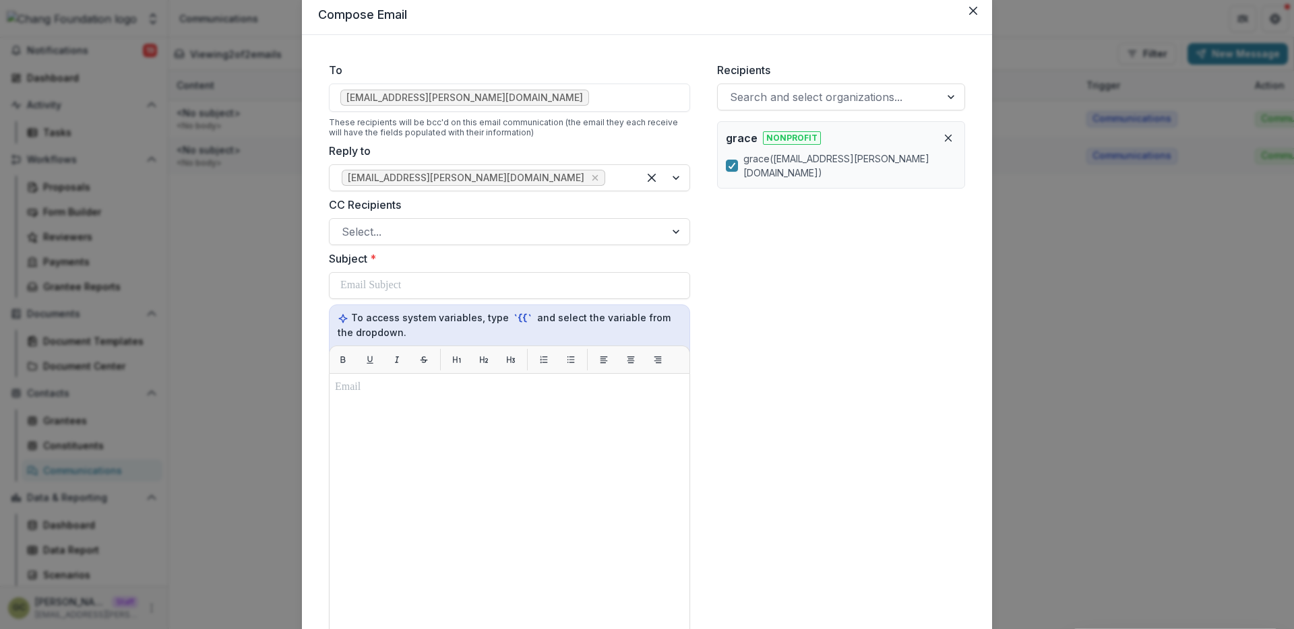
scroll to position [70, 0]
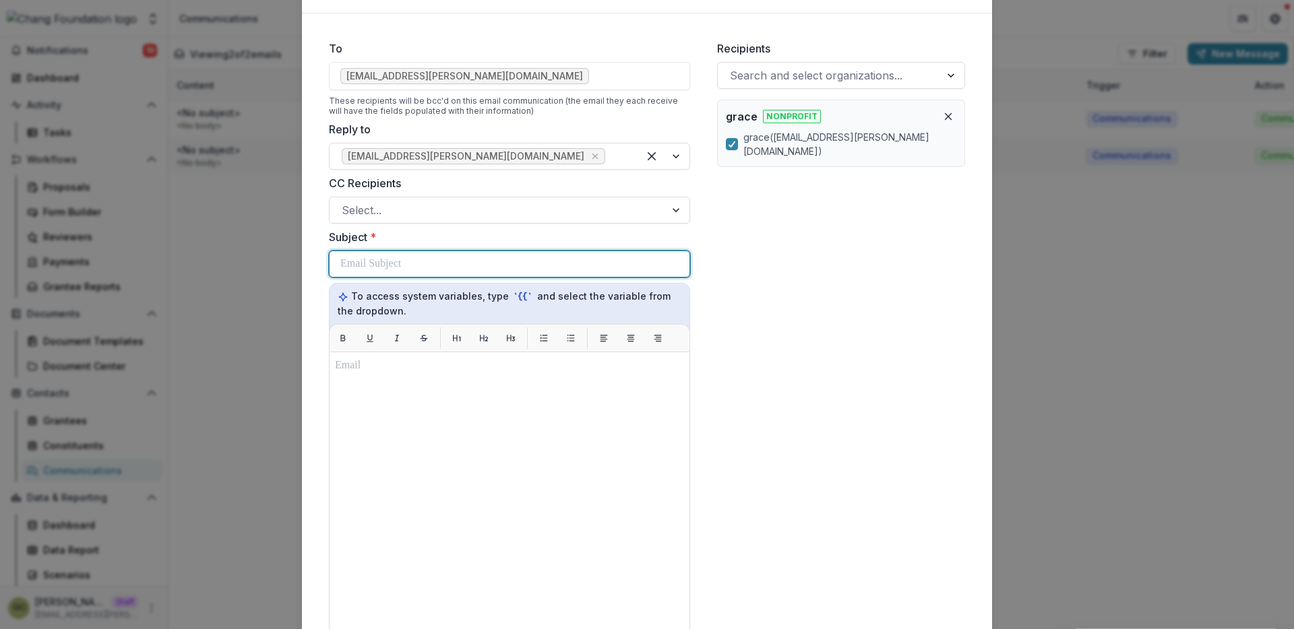
click at [570, 255] on div at bounding box center [509, 264] width 338 height 26
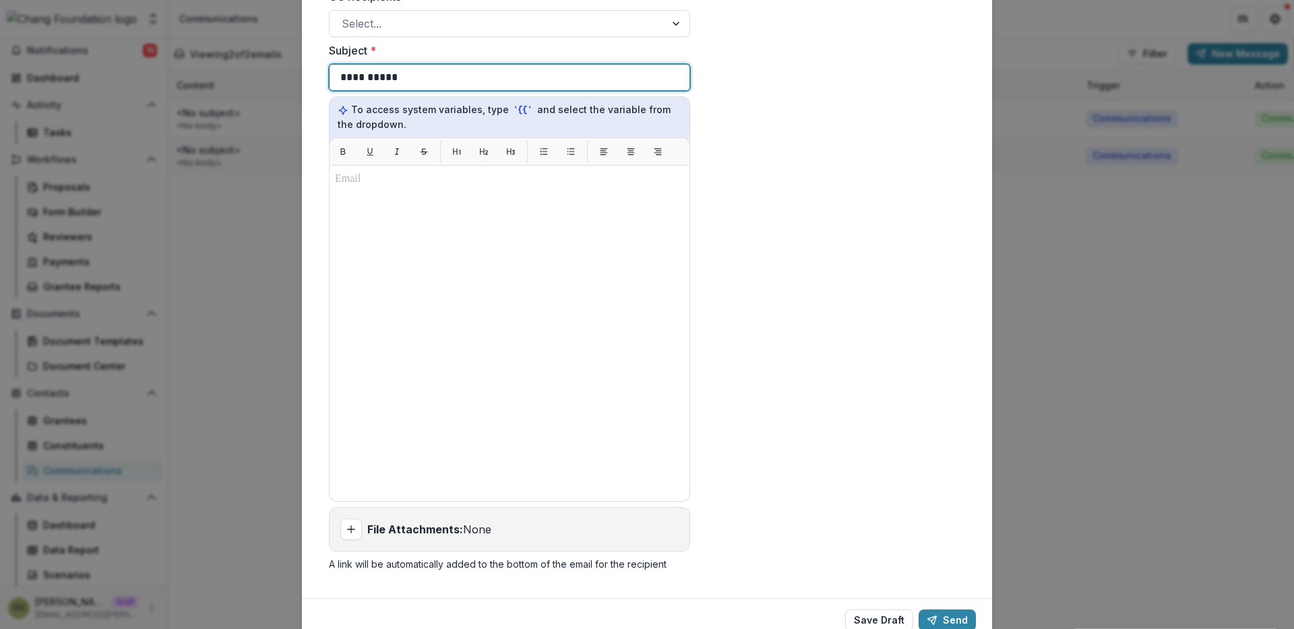
scroll to position [313, 0]
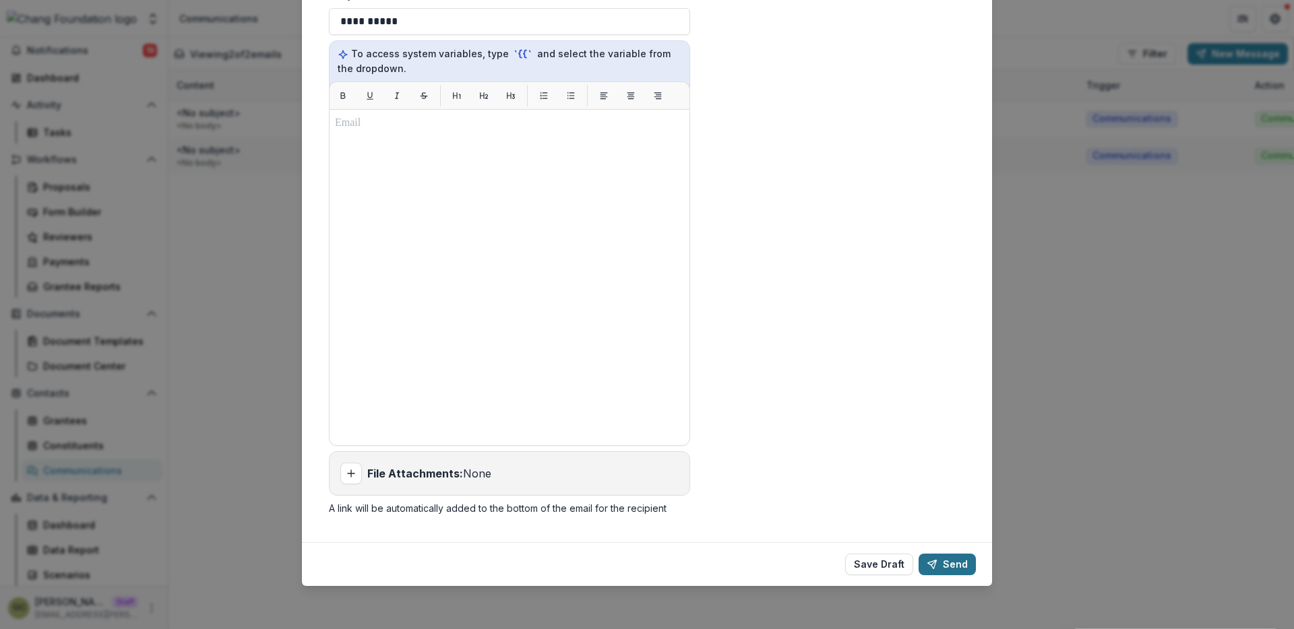
click at [940, 563] on button "Send" at bounding box center [947, 565] width 57 height 22
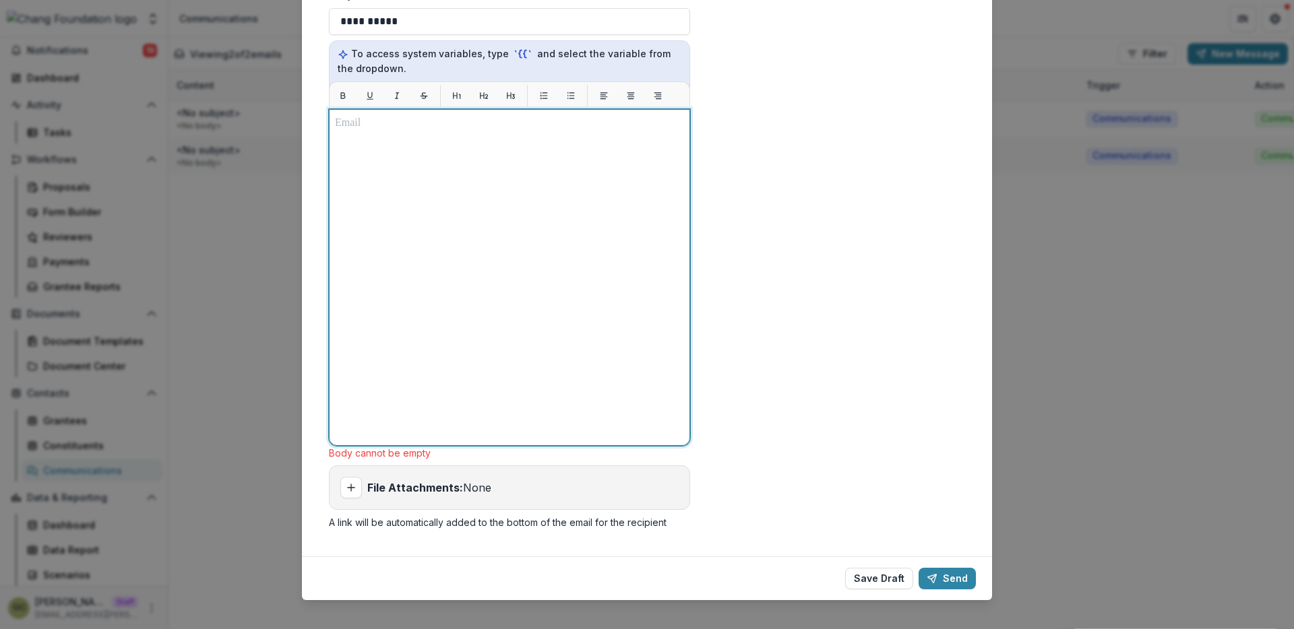
click at [545, 286] on div at bounding box center [509, 277] width 349 height 325
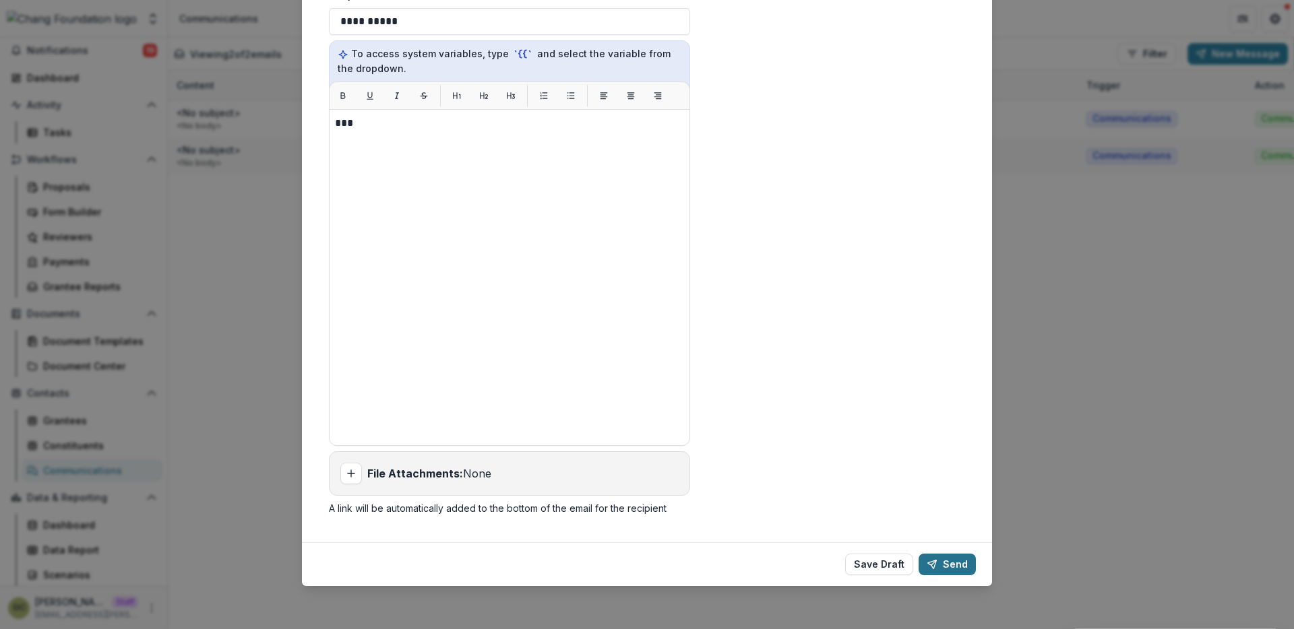
click at [941, 565] on button "Send" at bounding box center [947, 565] width 57 height 22
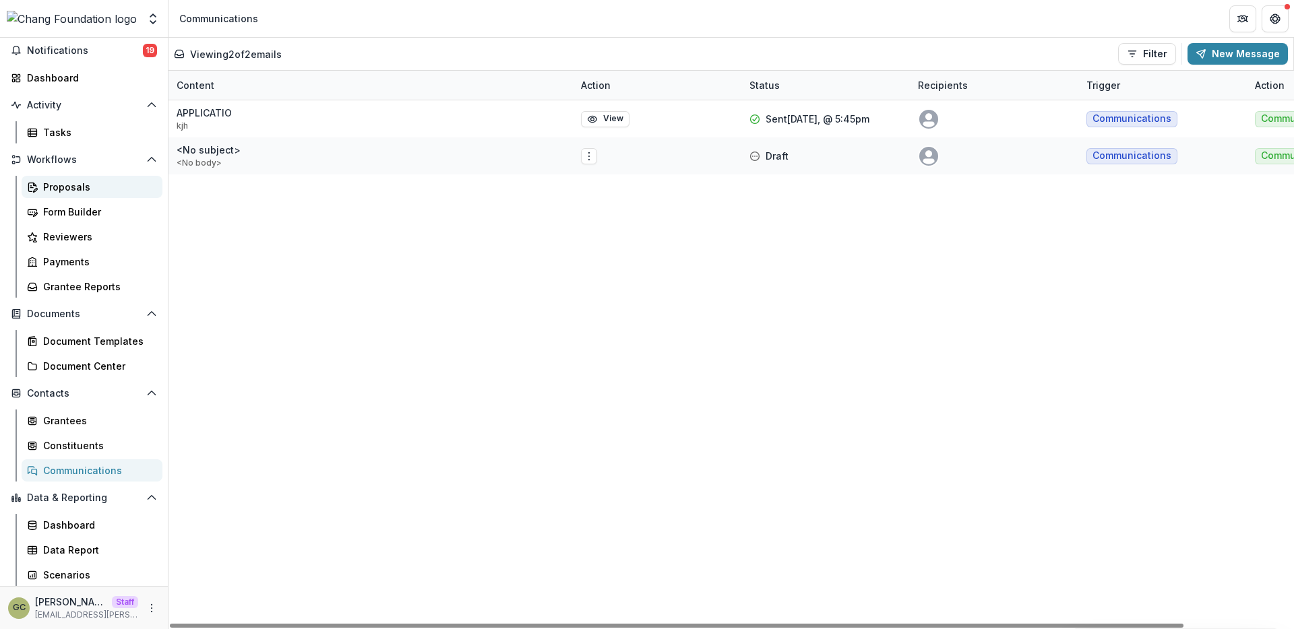
click at [86, 185] on div "Proposals" at bounding box center [97, 187] width 109 height 14
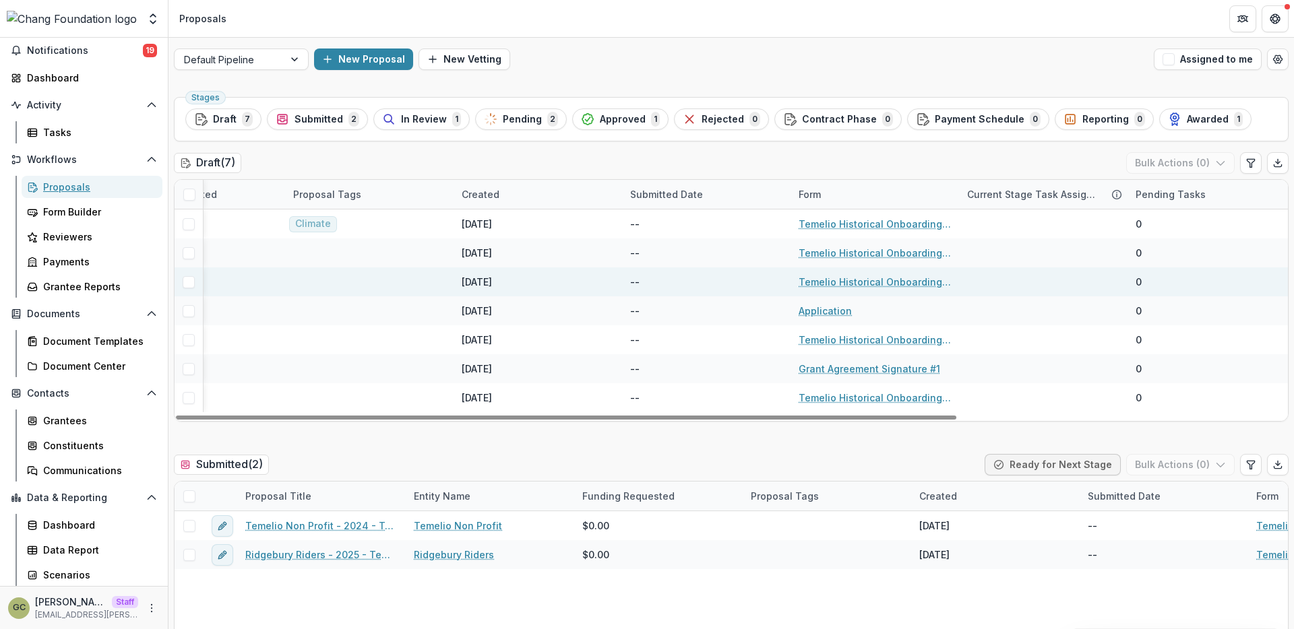
scroll to position [0, 470]
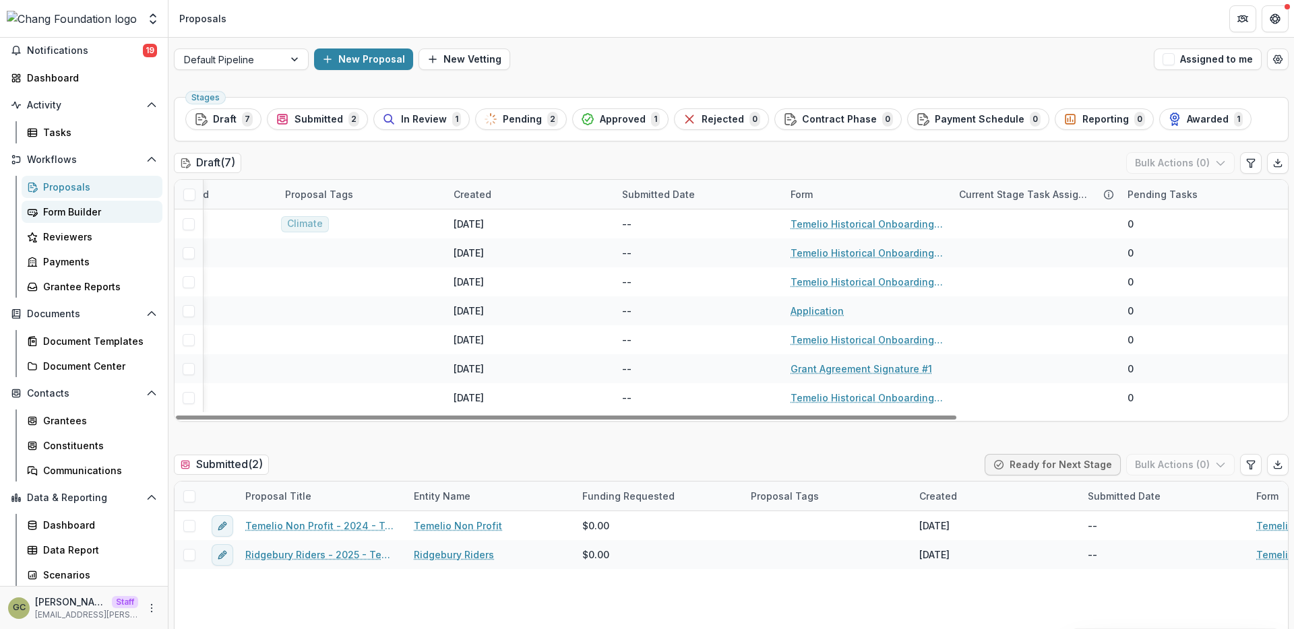
click at [135, 207] on div "Form Builder" at bounding box center [97, 212] width 109 height 14
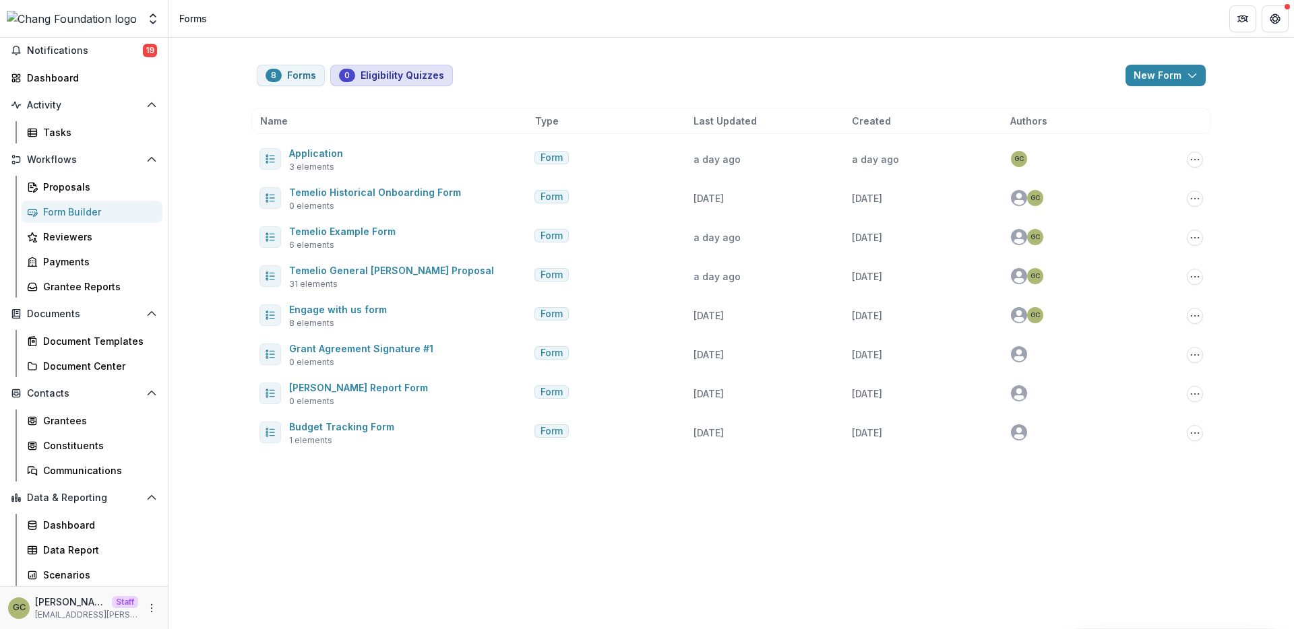
click at [362, 75] on button "0 Eligibility Quizzes" at bounding box center [391, 76] width 123 height 22
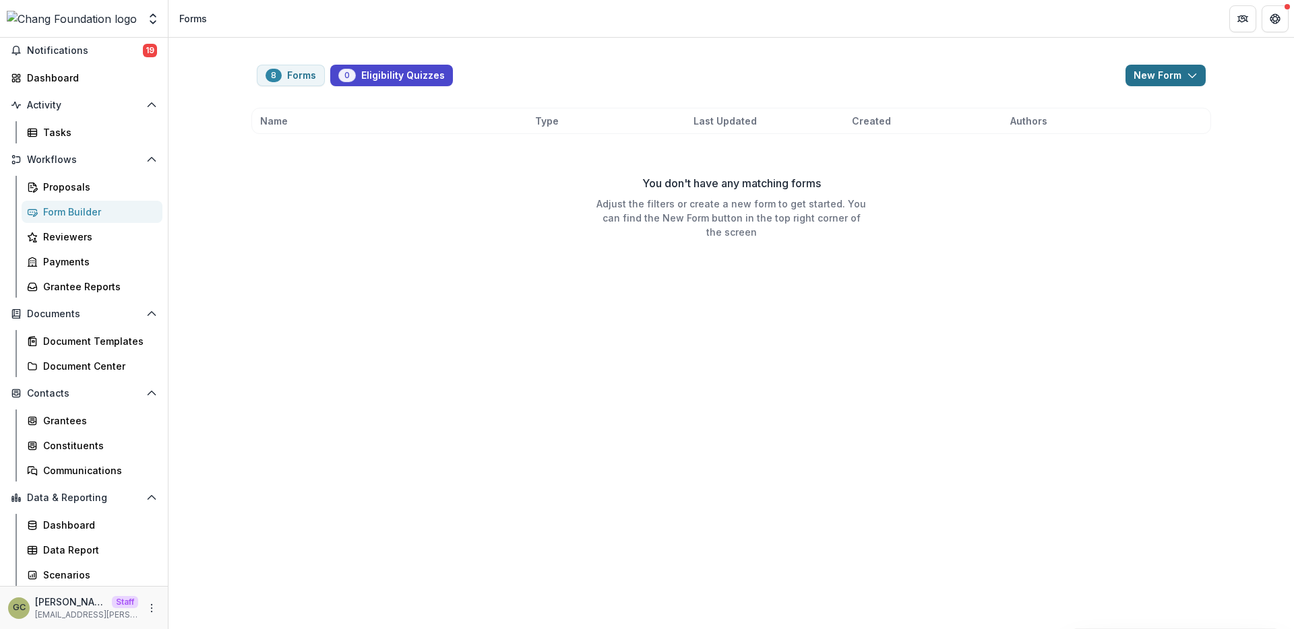
click at [1184, 71] on button "New Form" at bounding box center [1165, 76] width 80 height 22
click at [753, 260] on div "You don't have any matching forms Adjust the filters or create a new form to ge…" at bounding box center [731, 207] width 960 height 135
click at [92, 183] on div "Proposals" at bounding box center [97, 187] width 109 height 14
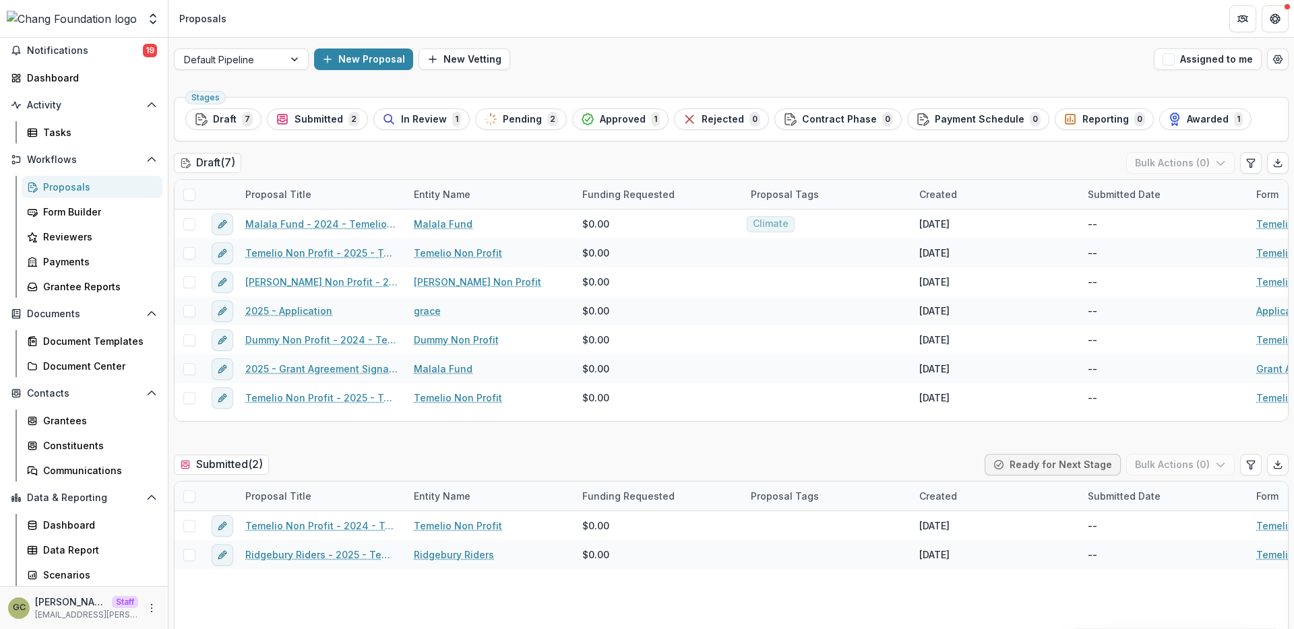
click at [729, 53] on div "New Proposal New Vetting" at bounding box center [731, 60] width 834 height 22
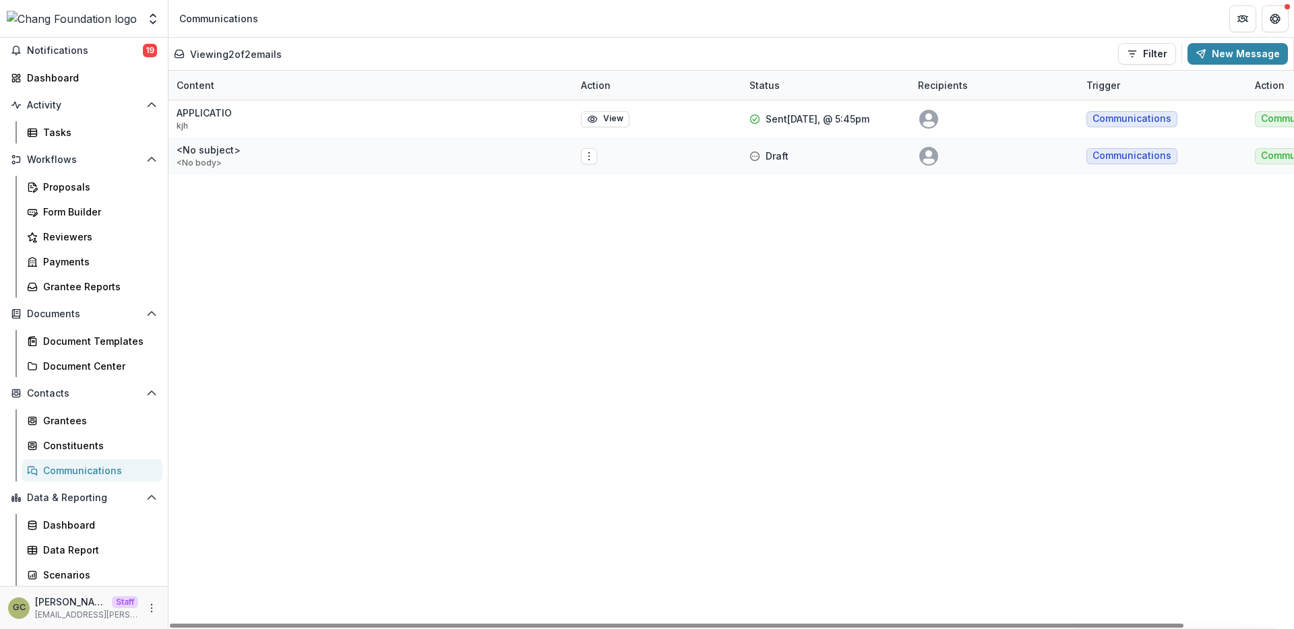
click at [843, 227] on div "APPLICATIO kjh View Sent 09/11/2025, @ 5:45pm Communications Communications <No…" at bounding box center [791, 364] width 1247 height 529
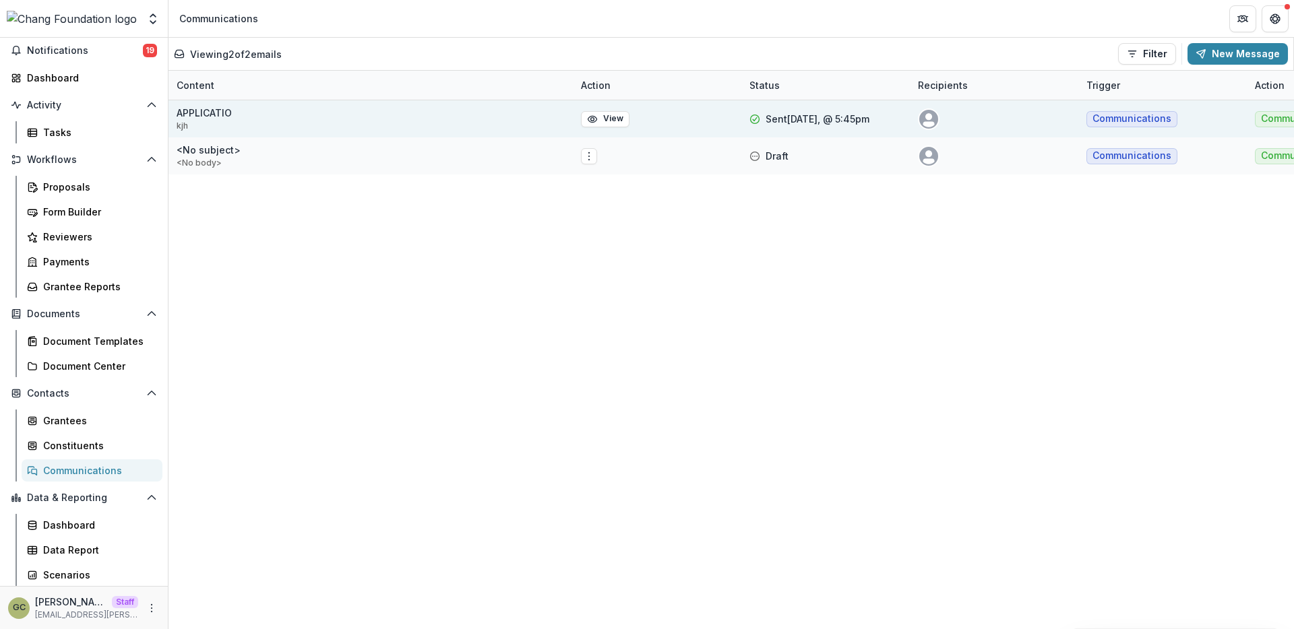
scroll to position [47, 0]
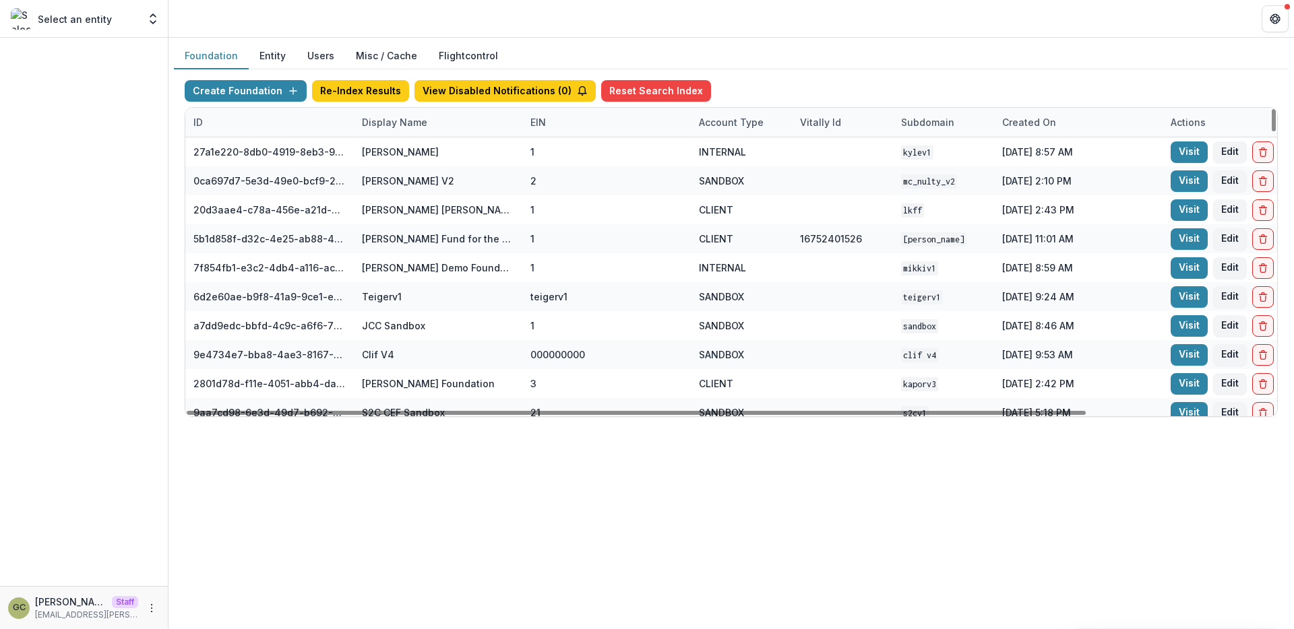
click at [375, 125] on div "Display Name" at bounding box center [395, 122] width 82 height 14
click at [396, 160] on input at bounding box center [438, 153] width 162 height 22
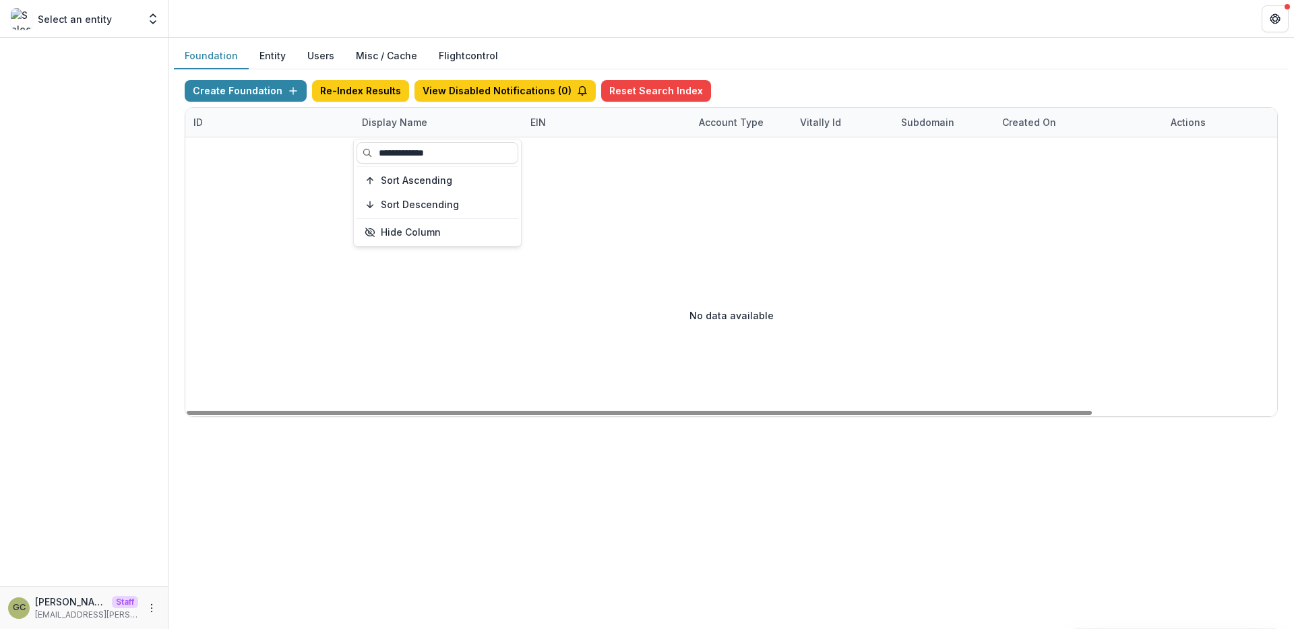
type input "**********"
click at [603, 197] on div at bounding box center [842, 175] width 1314 height 77
click at [408, 115] on div "Display Name" at bounding box center [395, 122] width 82 height 14
click at [410, 144] on input "**********" at bounding box center [438, 153] width 162 height 22
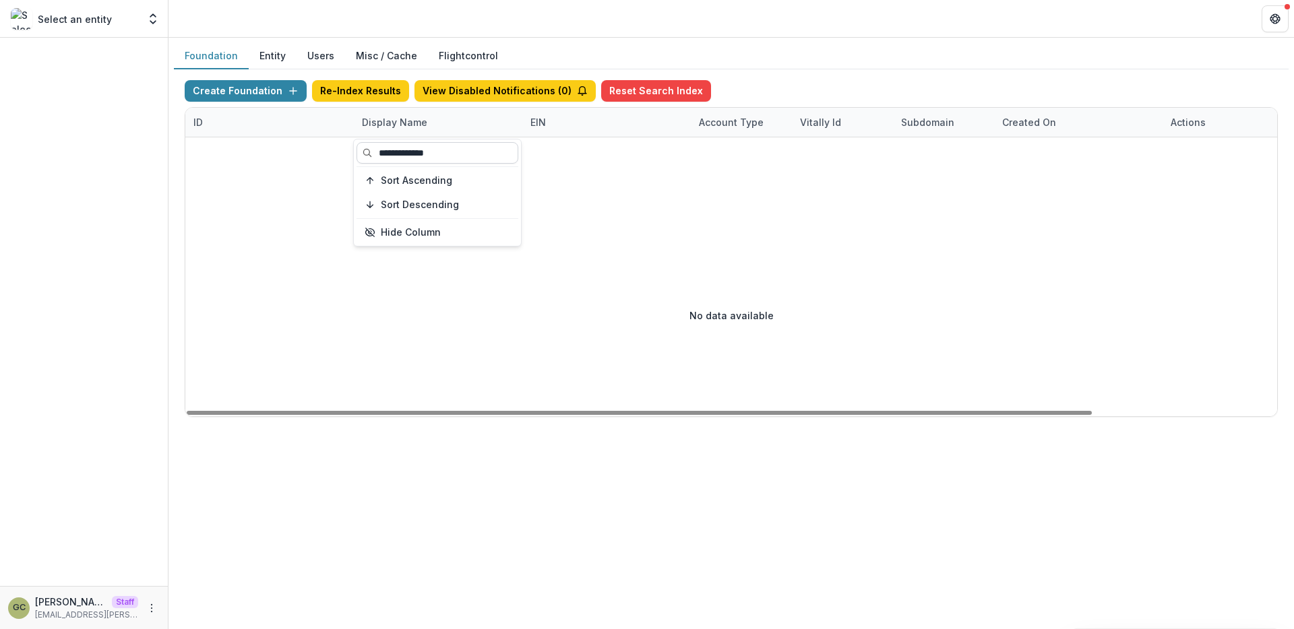
click at [410, 144] on input "**********" at bounding box center [438, 153] width 162 height 22
type input "*****"
click at [557, 199] on div at bounding box center [842, 175] width 1314 height 77
click at [390, 127] on div "Display Name" at bounding box center [395, 122] width 82 height 14
click at [409, 159] on input "*****" at bounding box center [438, 153] width 162 height 22
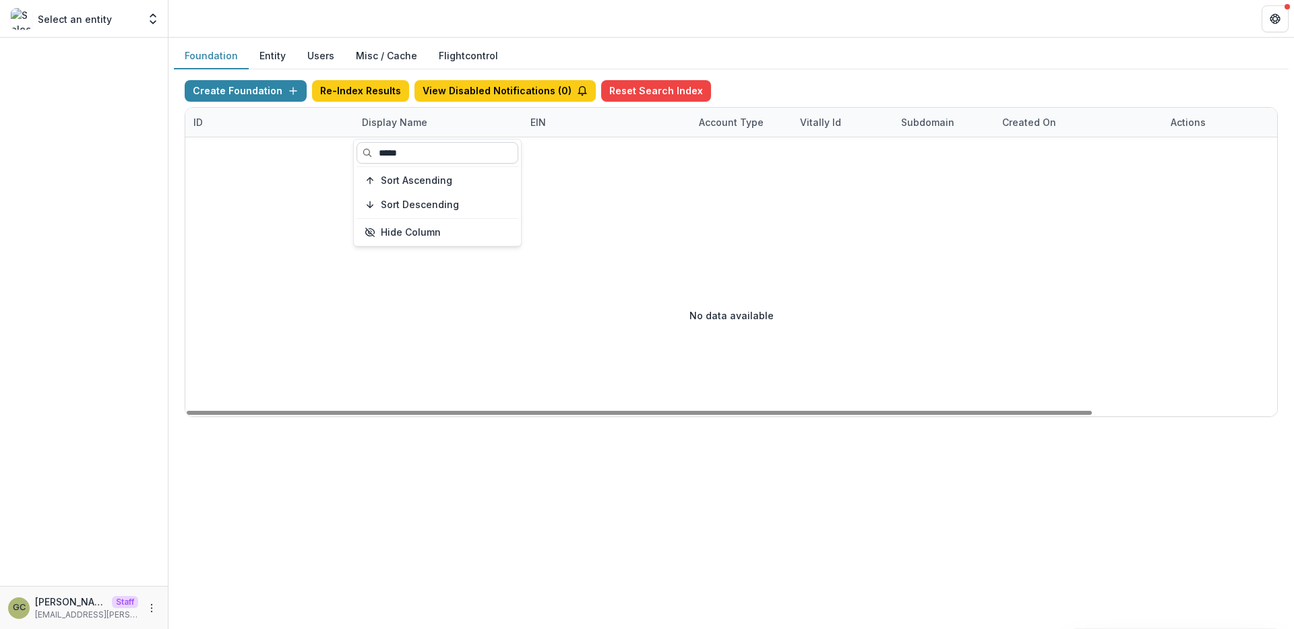
click at [409, 159] on input "*****" at bounding box center [438, 153] width 162 height 22
type input "*"
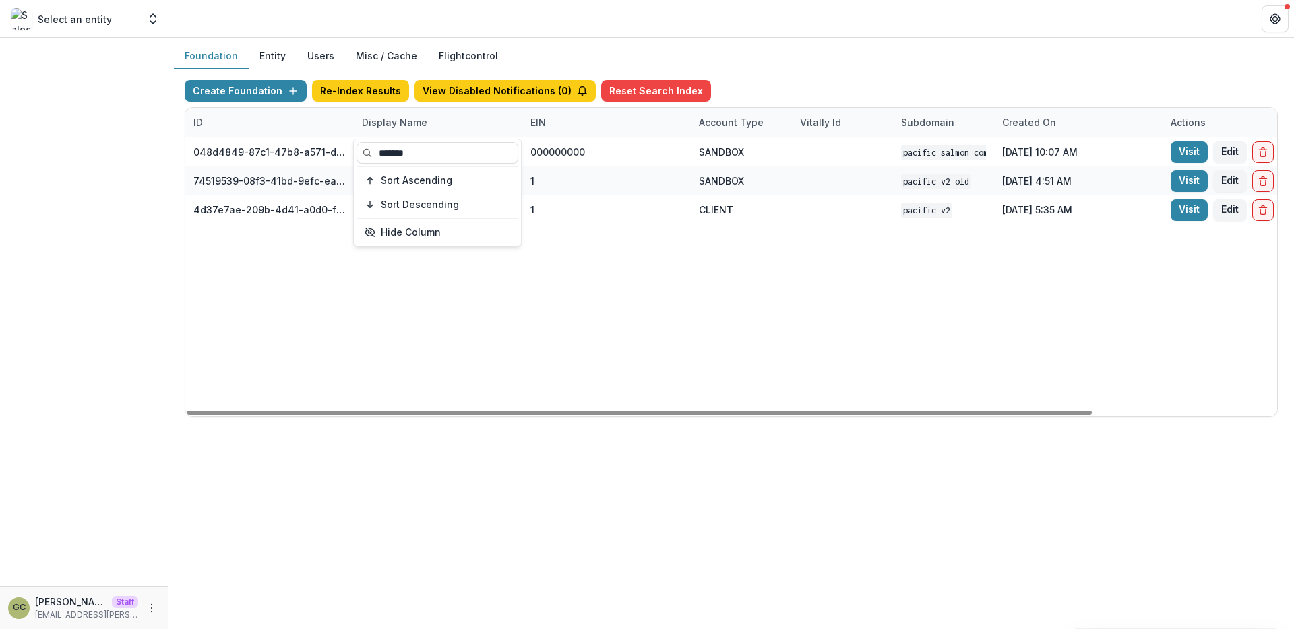
type input "*******"
click at [547, 303] on div "048d4849-87c1-47b8-a571-d36adc5d9bb4 Pacific Salmon Commission DEMO 000000000 S…" at bounding box center [842, 276] width 1314 height 279
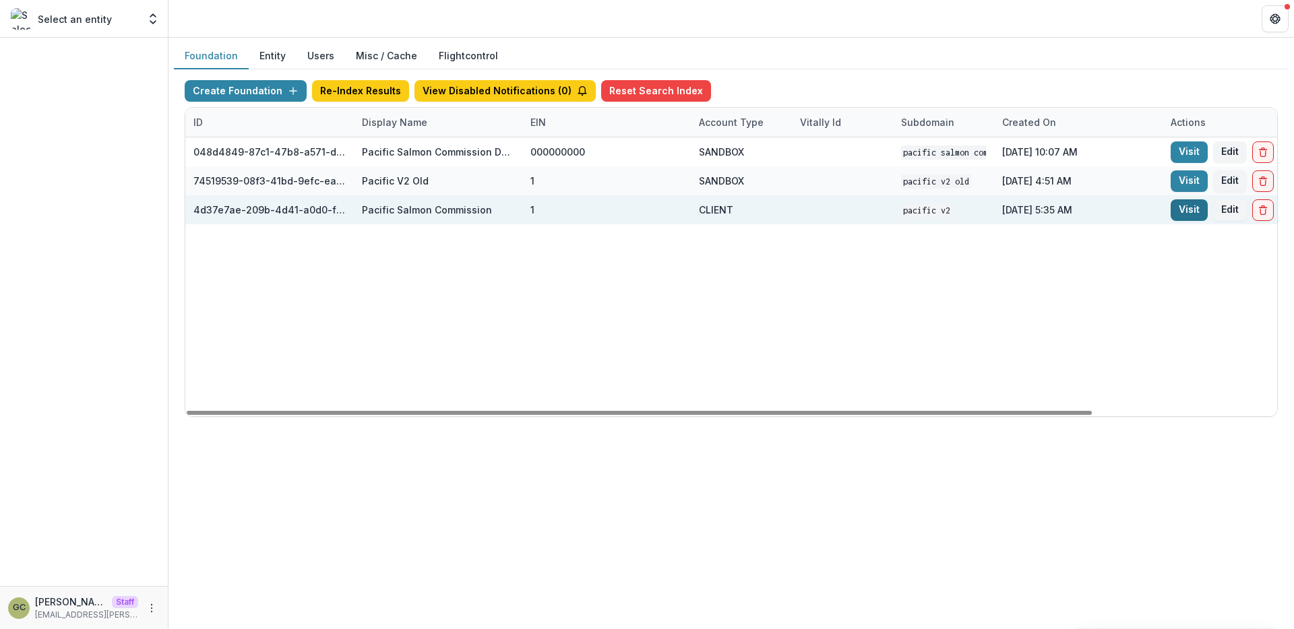
click at [1191, 214] on link "Visit" at bounding box center [1189, 210] width 37 height 22
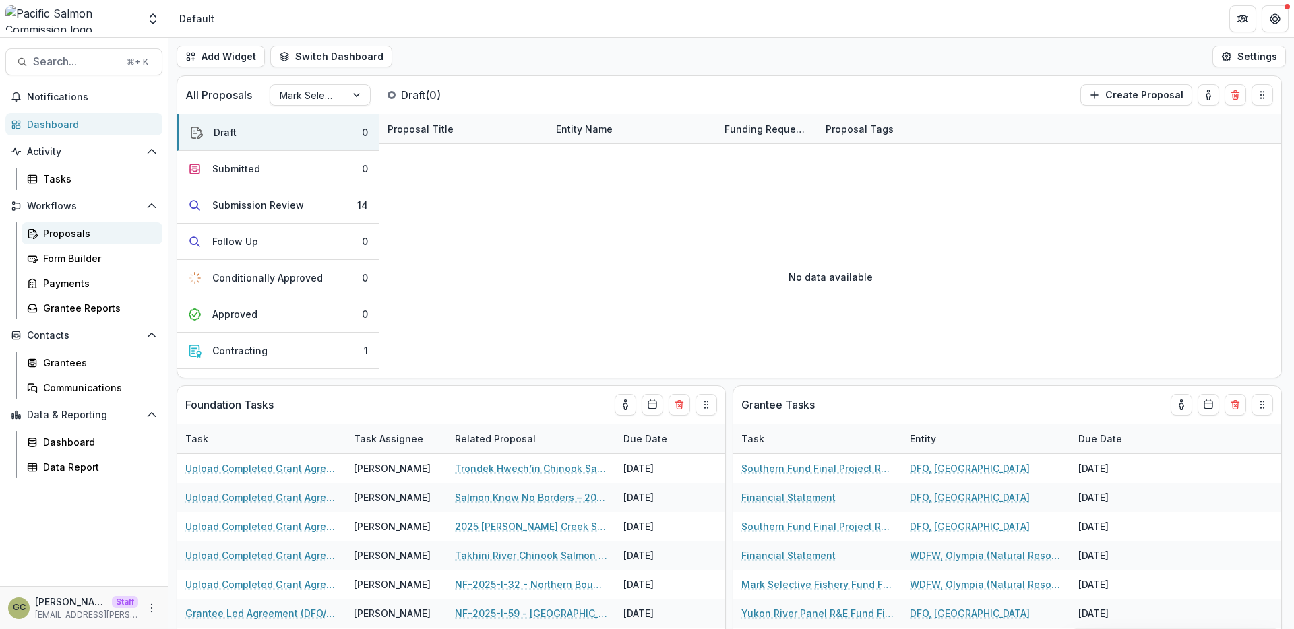
click at [120, 238] on div "Proposals" at bounding box center [97, 233] width 109 height 14
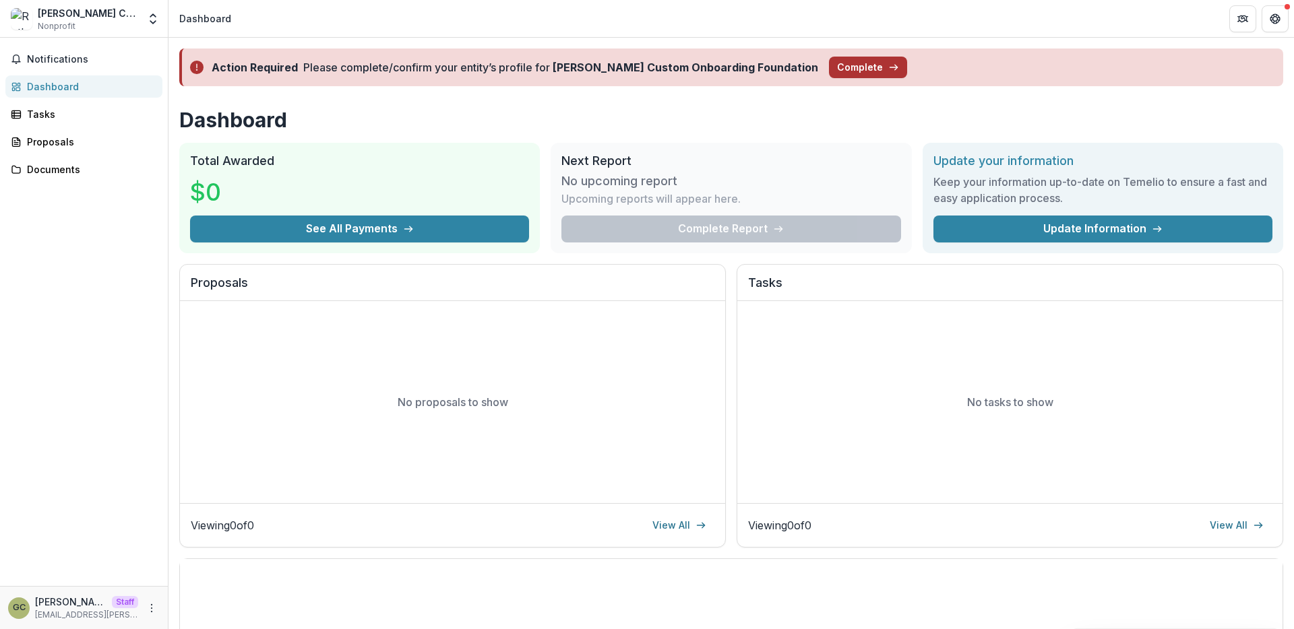
click at [829, 69] on button "Complete" at bounding box center [868, 68] width 78 height 22
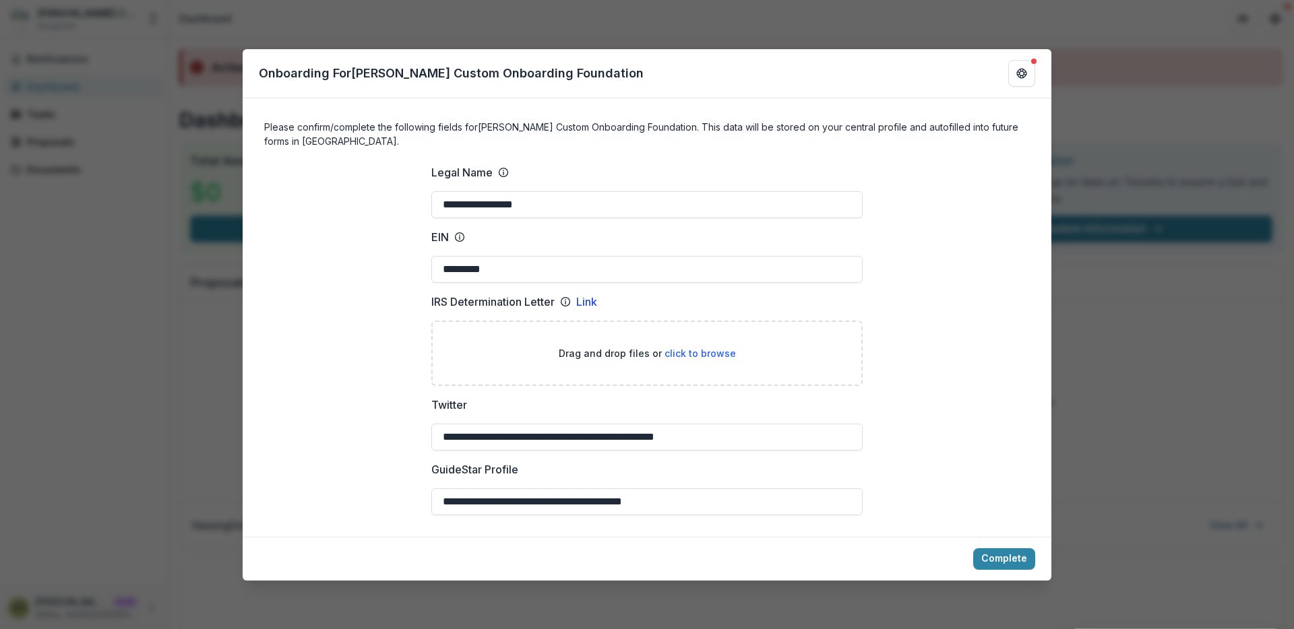
click at [884, 365] on div "**********" at bounding box center [647, 345] width 809 height 383
click at [1112, 214] on div "**********" at bounding box center [647, 314] width 1294 height 629
